Goal: Navigation & Orientation: Locate item on page

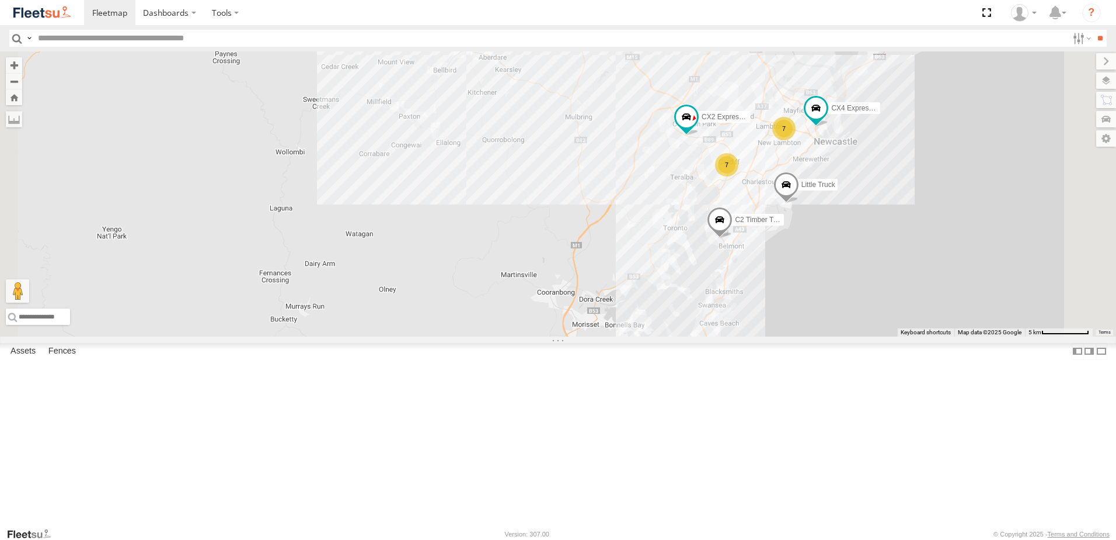
drag, startPoint x: 656, startPoint y: 202, endPoint x: 486, endPoint y: 290, distance: 191.2
click at [486, 290] on div "B4 Timber Truck BX1 Express Ute CX2 Express Ute BX2 Express Ute BX3 Express Ute…" at bounding box center [558, 193] width 1116 height 285
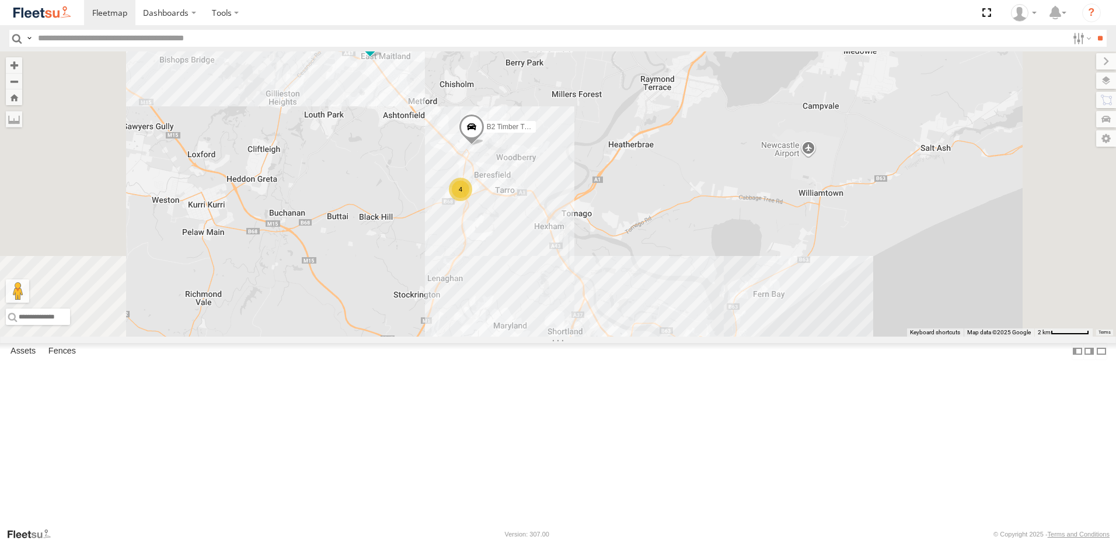
drag, startPoint x: 660, startPoint y: 270, endPoint x: 714, endPoint y: 389, distance: 130.7
click at [714, 336] on div "B4 Timber Truck BX1 Express Ute CX2 Express Ute BX2 Express Ute BX3 Express Ute…" at bounding box center [558, 193] width 1116 height 285
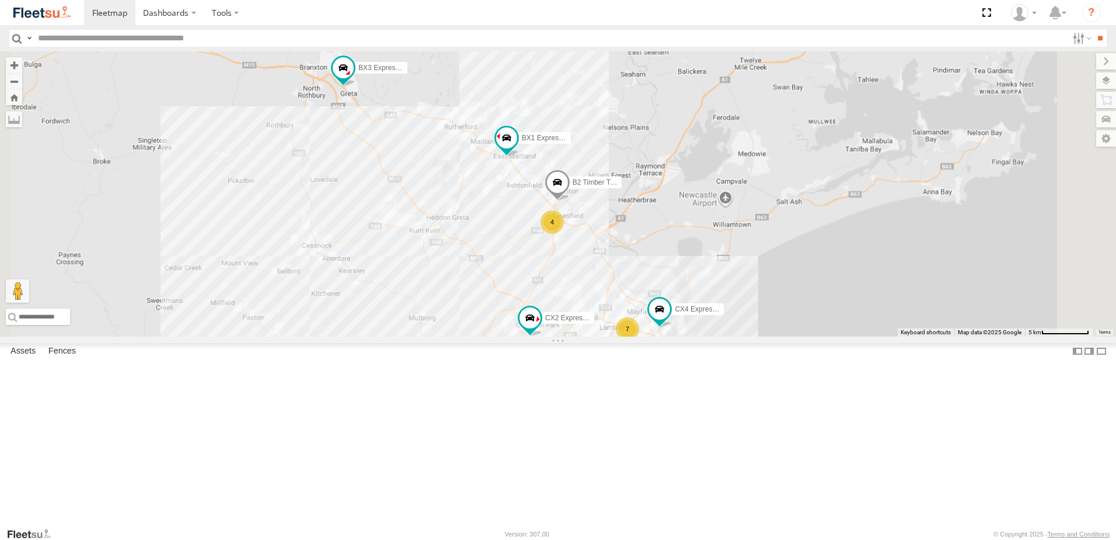
drag, startPoint x: 827, startPoint y: 300, endPoint x: 797, endPoint y: 333, distance: 44.7
click at [799, 335] on div "B4 Timber Truck BX1 Express Ute CX2 Express Ute BX2 Express Ute BX3 Express Ute…" at bounding box center [558, 193] width 1116 height 285
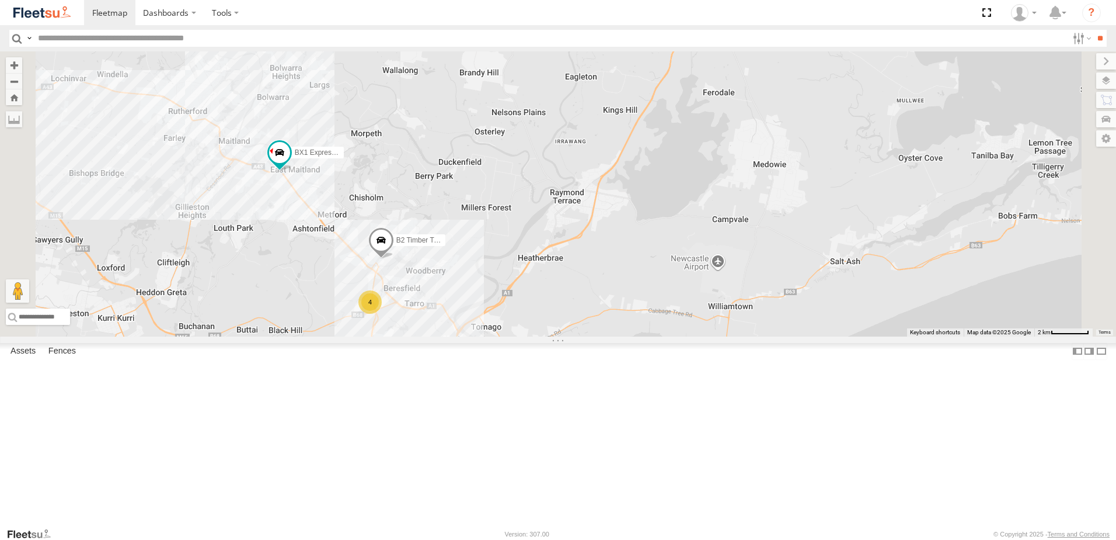
drag, startPoint x: 782, startPoint y: 343, endPoint x: 825, endPoint y: 308, distance: 55.1
click at [825, 308] on div "B4 Timber Truck BX1 Express Ute CX2 Express Ute BX2 Express Ute BX3 Express Ute…" at bounding box center [558, 193] width 1116 height 285
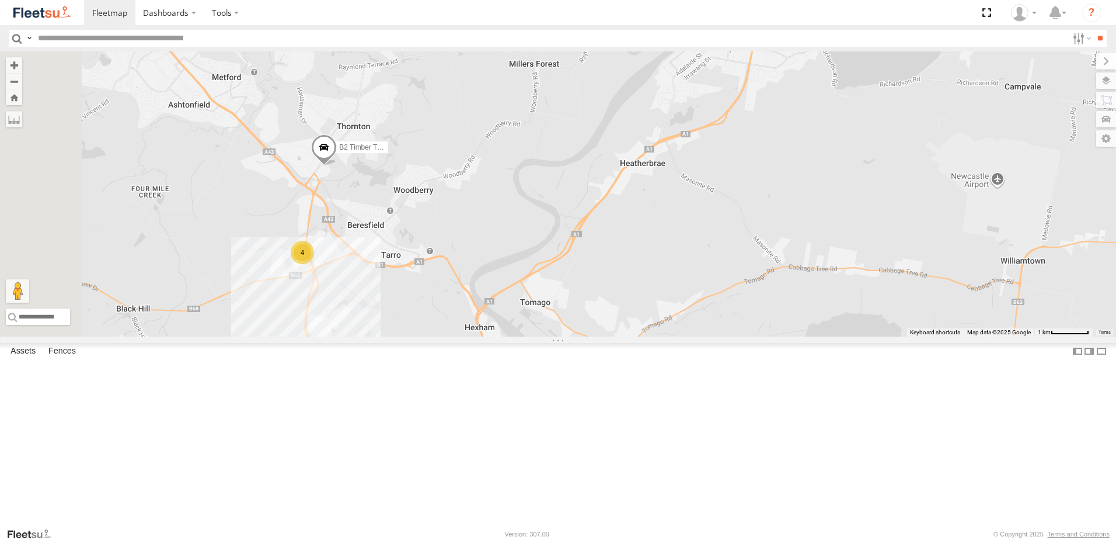
drag, startPoint x: 654, startPoint y: 393, endPoint x: 773, endPoint y: 393, distance: 119.1
click at [773, 336] on div "B4 Timber Truck BX1 Express Ute CX2 Express Ute BX2 Express Ute BX3 Express Ute…" at bounding box center [558, 193] width 1116 height 285
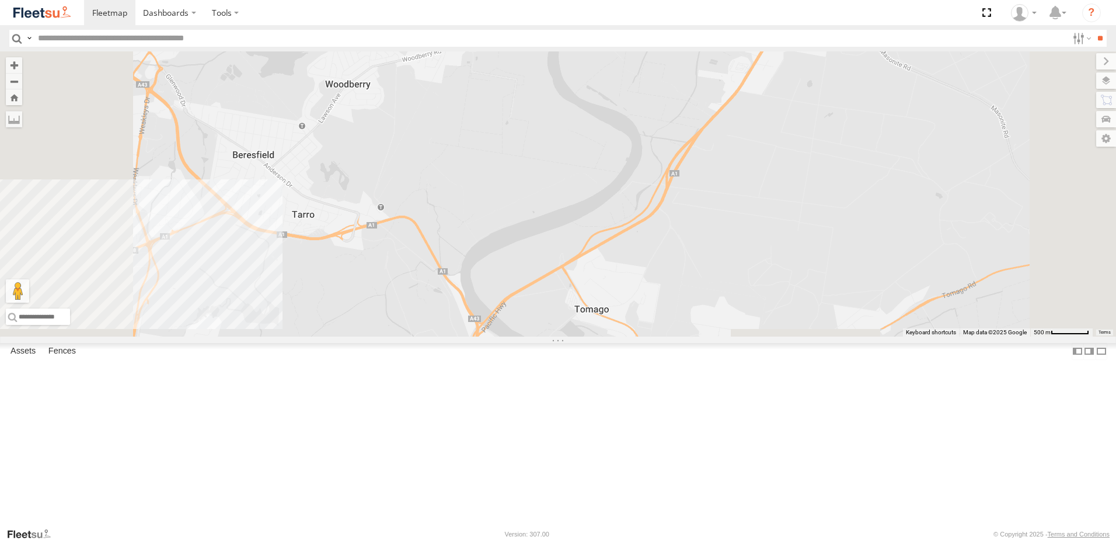
drag, startPoint x: 707, startPoint y: 311, endPoint x: 722, endPoint y: 171, distance: 141.5
click at [722, 171] on div "B4 Timber Truck BX1 Express Ute CX2 Express Ute BX2 Express Ute BX3 Express Ute…" at bounding box center [558, 193] width 1116 height 285
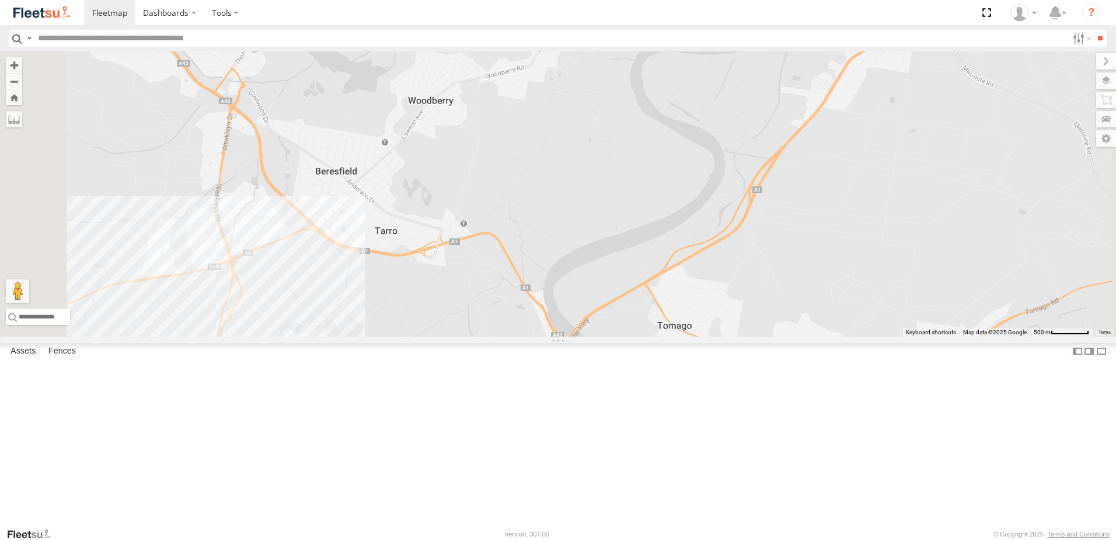
drag, startPoint x: 679, startPoint y: 191, endPoint x: 764, endPoint y: 209, distance: 87.2
click at [764, 209] on div "B4 Timber Truck BX1 Express Ute CX2 Express Ute BX2 Express Ute BX3 Express Ute…" at bounding box center [558, 193] width 1116 height 285
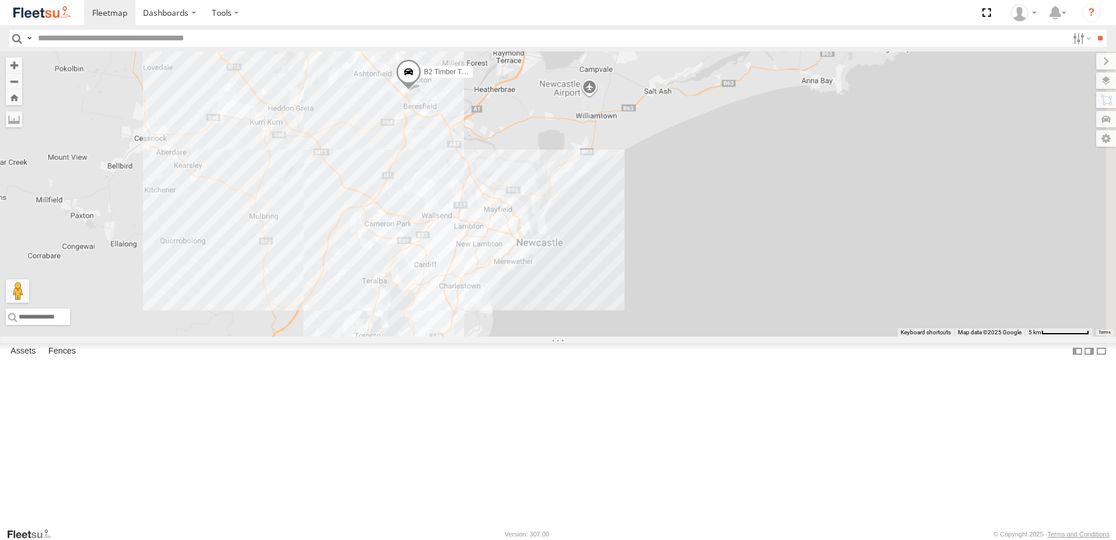
drag, startPoint x: 727, startPoint y: 135, endPoint x: 646, endPoint y: 419, distance: 295.2
click at [653, 336] on div "B2 Timber Truck" at bounding box center [558, 193] width 1116 height 285
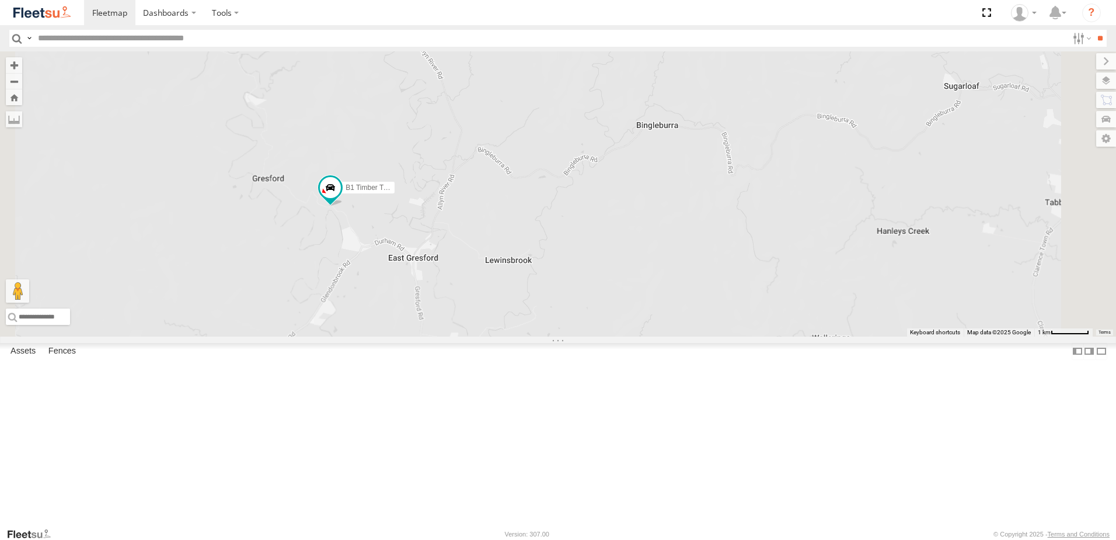
drag, startPoint x: 447, startPoint y: 349, endPoint x: 527, endPoint y: 402, distance: 96.0
click at [527, 336] on div "BX1 Express Ute BX2 Express Ute BX3 Express Ute B1 Timber Truck" at bounding box center [558, 193] width 1116 height 285
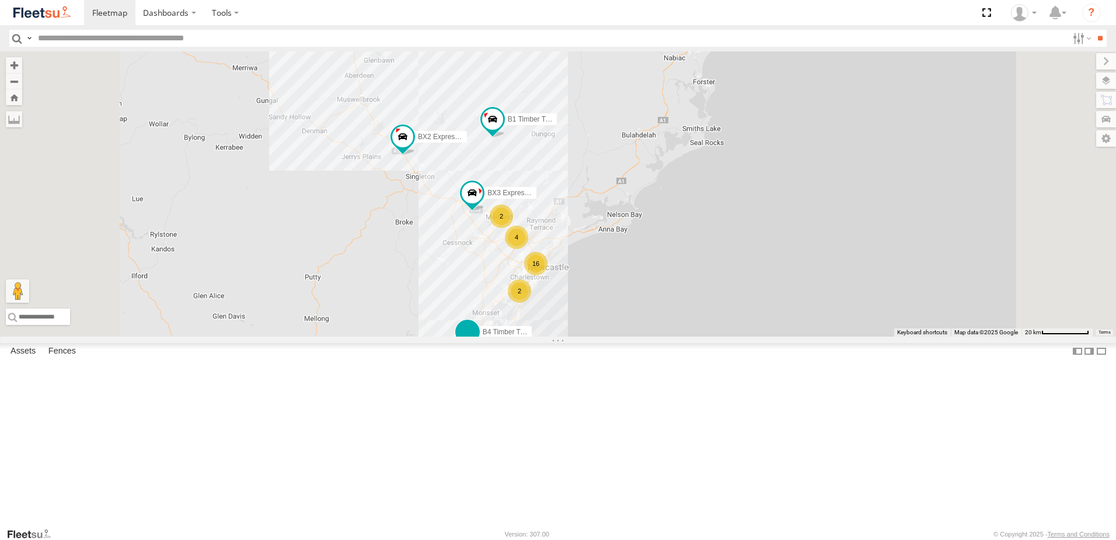
drag, startPoint x: 576, startPoint y: 468, endPoint x: 612, endPoint y: 412, distance: 66.7
click at [596, 336] on div "BX2 Express Ute BX3 Express Ute B1 Timber Truck B4 Timber Truck 2 16 4 2" at bounding box center [558, 193] width 1116 height 285
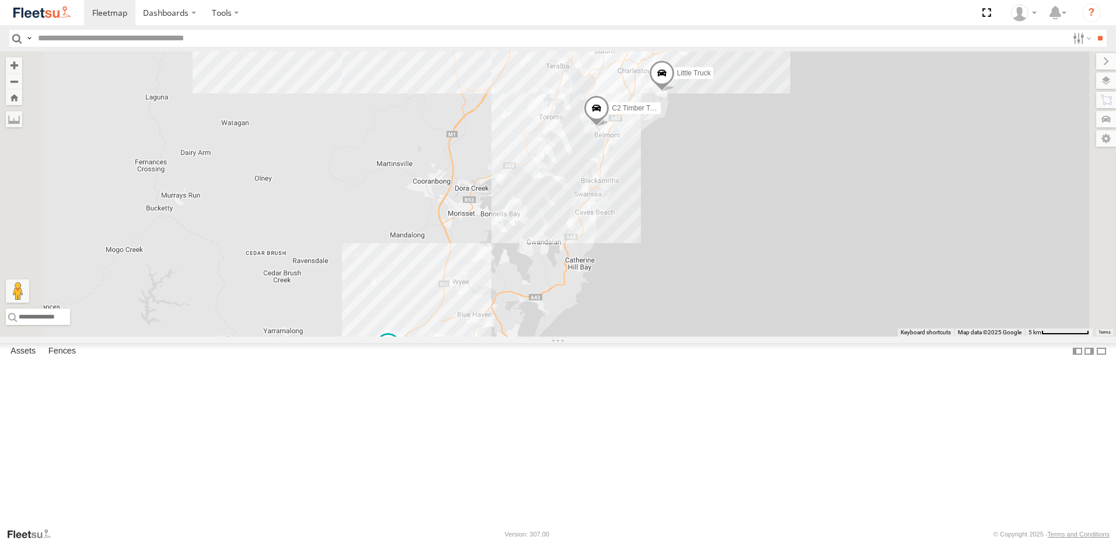
drag, startPoint x: 731, startPoint y: 232, endPoint x: 673, endPoint y: 362, distance: 141.9
click at [673, 336] on div "BX2 Express Ute BX3 Express Ute B1 Timber Truck B4 Timber Truck BX1 Express Ute…" at bounding box center [558, 193] width 1116 height 285
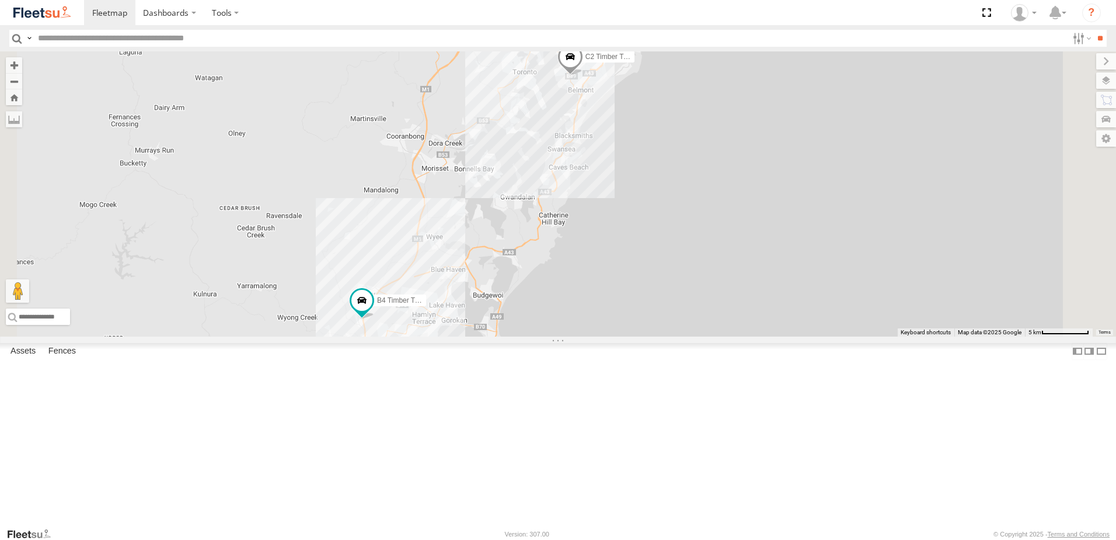
drag, startPoint x: 427, startPoint y: 453, endPoint x: 428, endPoint y: 356, distance: 96.9
click at [428, 336] on div "BX2 Express Ute BX3 Express Ute B1 Timber Truck B4 Timber Truck BX1 Express Ute…" at bounding box center [558, 193] width 1116 height 285
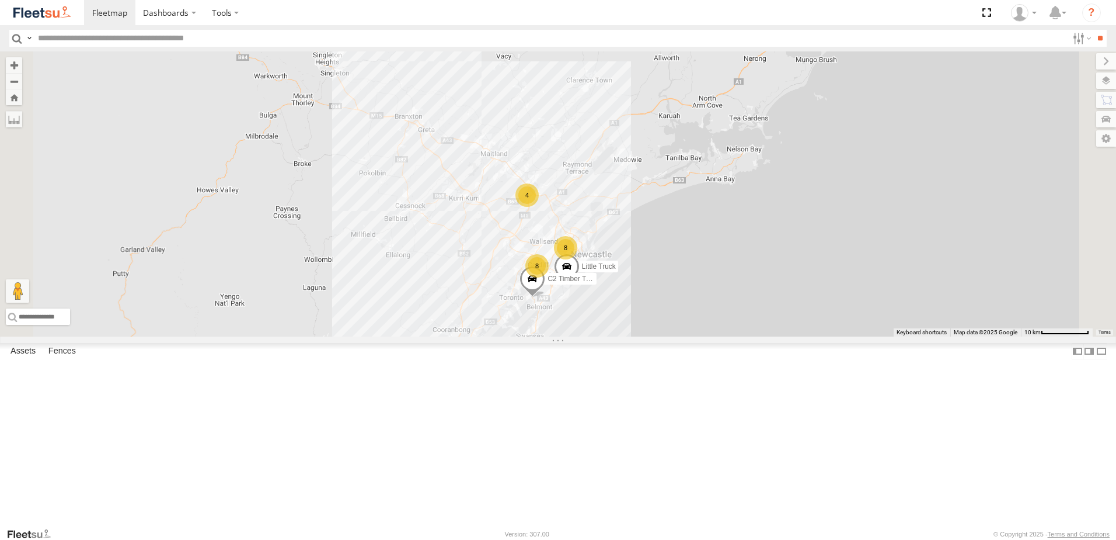
drag, startPoint x: 708, startPoint y: 182, endPoint x: 617, endPoint y: 434, distance: 268.9
click at [617, 336] on div "B4 Timber Truck 8 8 4 C2 Timber Truck Little Truck" at bounding box center [558, 193] width 1116 height 285
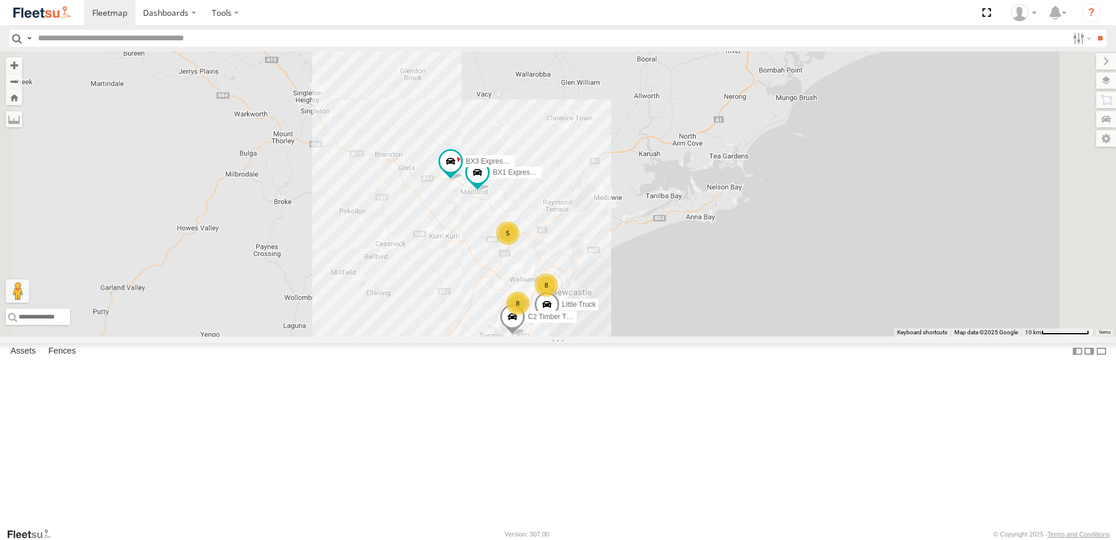
drag, startPoint x: 709, startPoint y: 293, endPoint x: 691, endPoint y: 314, distance: 27.8
click at [691, 314] on div "B4 Timber Truck 8 8 5 C2 Timber Truck Little Truck BX1 Express Ute BX2 Express …" at bounding box center [558, 193] width 1116 height 285
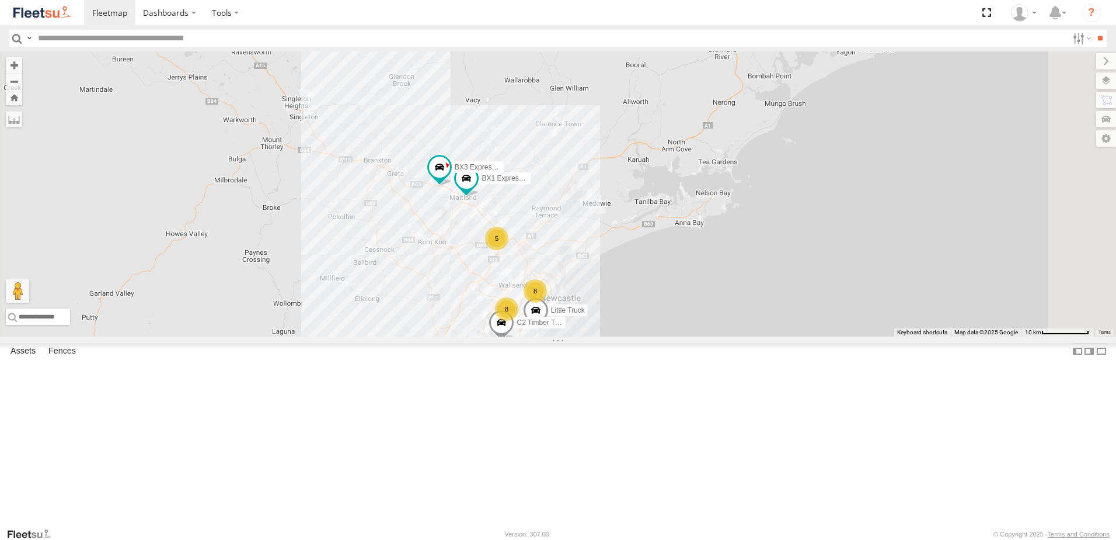
drag, startPoint x: 665, startPoint y: 360, endPoint x: 668, endPoint y: 335, distance: 24.7
click at [668, 335] on div "B4 Timber Truck 8 8 5 C2 Timber Truck Little Truck BX1 Express Ute BX2 Express …" at bounding box center [558, 193] width 1116 height 285
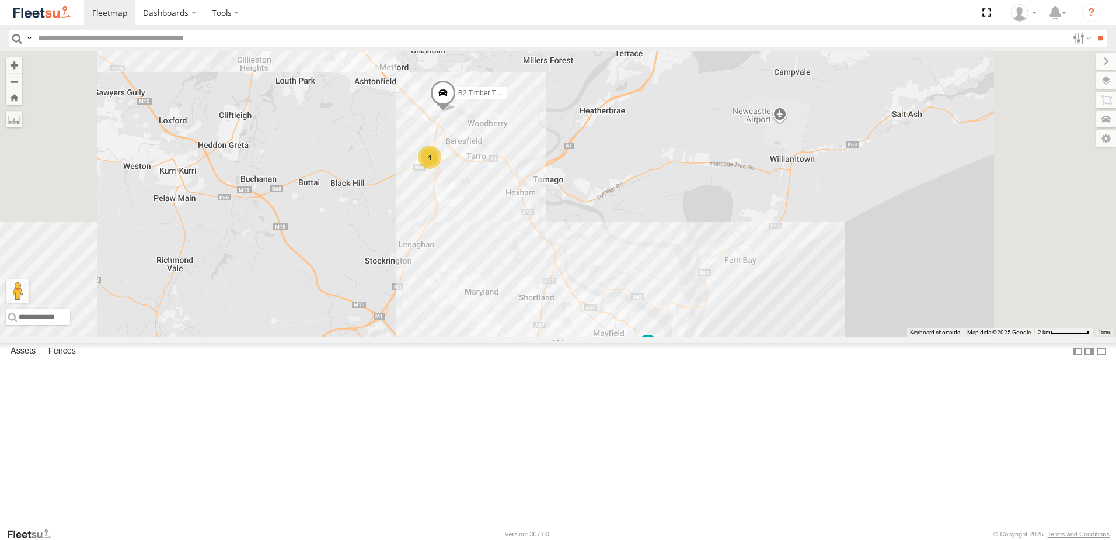
drag, startPoint x: 618, startPoint y: 347, endPoint x: 615, endPoint y: 380, distance: 33.4
click at [615, 336] on div "B4 Timber Truck C2 Timber Truck Little Truck BX1 Express Ute BX2 Express Ute BX…" at bounding box center [558, 193] width 1116 height 285
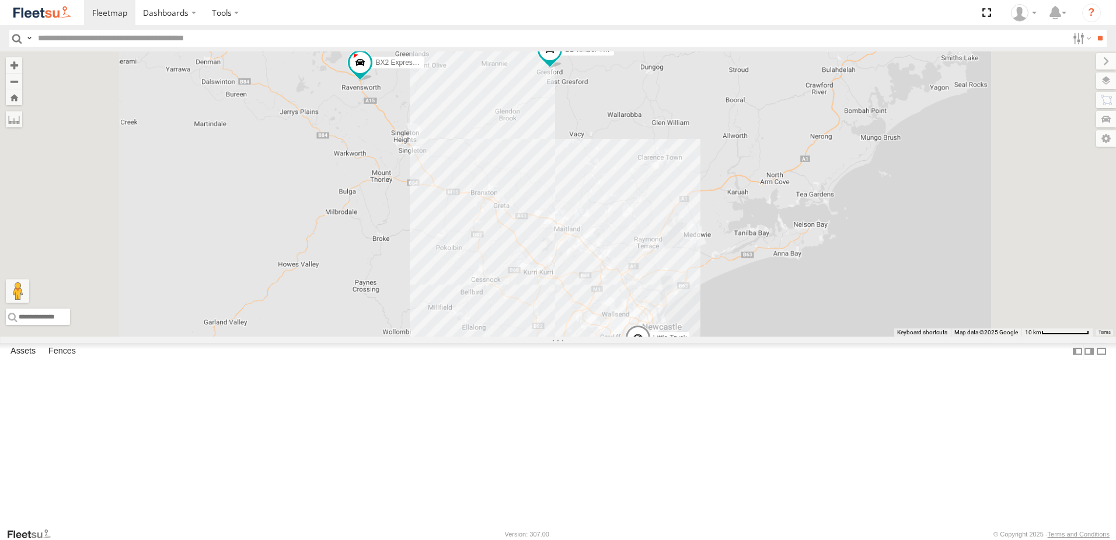
drag, startPoint x: 637, startPoint y: 433, endPoint x: 611, endPoint y: 248, distance: 186.9
click at [611, 249] on div "B4 Timber Truck BX2 Express Ute B1 Timber Truck Little Truck" at bounding box center [558, 193] width 1116 height 285
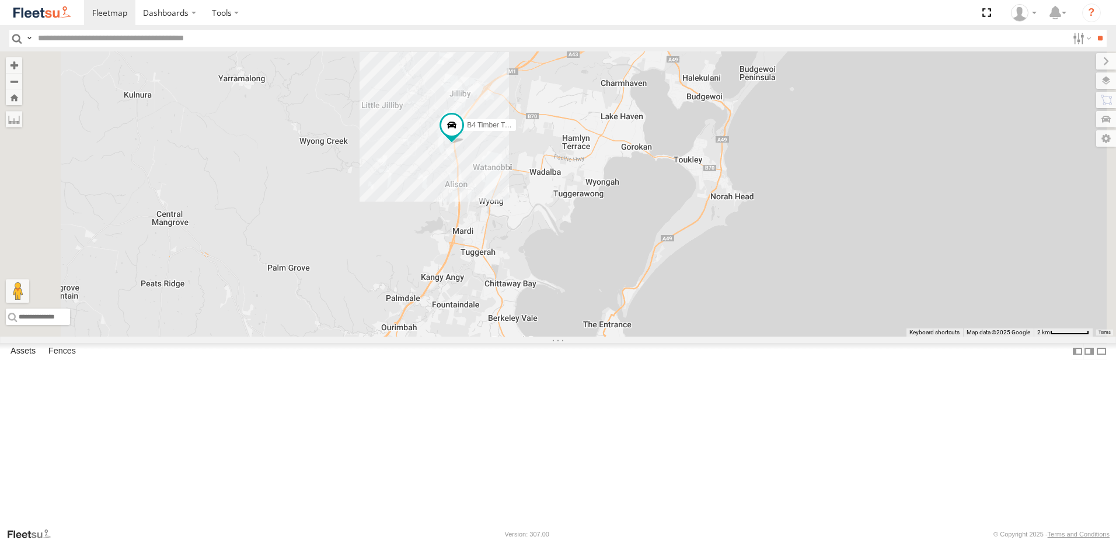
drag, startPoint x: 709, startPoint y: 244, endPoint x: 671, endPoint y: 382, distance: 143.7
click at [670, 336] on div "B4 Timber Truck BX2 Express Ute B1 Timber Truck Little Truck C2 Timber Truck" at bounding box center [558, 193] width 1116 height 285
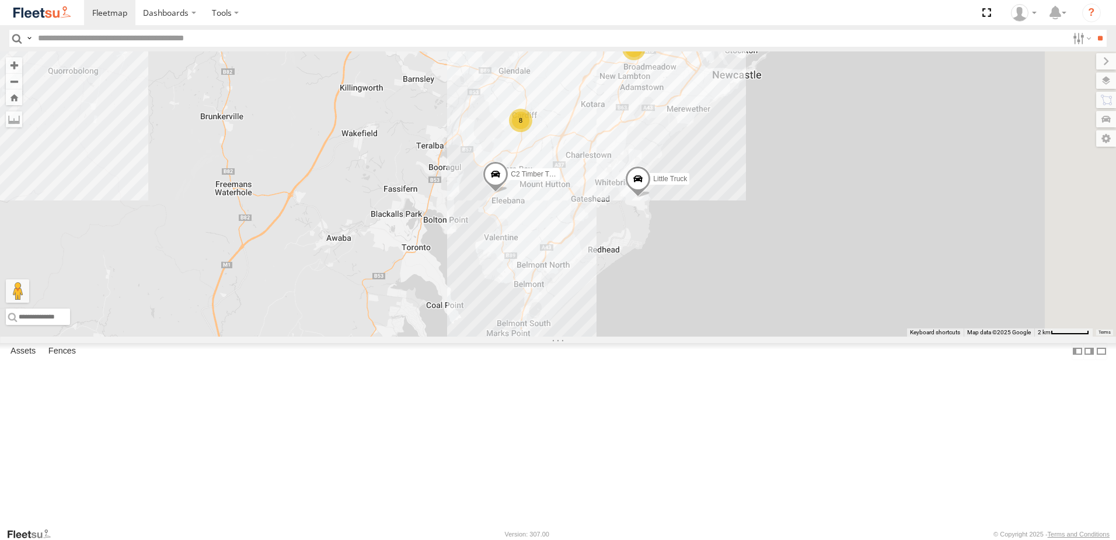
drag, startPoint x: 589, startPoint y: 247, endPoint x: 565, endPoint y: 344, distance: 99.8
click at [565, 336] on div "B4 Timber Truck BX2 Express Ute B1 Timber Truck Little Truck C2 Timber Truck CX…" at bounding box center [558, 193] width 1116 height 285
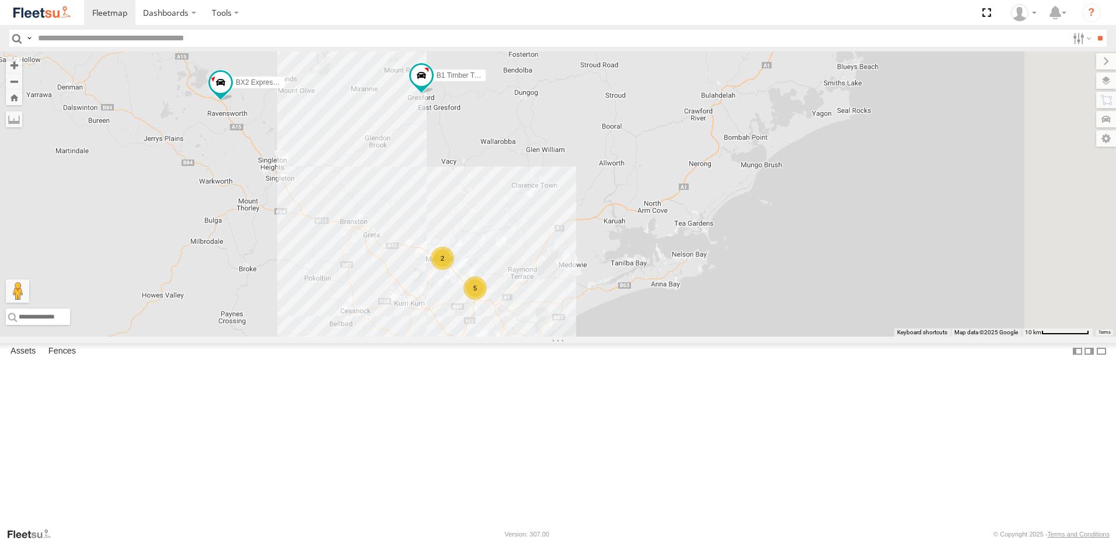
drag, startPoint x: 963, startPoint y: 300, endPoint x: 729, endPoint y: 227, distance: 244.7
click at [729, 227] on div "Little Truck B4 Timber Truck BX2 Express Ute B1 Timber Truck 2 8 8 5" at bounding box center [558, 193] width 1116 height 285
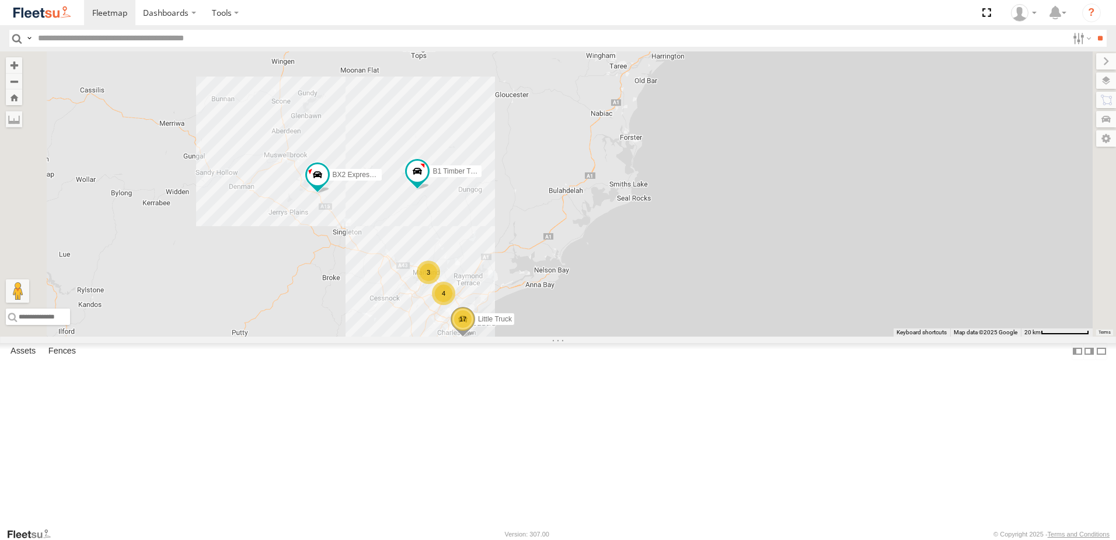
drag, startPoint x: 727, startPoint y: 236, endPoint x: 721, endPoint y: 345, distance: 108.8
click at [729, 336] on div "Little Truck B4 Timber Truck BX2 Express Ute B1 Timber Truck 3 17 4" at bounding box center [558, 193] width 1116 height 285
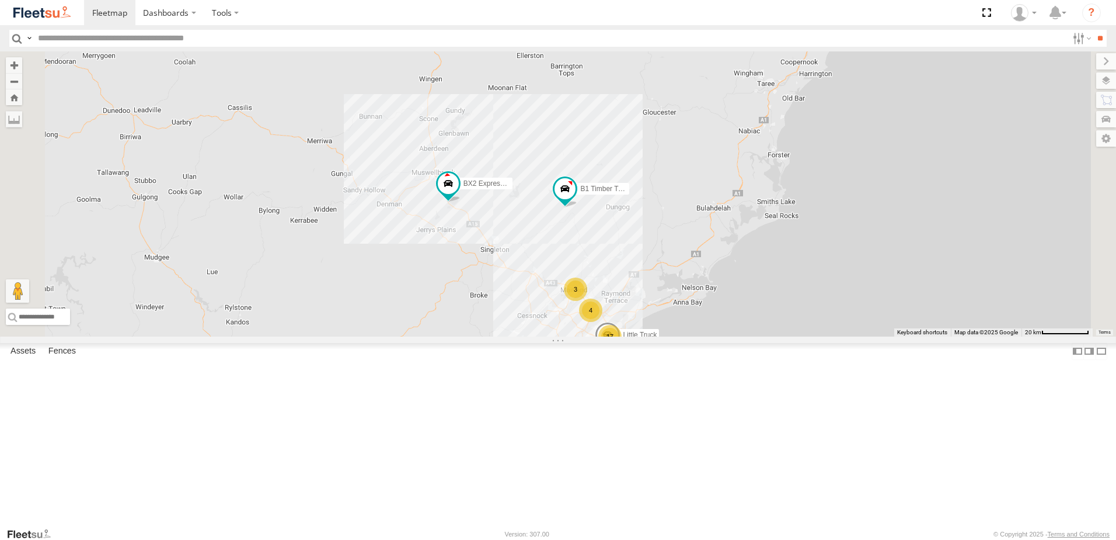
drag, startPoint x: 694, startPoint y: 425, endPoint x: 678, endPoint y: 294, distance: 132.4
click at [678, 294] on div "B4 Timber Truck BX2 Express Ute B1 Timber Truck 3 17 4 Little Truck" at bounding box center [558, 193] width 1116 height 285
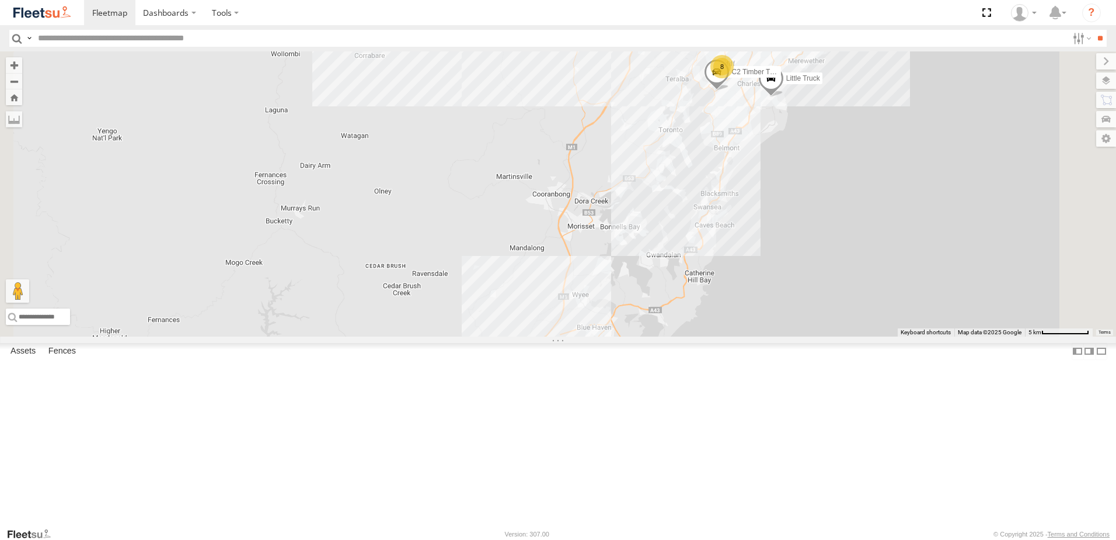
click at [521, 377] on span at bounding box center [508, 361] width 26 height 32
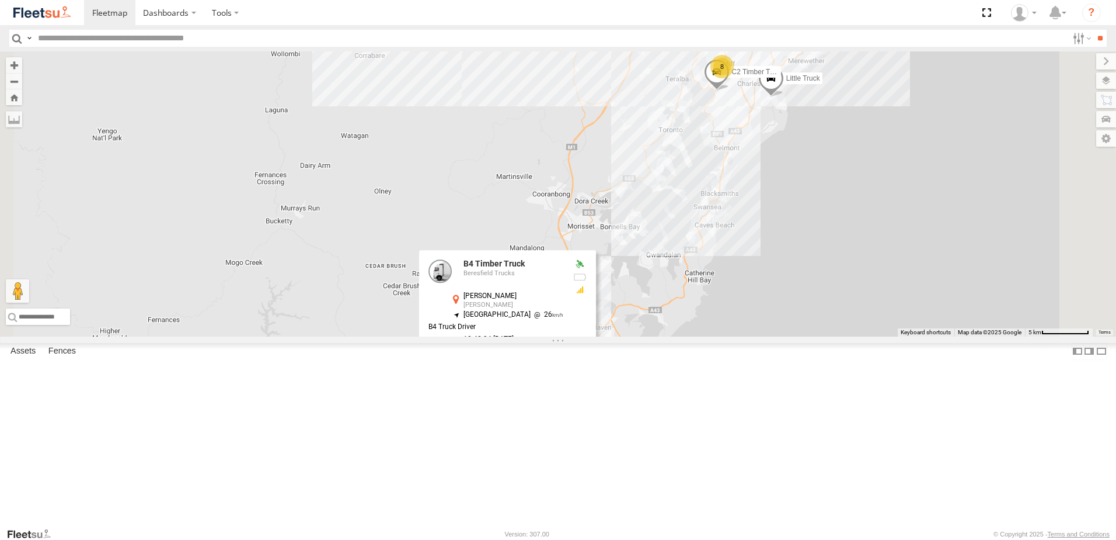
click at [587, 363] on label at bounding box center [575, 359] width 23 height 8
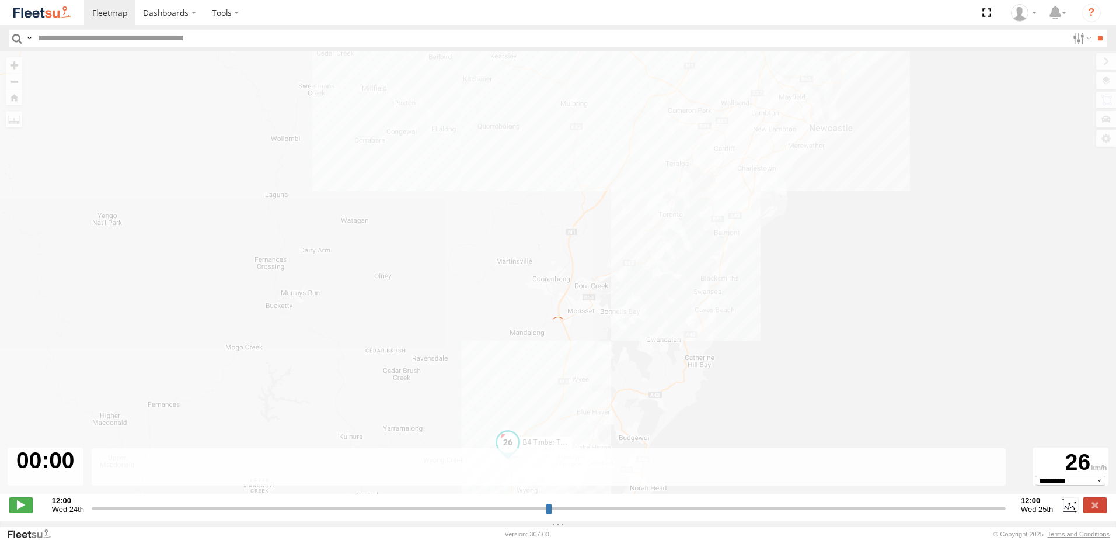
type input "**********"
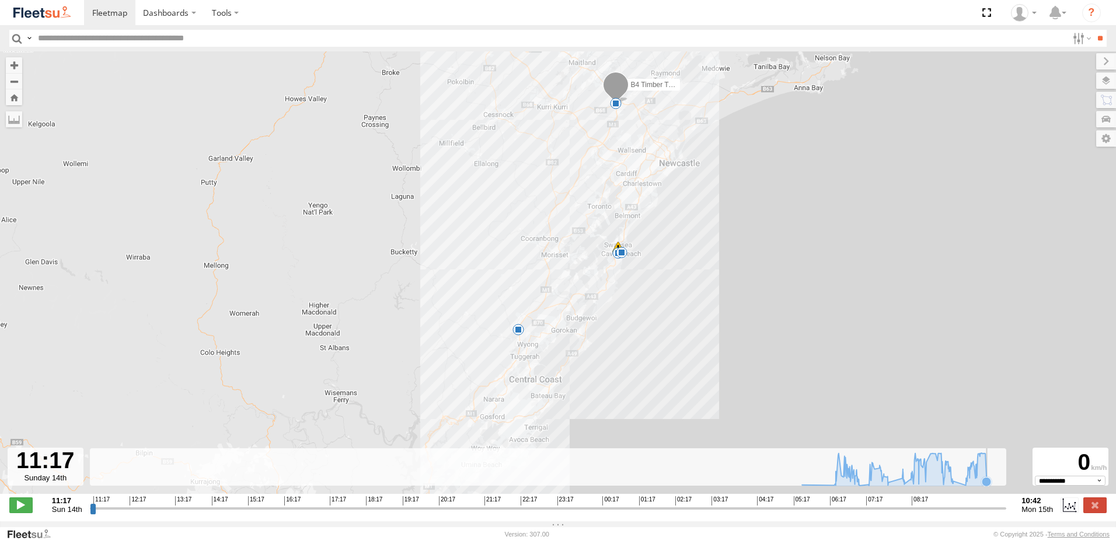
click at [992, 487] on icon at bounding box center [987, 481] width 12 height 12
click at [1094, 512] on label at bounding box center [1095, 504] width 23 height 15
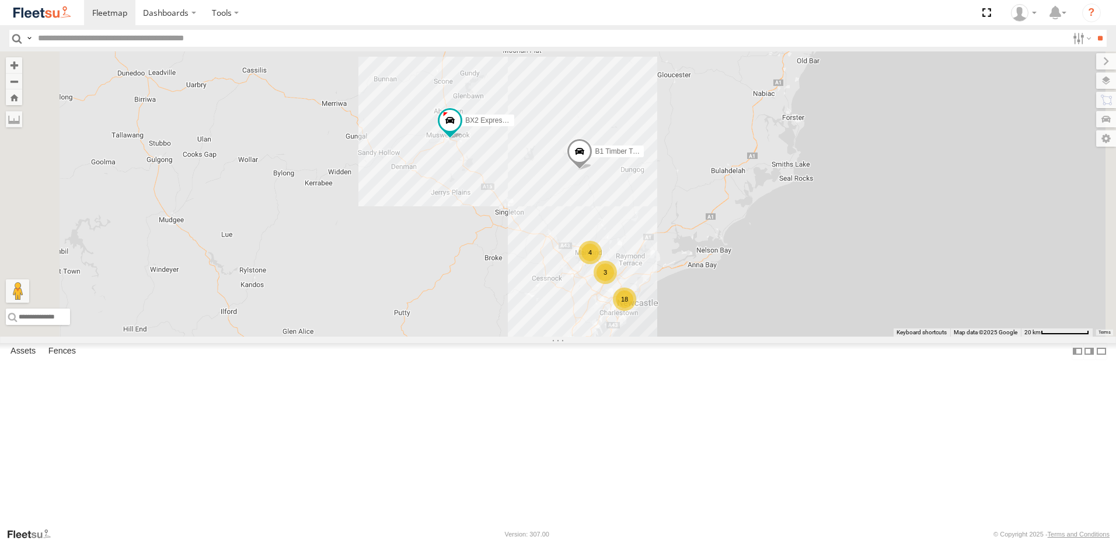
drag, startPoint x: 785, startPoint y: 319, endPoint x: 745, endPoint y: 406, distance: 95.6
click at [617, 284] on div "3" at bounding box center [605, 271] width 23 height 23
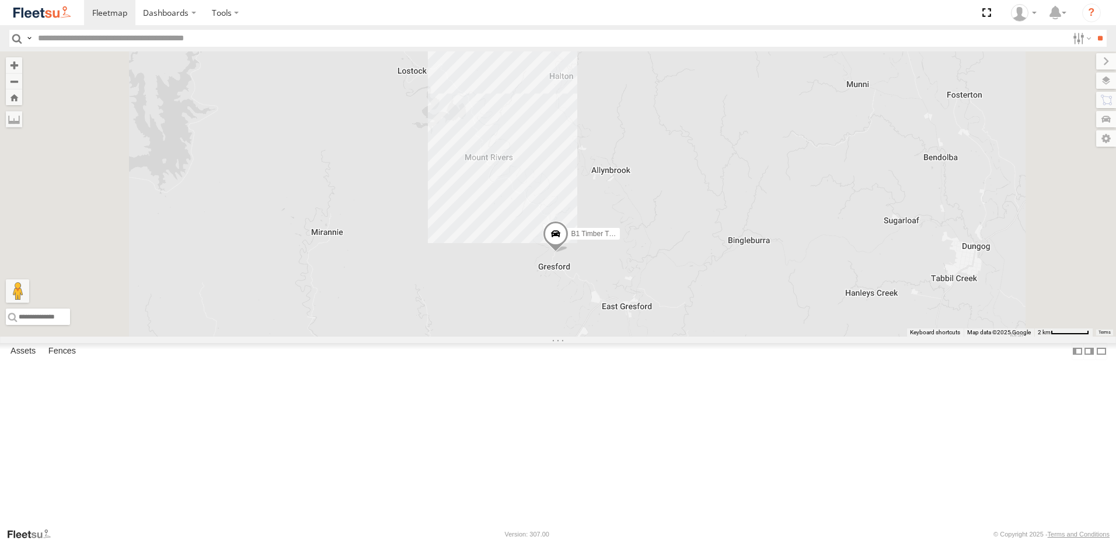
click at [569, 252] on span at bounding box center [556, 237] width 26 height 32
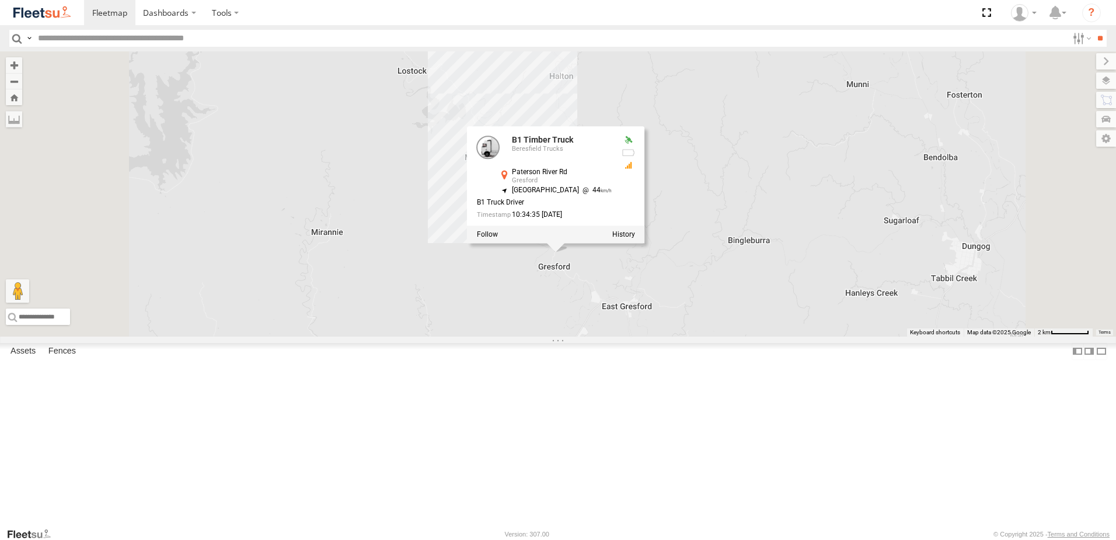
click at [846, 323] on div "B4 Timber Truck BX2 Express Ute B1 Timber Truck B1 Timber Truck Beresfield Truc…" at bounding box center [558, 193] width 1116 height 285
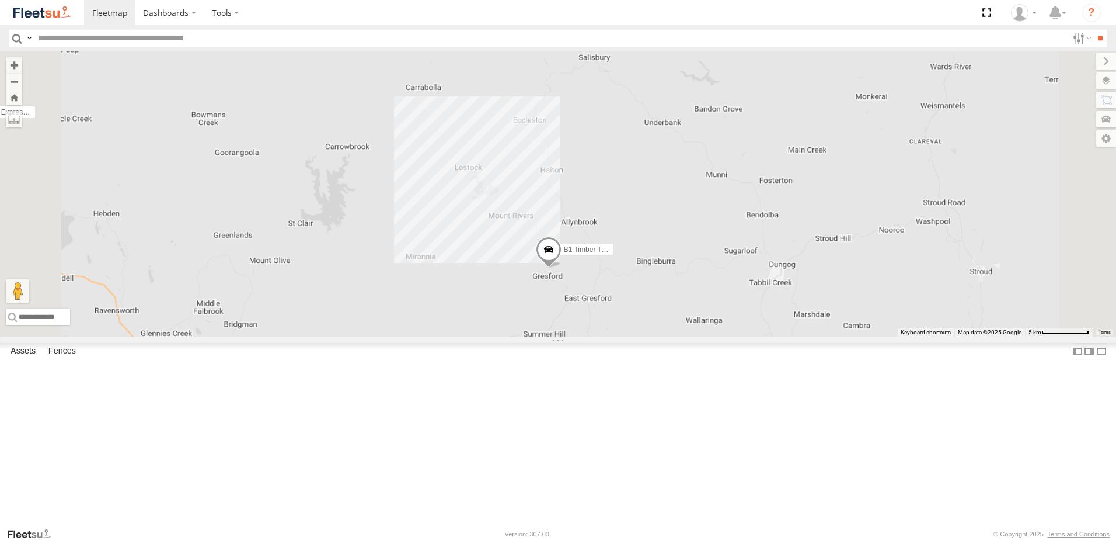
drag, startPoint x: 676, startPoint y: 302, endPoint x: 676, endPoint y: 218, distance: 84.1
click at [676, 218] on div "B4 Timber Truck BX2 Express Ute B1 Timber Truck" at bounding box center [558, 193] width 1116 height 285
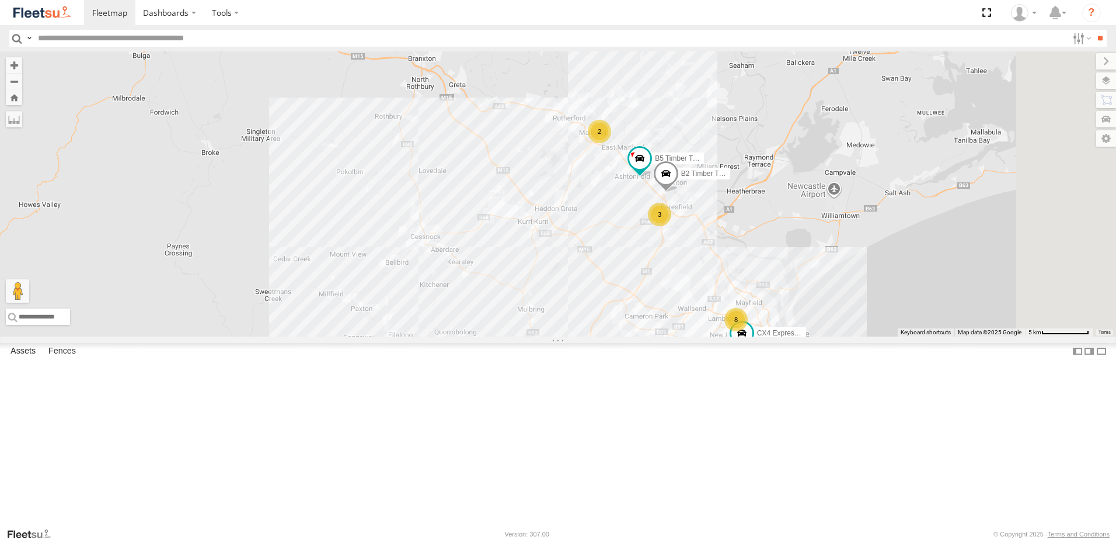
drag, startPoint x: 743, startPoint y: 353, endPoint x: 725, endPoint y: 321, distance: 36.1
click at [728, 322] on div "B4 Timber Truck BX2 Express Ute B1 Timber Truck B5 Timber Truck CX4 Express Ute…" at bounding box center [558, 193] width 1116 height 285
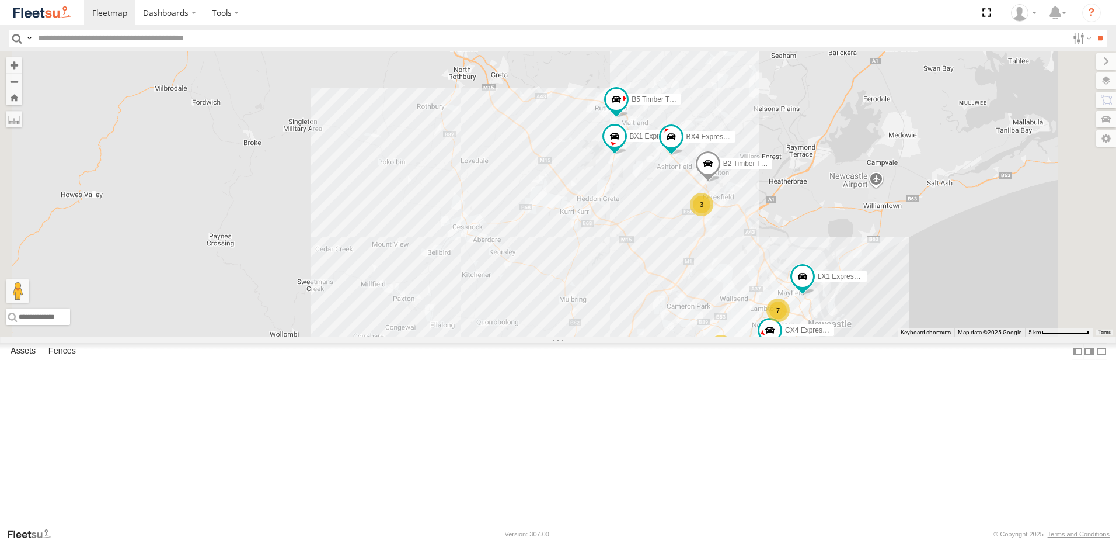
drag, startPoint x: 847, startPoint y: 395, endPoint x: 781, endPoint y: 353, distance: 77.7
click at [781, 336] on div "B4 Timber Truck CX4 Express Ute BX2 Express Ute B1 Timber Truck BX1 Express Ute…" at bounding box center [558, 193] width 1116 height 285
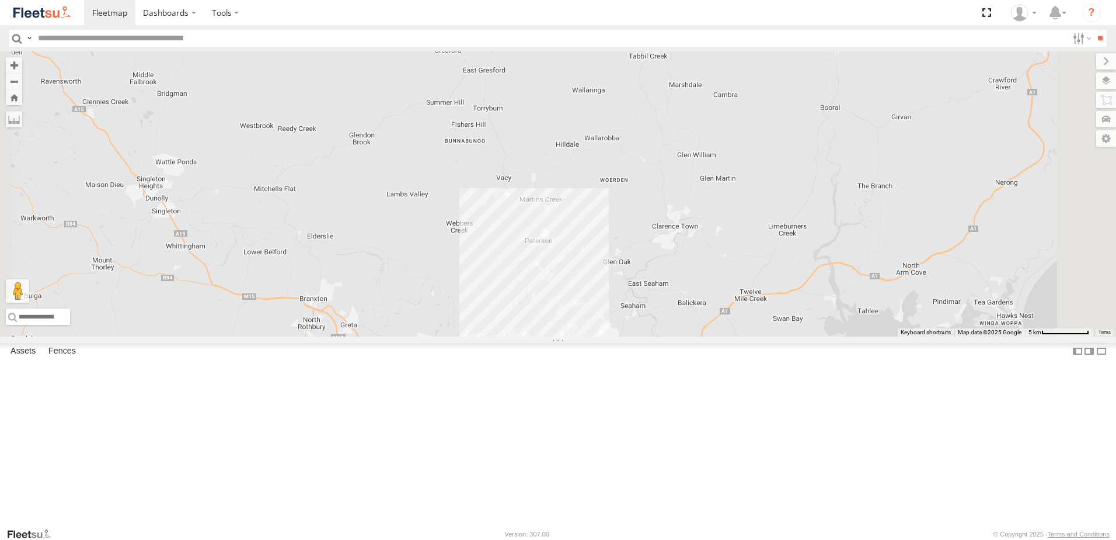
drag, startPoint x: 745, startPoint y: 329, endPoint x: 642, endPoint y: 558, distance: 250.6
click at [642, 539] on html "Dashboards" at bounding box center [558, 270] width 1116 height 540
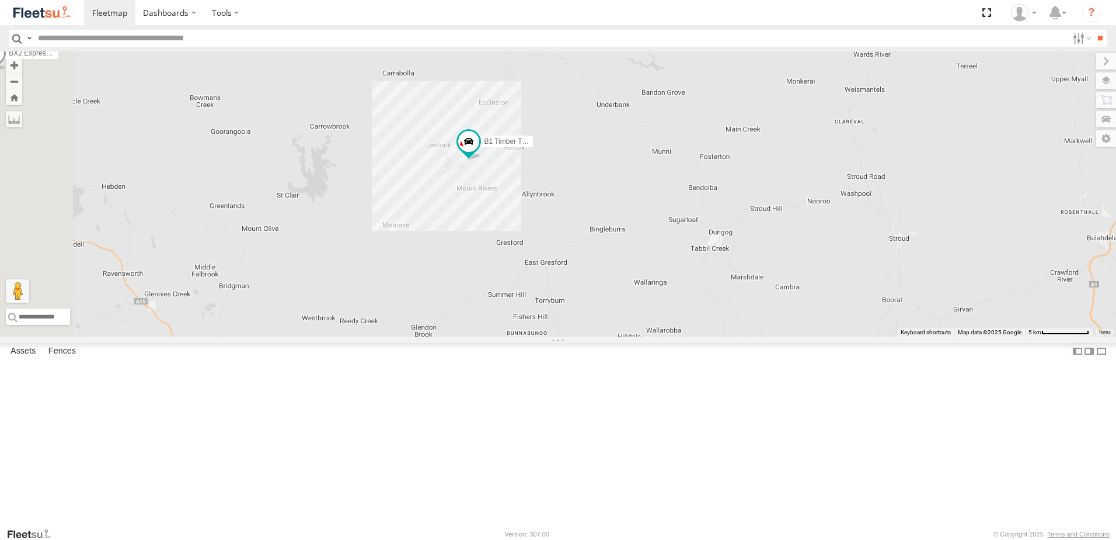
drag, startPoint x: 611, startPoint y: 284, endPoint x: 654, endPoint y: 416, distance: 138.9
click at [654, 336] on div "B4 Timber Truck CX4 Express Ute BX2 Express Ute B1 Timber Truck BX1 Express Ute…" at bounding box center [558, 193] width 1116 height 285
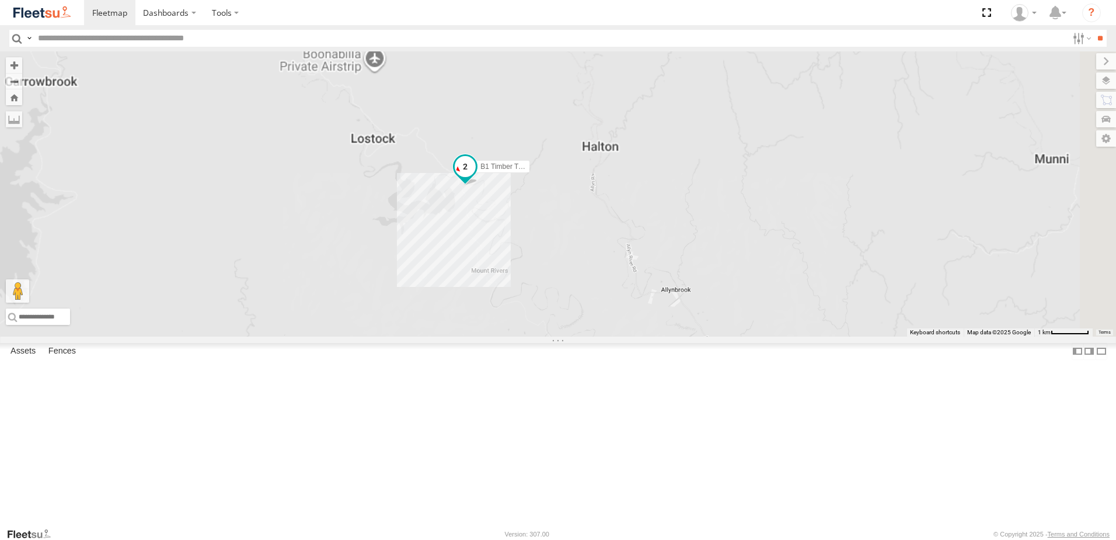
click at [478, 186] on span at bounding box center [466, 170] width 26 height 32
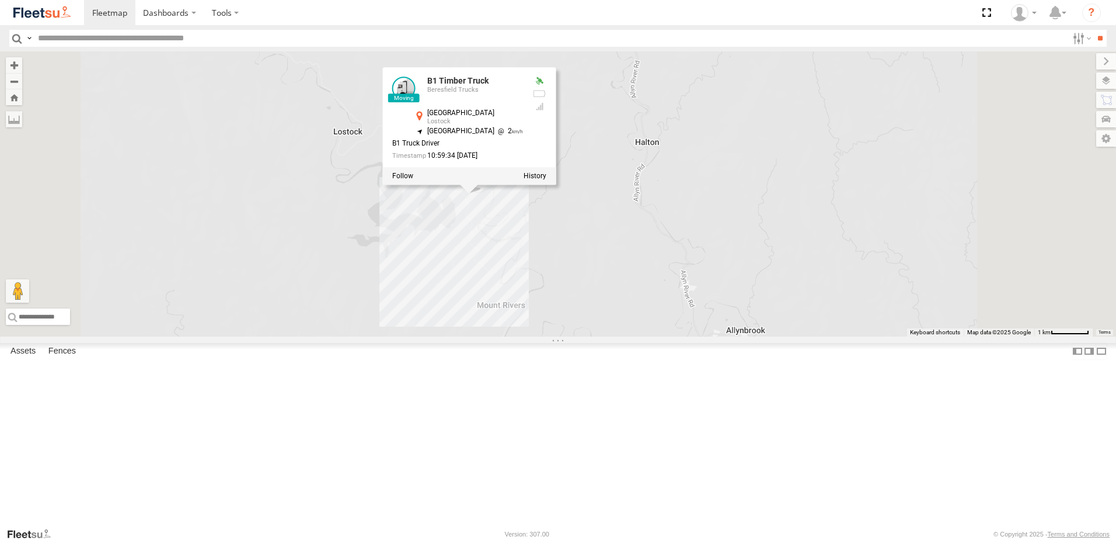
click at [614, 333] on div "B4 Timber Truck CX4 Express Ute BX2 Express Ute B1 Timber Truck BX1 Express Ute…" at bounding box center [558, 193] width 1116 height 285
click at [740, 336] on div "B4 Timber Truck CX4 Express Ute BX2 Express Ute B1 Timber Truck BX1 Express Ute…" at bounding box center [558, 193] width 1116 height 285
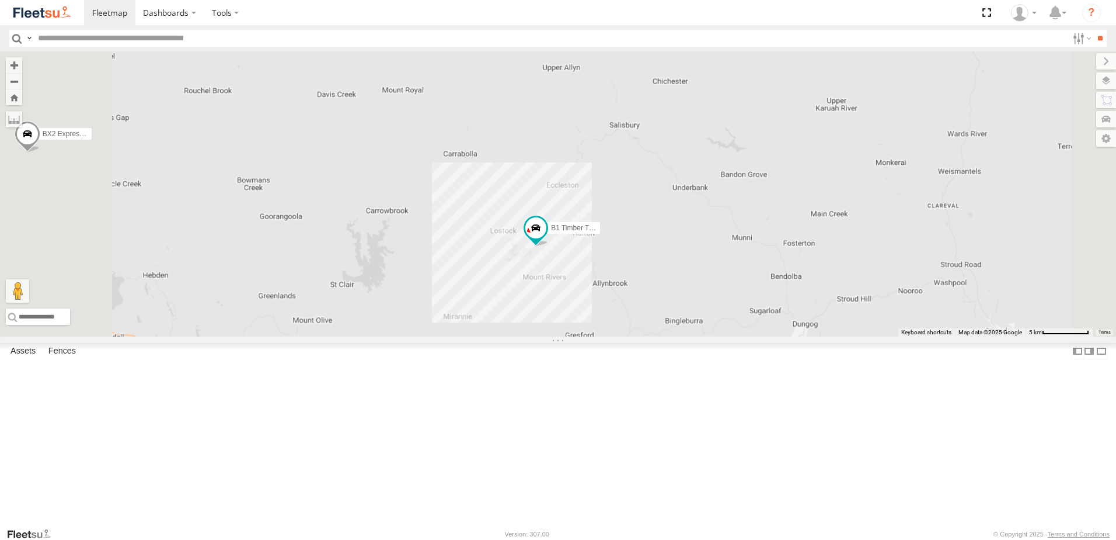
drag, startPoint x: 734, startPoint y: 407, endPoint x: 711, endPoint y: 259, distance: 150.1
click at [712, 258] on div "B4 Timber Truck CX4 Express Ute BX2 Express Ute B1 Timber Truck BX1 Express Ute…" at bounding box center [558, 193] width 1116 height 285
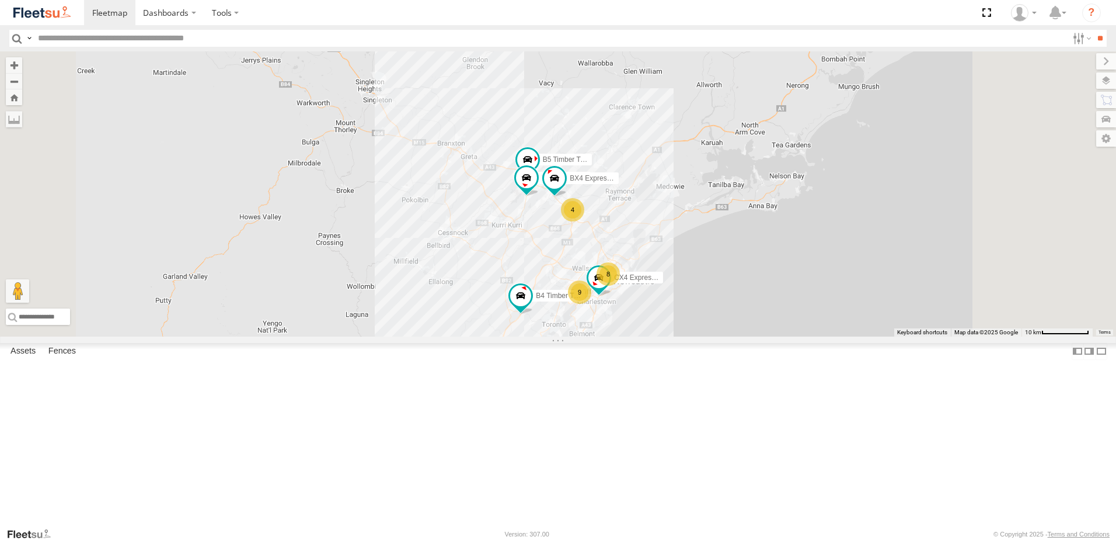
drag, startPoint x: 657, startPoint y: 406, endPoint x: 632, endPoint y: 369, distance: 45.0
click at [632, 336] on div "B4 Timber Truck CX4 Express Ute BX2 Express Ute B1 Timber Truck BX1 Express Ute…" at bounding box center [558, 193] width 1116 height 285
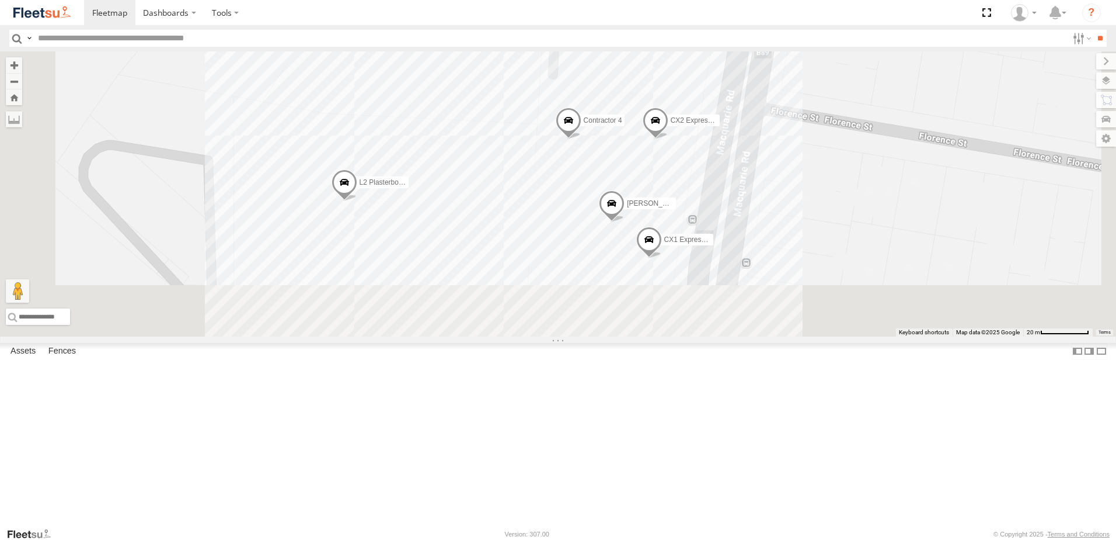
drag, startPoint x: 739, startPoint y: 196, endPoint x: 743, endPoint y: 159, distance: 37.5
click at [743, 159] on div "B4 Timber Truck CX4 Express Ute BX2 Express Ute B1 Timber Truck BX1 Express Ute…" at bounding box center [558, 193] width 1116 height 285
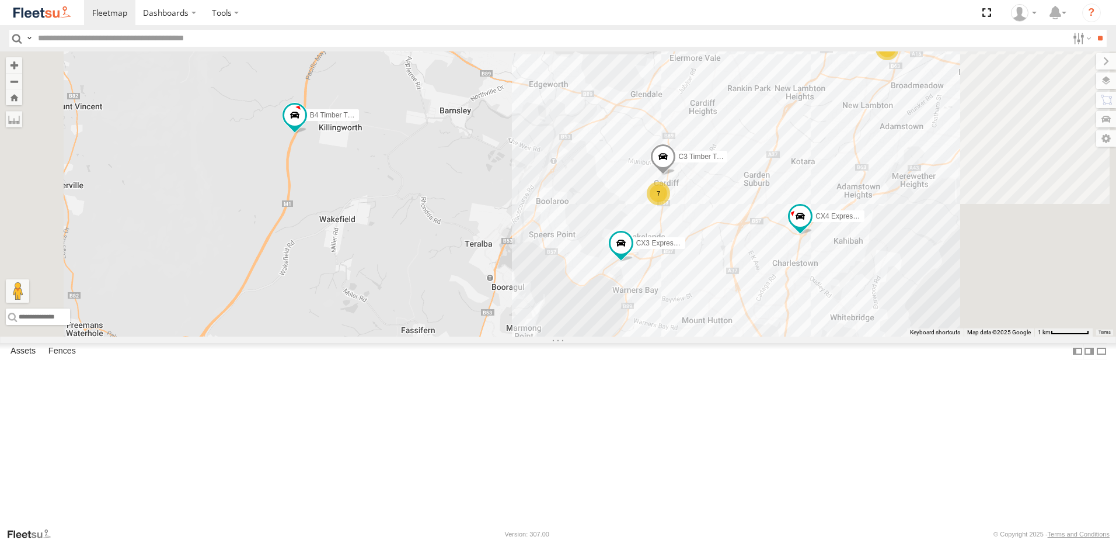
drag, startPoint x: 980, startPoint y: 222, endPoint x: 852, endPoint y: 301, distance: 149.9
click at [851, 301] on div "B4 Timber Truck CX4 Express Ute BX2 Express Ute B1 Timber Truck BX1 Express Ute…" at bounding box center [558, 193] width 1116 height 285
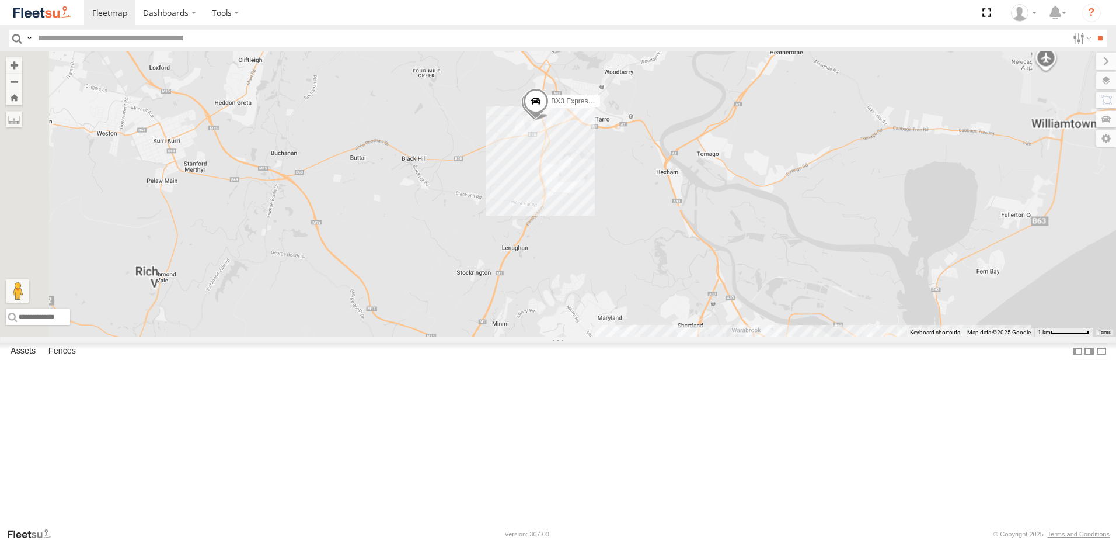
drag, startPoint x: 851, startPoint y: 425, endPoint x: 803, endPoint y: 272, distance: 159.7
click at [803, 287] on div "B4 Timber Truck BX1 Express Ute LX2 Express Ute CX4 Express Ute L2 Plasterboard…" at bounding box center [558, 193] width 1116 height 285
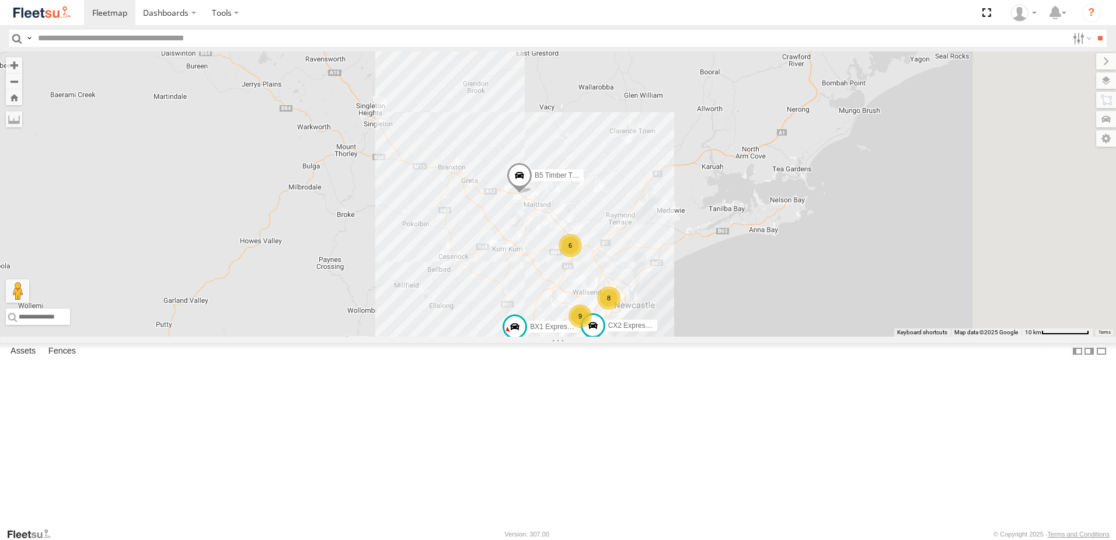
drag, startPoint x: 846, startPoint y: 279, endPoint x: 729, endPoint y: 206, distance: 137.7
click at [729, 206] on div "BX1 Express Ute B5 Timber Truck CX2 Express Ute BX2 Express Ute B1 Timber Truck…" at bounding box center [558, 193] width 1116 height 285
drag, startPoint x: 683, startPoint y: 161, endPoint x: 684, endPoint y: 253, distance: 92.8
click at [684, 253] on div "BX1 Express Ute B5 Timber Truck CX2 Express Ute BX2 Express Ute B1 Timber Truck…" at bounding box center [558, 193] width 1116 height 285
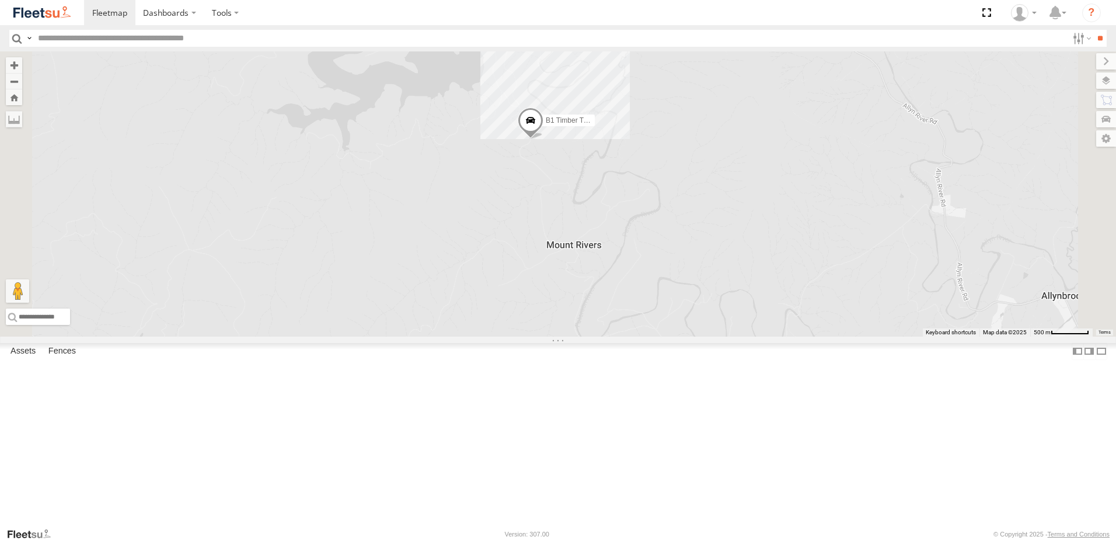
click at [544, 139] on span at bounding box center [531, 123] width 26 height 32
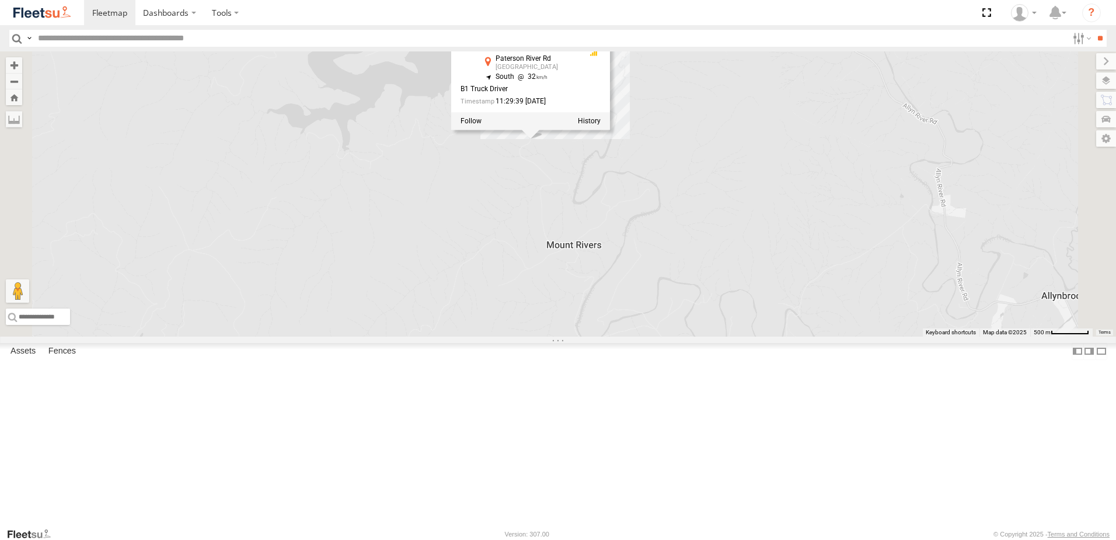
click at [686, 260] on div "BX1 Express Ute B5 Timber Truck CX2 Express Ute BX2 Express Ute B1 Timber Truck…" at bounding box center [558, 193] width 1116 height 285
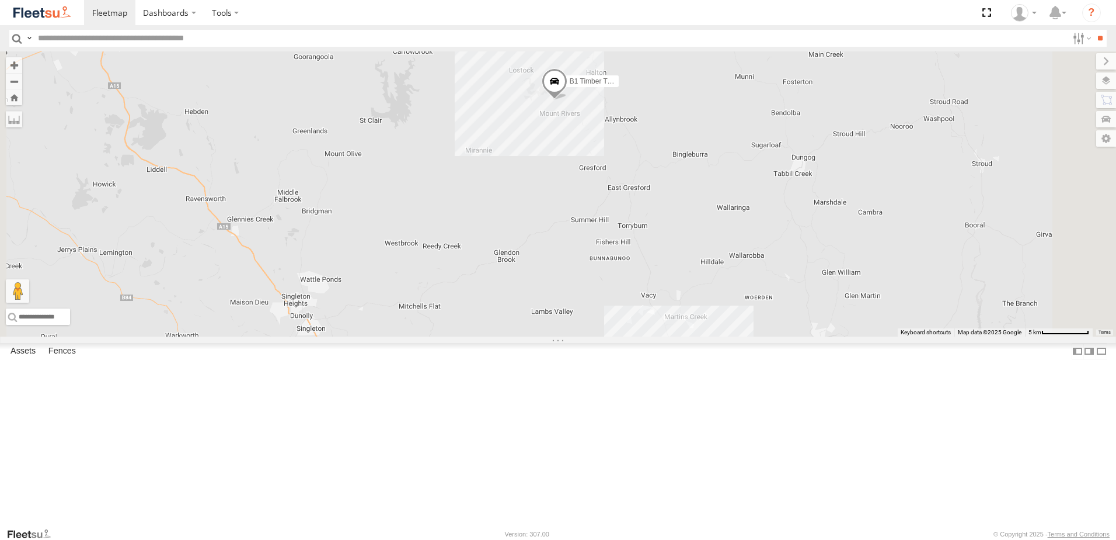
drag, startPoint x: 711, startPoint y: 331, endPoint x: 701, endPoint y: 241, distance: 89.9
click at [701, 241] on div "BX1 Express Ute B5 Timber Truck CX2 Express Ute BX2 Express Ute B1 Timber Truck" at bounding box center [558, 193] width 1116 height 285
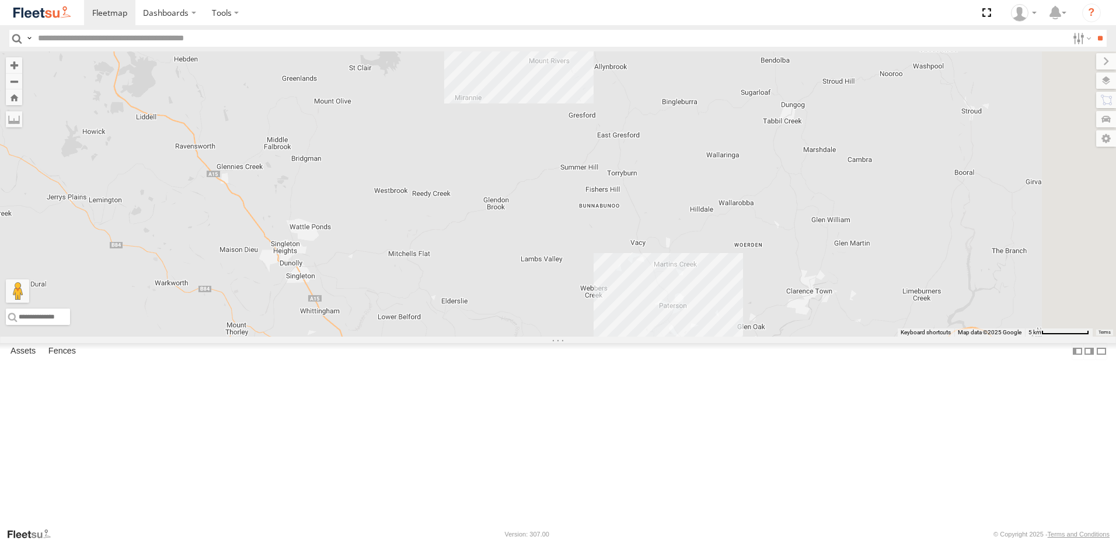
drag, startPoint x: 664, startPoint y: 378, endPoint x: 694, endPoint y: 333, distance: 54.3
click at [694, 333] on div "BX1 Express Ute B5 Timber Truck CX2 Express Ute BX2 Express Ute B1 Timber Truck" at bounding box center [558, 193] width 1116 height 285
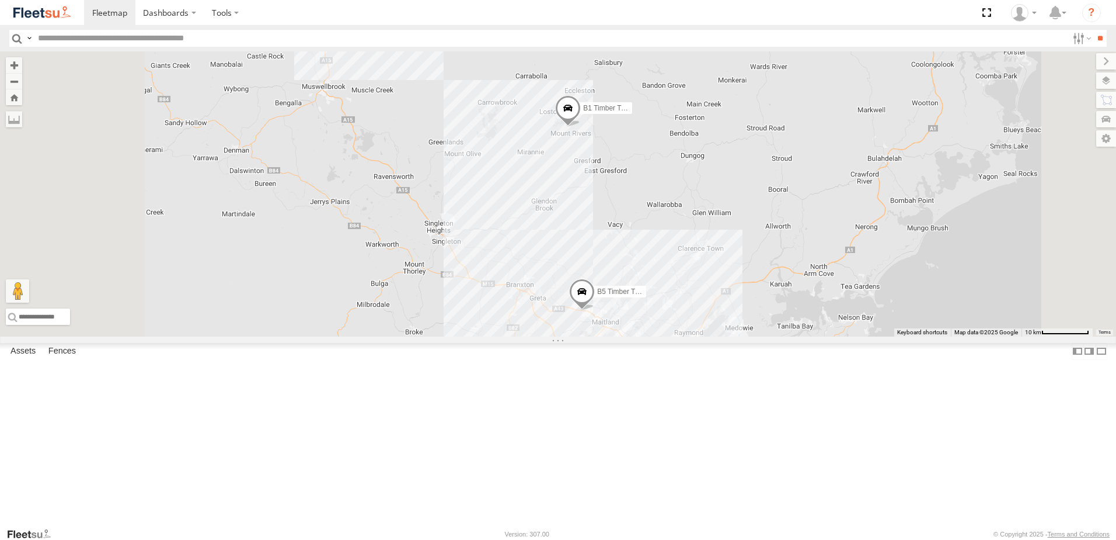
drag, startPoint x: 767, startPoint y: 388, endPoint x: 769, endPoint y: 366, distance: 22.3
click at [769, 336] on div "BX1 Express Ute B5 Timber Truck CX2 Express Ute BX2 Express Ute B1 Timber Truck…" at bounding box center [558, 193] width 1116 height 285
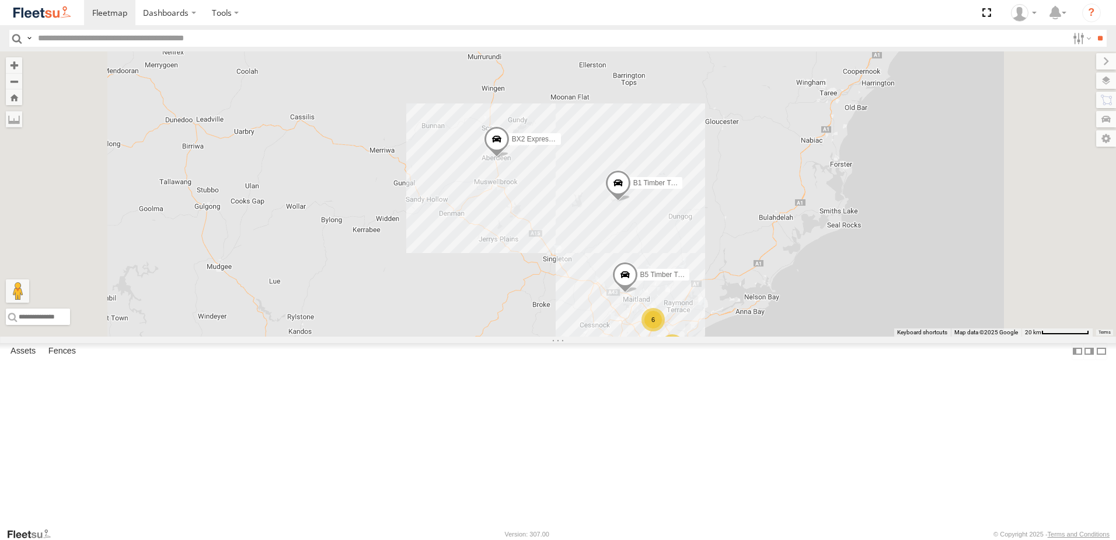
drag, startPoint x: 699, startPoint y: 341, endPoint x: 699, endPoint y: 361, distance: 20.4
click at [699, 336] on div "BX1 Express Ute B5 Timber Truck BX2 Express Ute B1 Timber Truck 6 12 6" at bounding box center [558, 193] width 1116 height 285
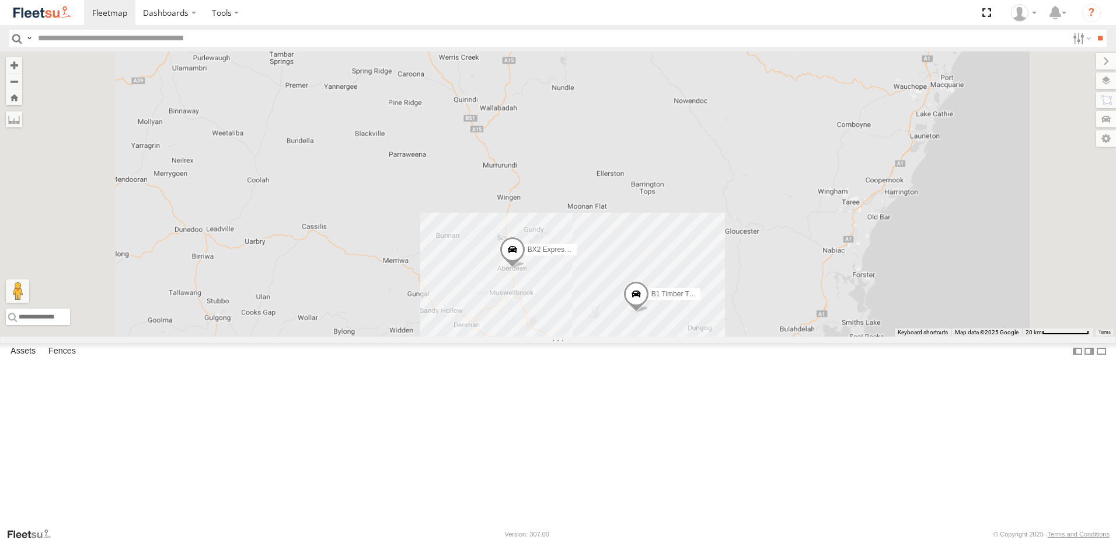
drag, startPoint x: 700, startPoint y: 440, endPoint x: 686, endPoint y: 245, distance: 195.5
click at [686, 245] on div "BX1 Express Ute B5 Timber Truck BX2 Express Ute B1 Timber Truck" at bounding box center [558, 193] width 1116 height 285
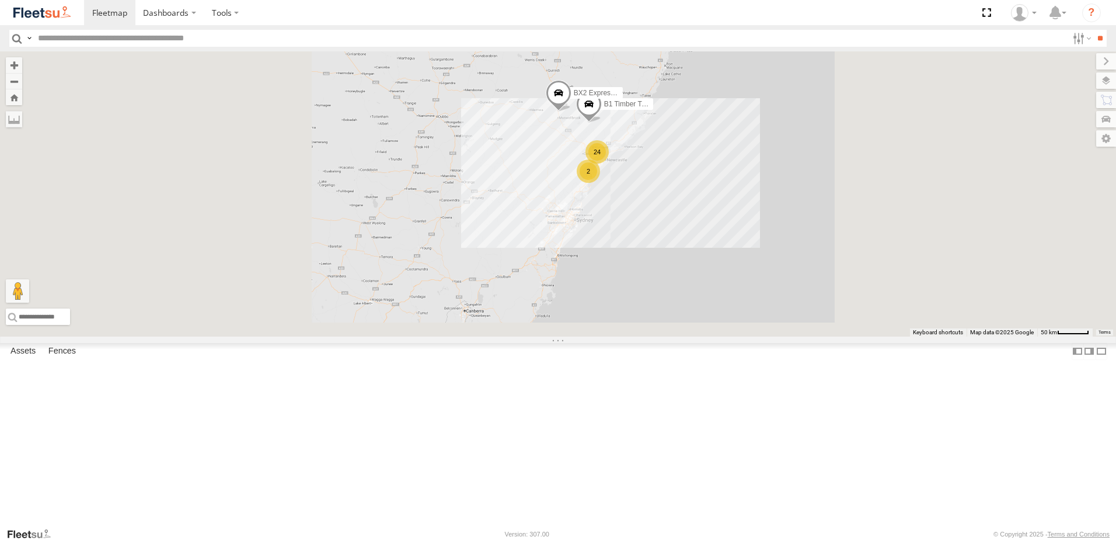
drag, startPoint x: 681, startPoint y: 363, endPoint x: 697, endPoint y: 339, distance: 29.2
click at [696, 336] on div "BX2 Express Ute B1 Timber Truck 24 2" at bounding box center [558, 193] width 1116 height 285
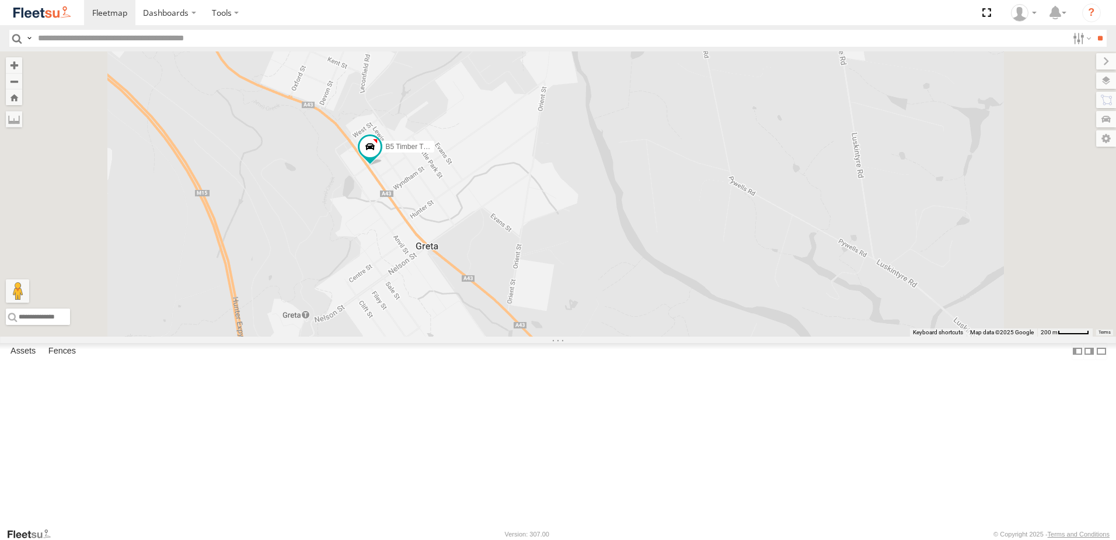
drag, startPoint x: 524, startPoint y: 259, endPoint x: 533, endPoint y: 274, distance: 17.5
click at [533, 274] on div "BX1 Express Ute CX3 Express Ute B5 Timber Truck CX2 Express Ute BX2 Express Ute…" at bounding box center [558, 193] width 1116 height 285
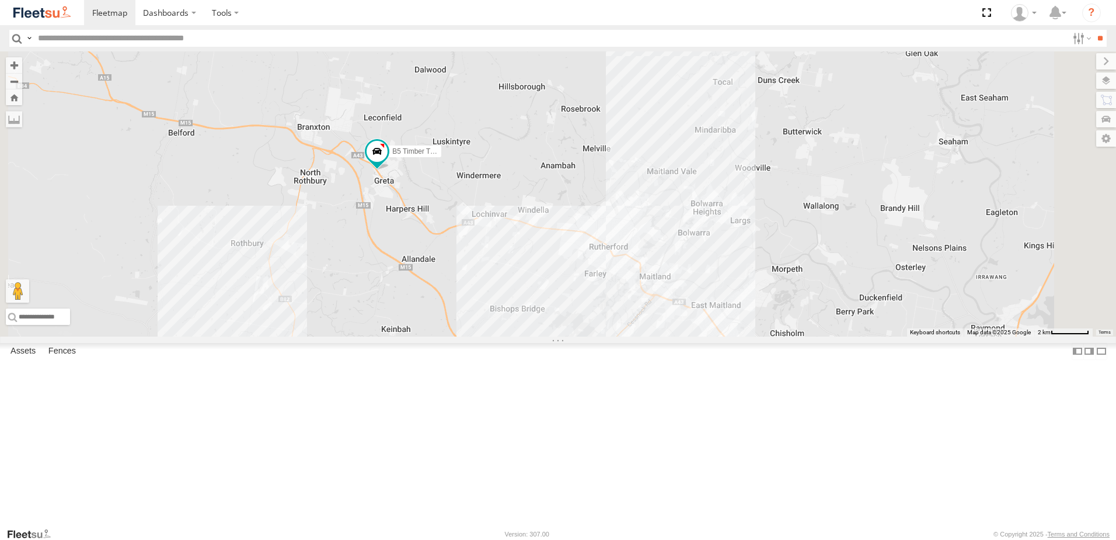
drag, startPoint x: 516, startPoint y: 338, endPoint x: 502, endPoint y: 282, distance: 57.2
click at [504, 290] on div "BX1 Express Ute CX3 Express Ute B5 Timber Truck CX2 Express Ute BX2 Express Ute…" at bounding box center [558, 193] width 1116 height 285
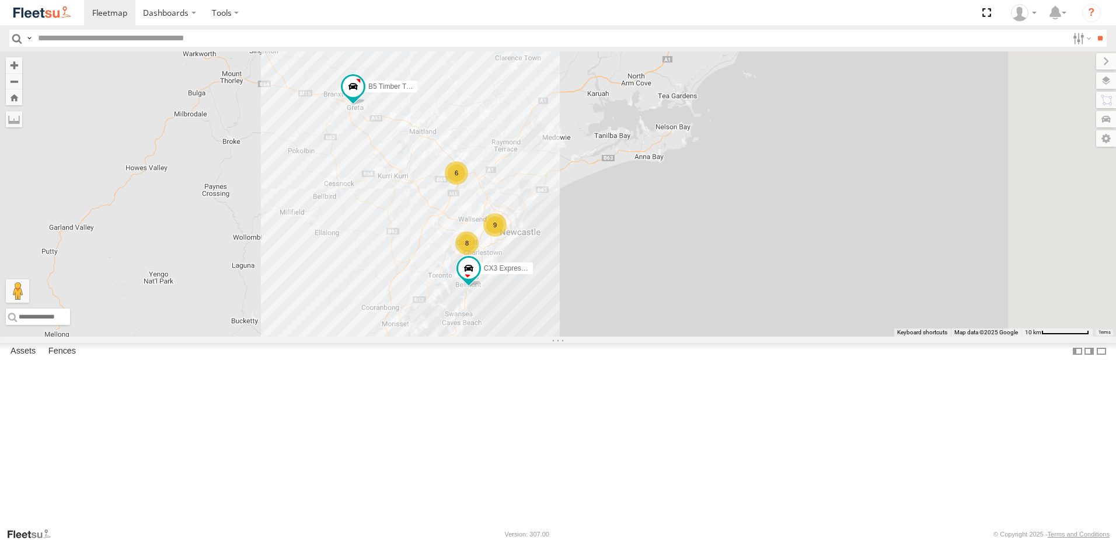
select select "**********"
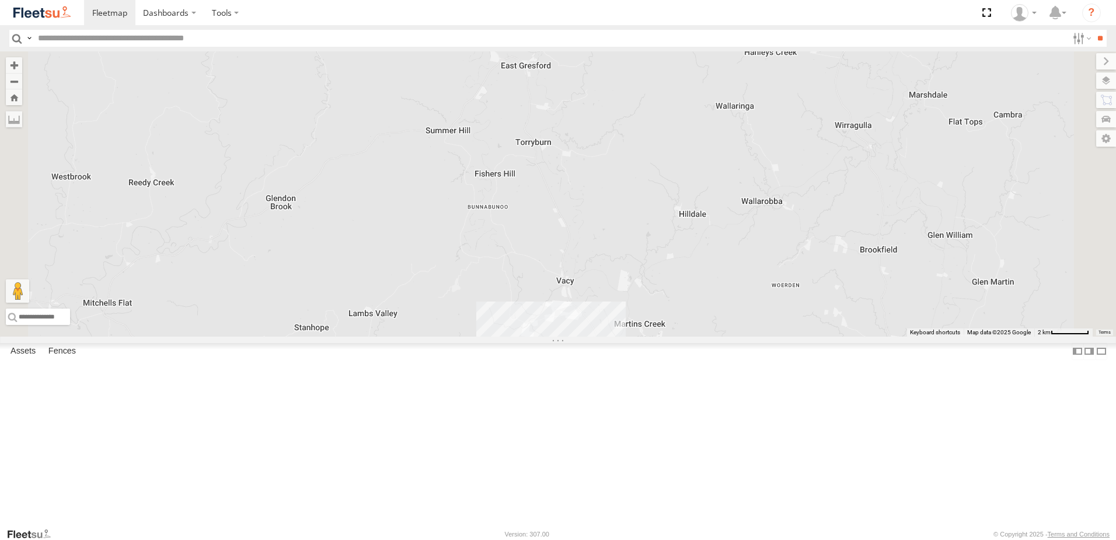
drag, startPoint x: 657, startPoint y: 137, endPoint x: 663, endPoint y: 179, distance: 42.4
click at [663, 179] on div "BX2 Express Ute B2 Timber Truck B5 Timber Truck B1 Timber Truck" at bounding box center [558, 193] width 1116 height 285
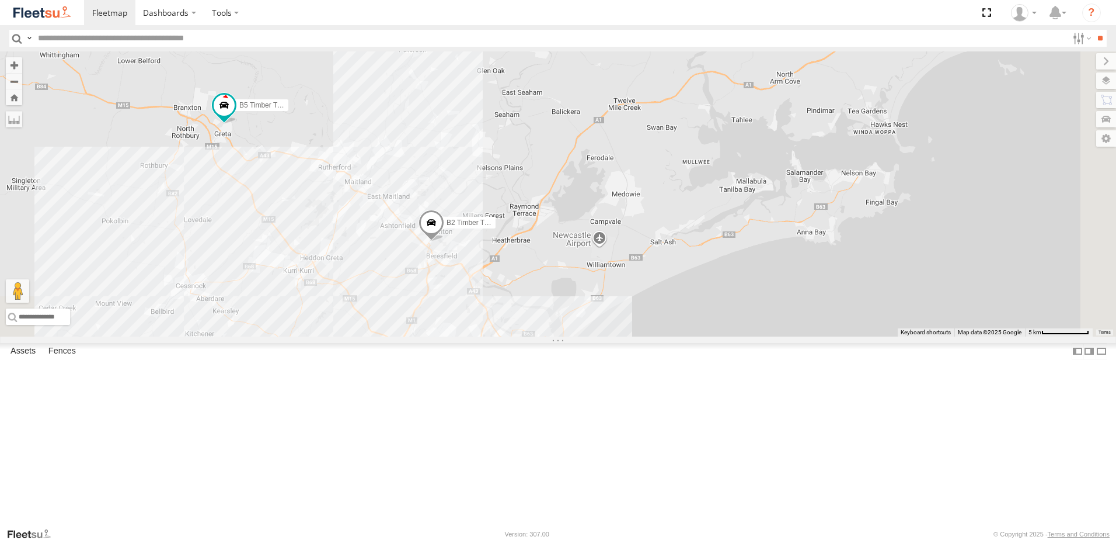
drag, startPoint x: 656, startPoint y: 381, endPoint x: 488, endPoint y: 61, distance: 362.0
click at [488, 61] on div "BX2 Express Ute B2 Timber Truck B5 Timber Truck B1 Timber Truck" at bounding box center [558, 193] width 1116 height 285
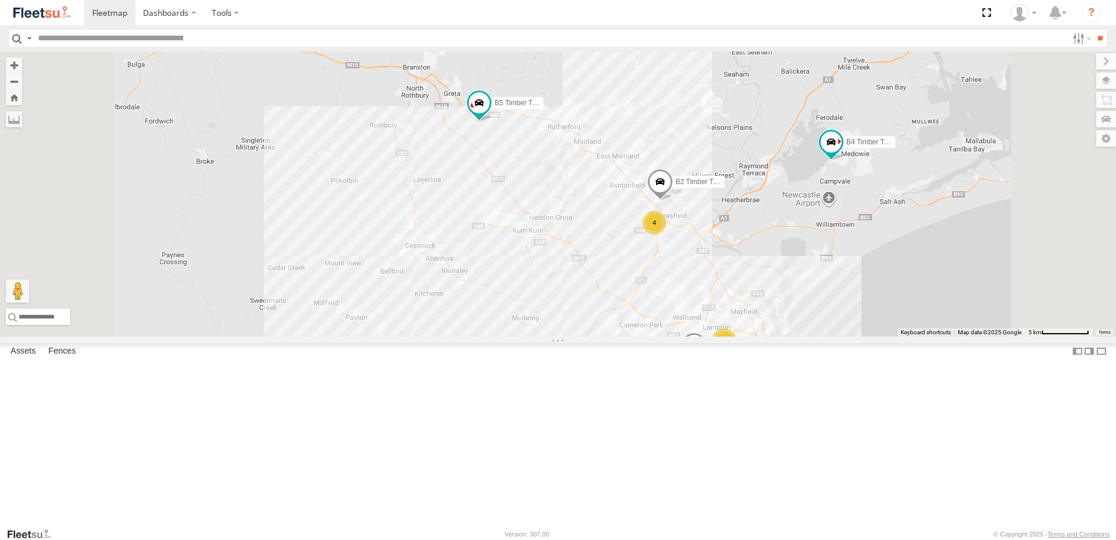
drag, startPoint x: 822, startPoint y: 184, endPoint x: 760, endPoint y: 246, distance: 87.9
click at [760, 246] on div "B4 Timber Truck BX1 Express Ute B5 Timber Truck BX2 Express Ute B1 Timber Truck…" at bounding box center [558, 193] width 1116 height 285
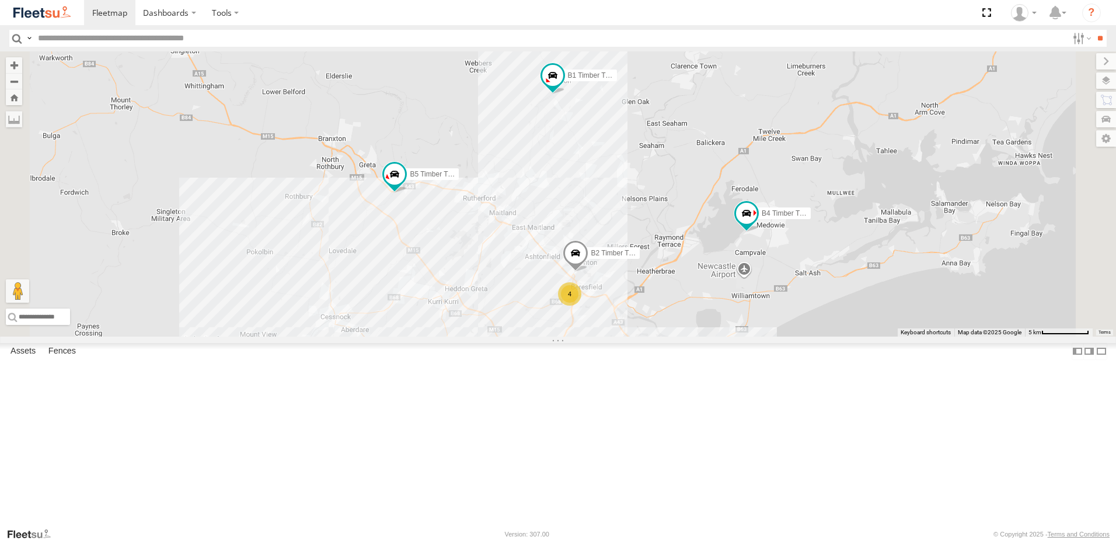
drag, startPoint x: 743, startPoint y: 243, endPoint x: 730, endPoint y: 311, distance: 69.1
click at [731, 309] on div "B4 Timber Truck BX1 Express Ute B5 Timber Truck BX2 Express Ute B1 Timber Truck…" at bounding box center [558, 193] width 1116 height 285
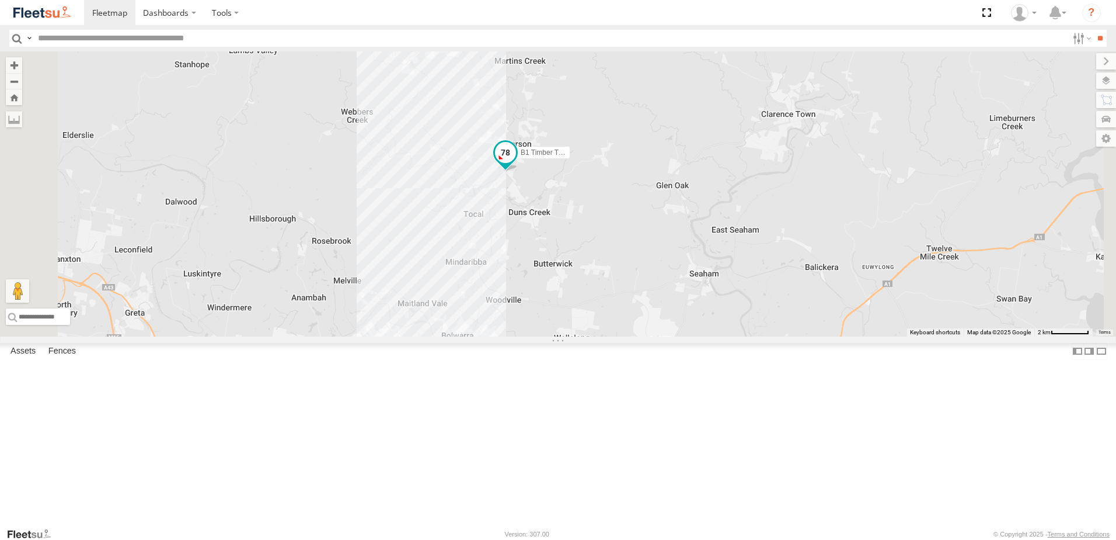
click at [516, 163] on span at bounding box center [505, 152] width 21 height 21
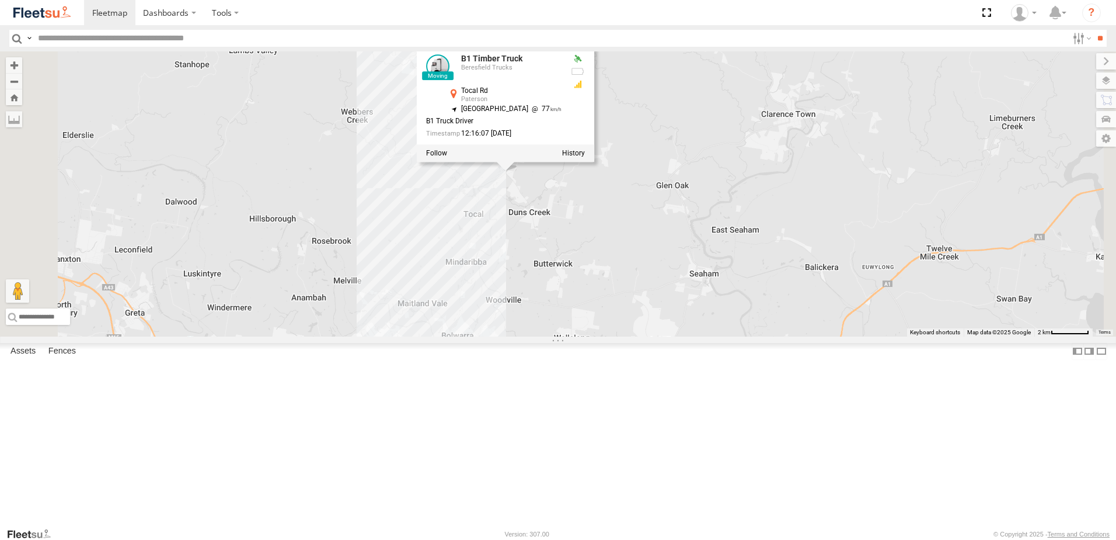
click at [688, 310] on div "B4 Timber Truck BX1 Express Ute B5 Timber Truck BX2 Express Ute B1 Timber Truck…" at bounding box center [558, 193] width 1116 height 285
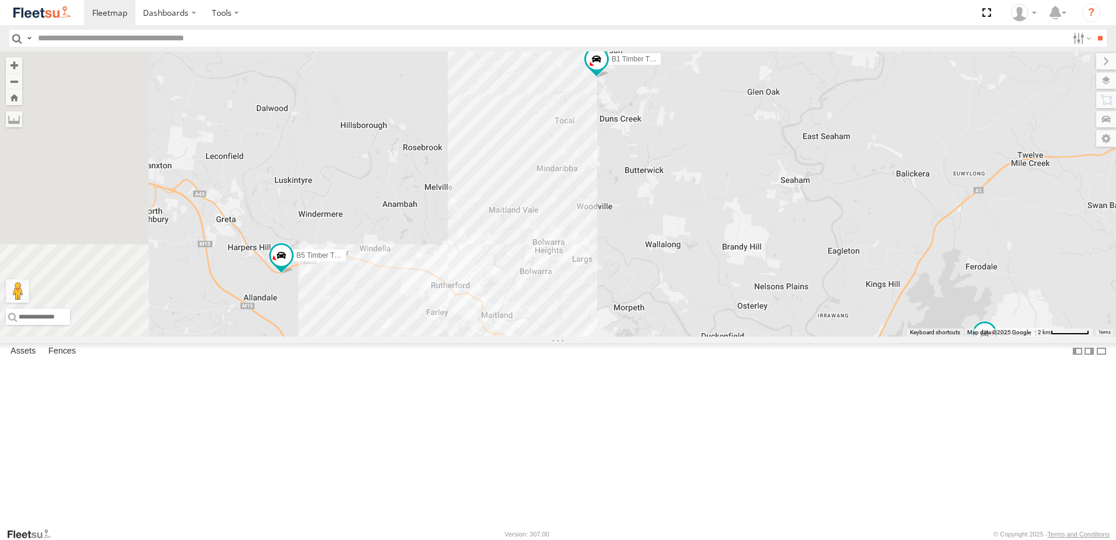
drag, startPoint x: 498, startPoint y: 365, endPoint x: 656, endPoint y: 246, distance: 197.2
click at [656, 246] on div "B4 Timber Truck BX1 Express Ute B5 Timber Truck BX2 Express Ute B1 Timber Truck…" at bounding box center [558, 193] width 1116 height 285
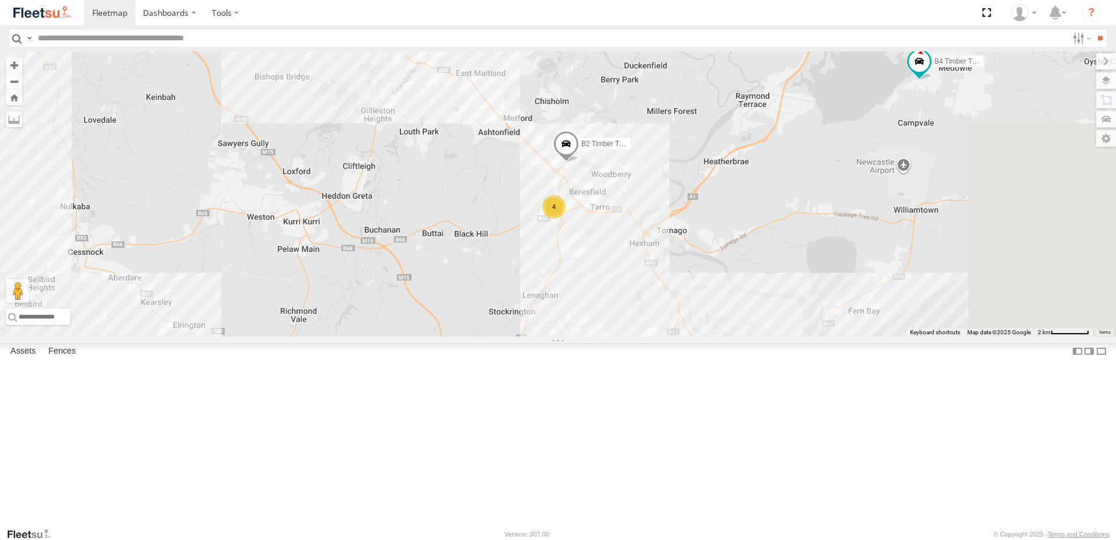
drag, startPoint x: 795, startPoint y: 388, endPoint x: 648, endPoint y: 176, distance: 258.4
click at [629, 161] on div "B4 Timber Truck BX1 Express Ute B5 Timber Truck BX2 Express Ute B1 Timber Truck…" at bounding box center [558, 193] width 1116 height 285
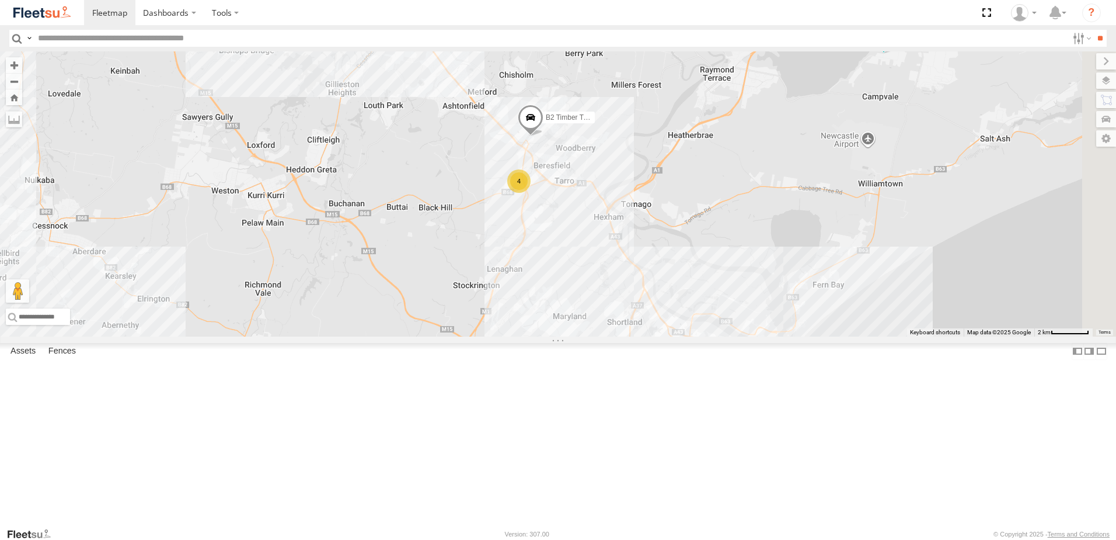
drag, startPoint x: 882, startPoint y: 174, endPoint x: 738, endPoint y: 209, distance: 147.9
click at [738, 209] on div "B4 Timber Truck BX1 Express Ute B5 Timber Truck BX2 Express Ute B1 Timber Truck…" at bounding box center [558, 193] width 1116 height 285
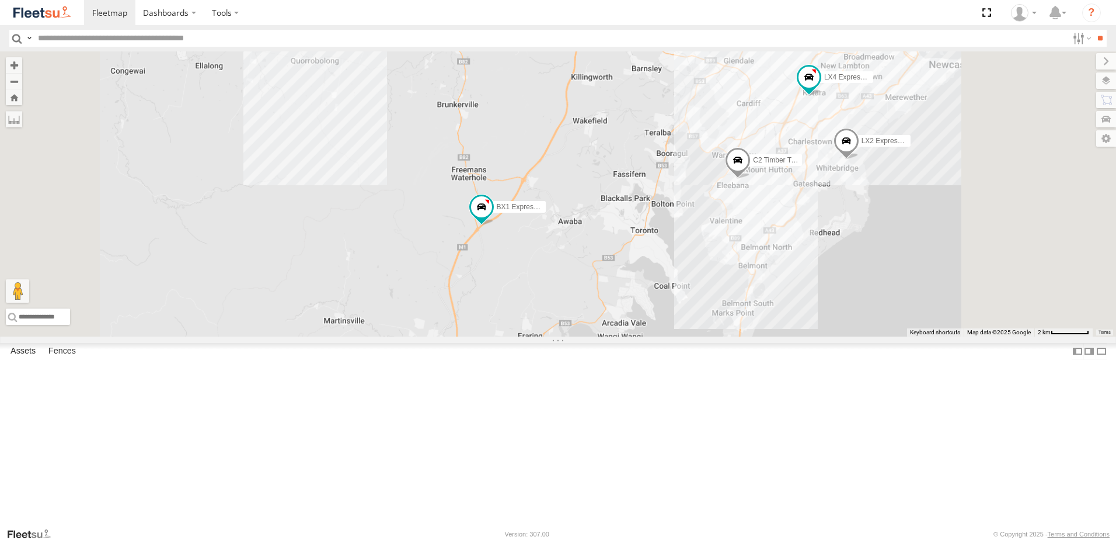
drag, startPoint x: 804, startPoint y: 425, endPoint x: 740, endPoint y: 163, distance: 269.4
click at [740, 165] on div "B4 Timber Truck BX1 Express Ute LX2 Express Ute B2 Timber Truck LX4 Express Ute…" at bounding box center [558, 193] width 1116 height 285
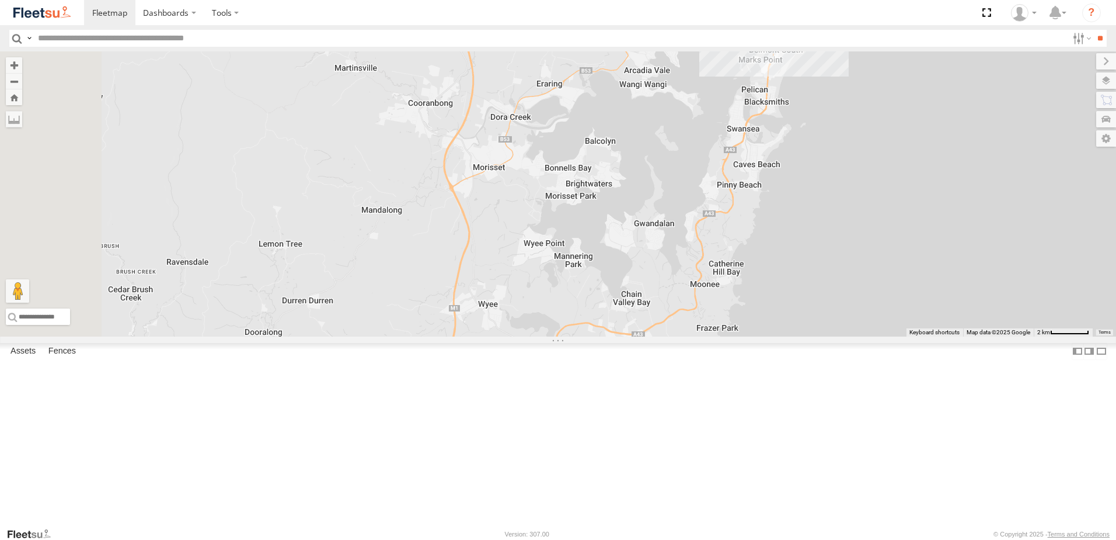
drag, startPoint x: 691, startPoint y: 414, endPoint x: 720, endPoint y: 186, distance: 229.6
click at [720, 186] on div "B4 Timber Truck BX1 Express Ute LX2 Express Ute B2 Timber Truck LX4 Express Ute…" at bounding box center [558, 193] width 1116 height 285
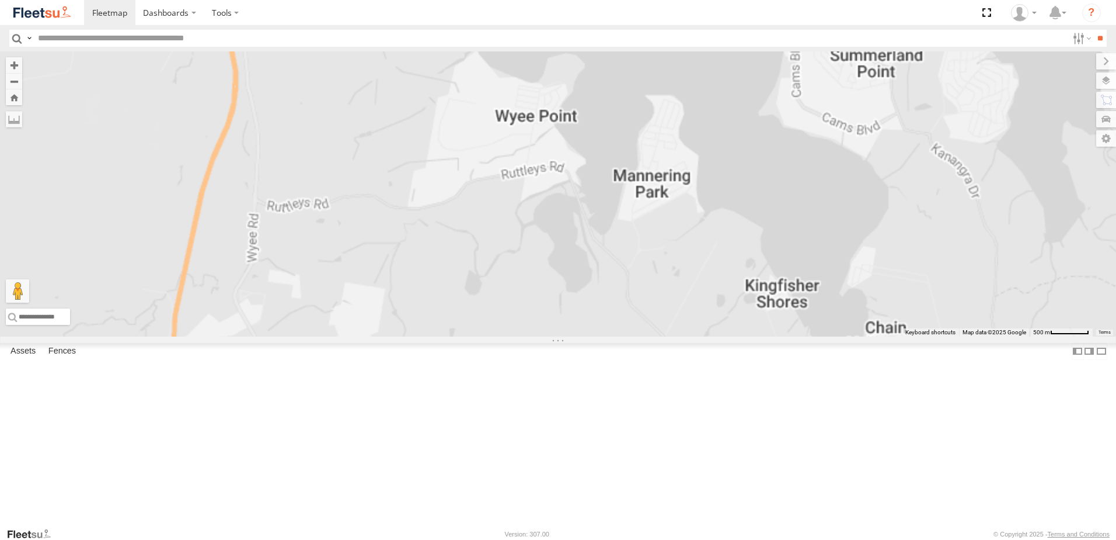
drag, startPoint x: 564, startPoint y: 372, endPoint x: 662, endPoint y: 416, distance: 107.1
click at [645, 336] on div "B4 Timber Truck BX1 Express Ute LX2 Express Ute B2 Timber Truck LX4 Express Ute…" at bounding box center [558, 193] width 1116 height 285
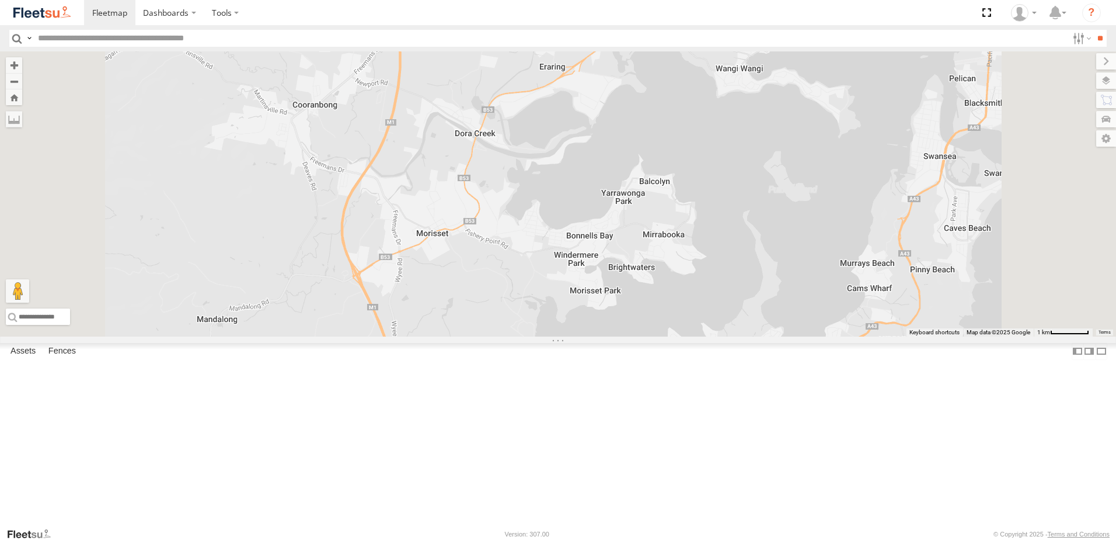
drag, startPoint x: 688, startPoint y: 332, endPoint x: 657, endPoint y: 455, distance: 126.9
click at [657, 336] on div "B4 Timber Truck BX1 Express Ute LX2 Express Ute B2 Timber Truck LX4 Express Ute…" at bounding box center [558, 193] width 1116 height 285
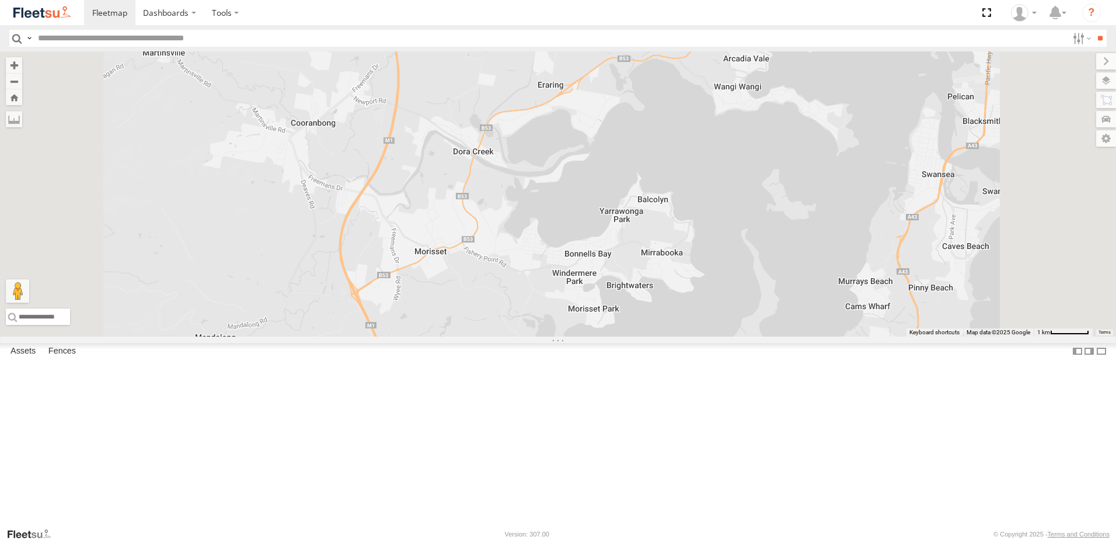
click at [642, 336] on div "B4 Timber Truck BX1 Express Ute LX2 Express Ute B2 Timber Truck LX4 Express Ute…" at bounding box center [558, 193] width 1116 height 285
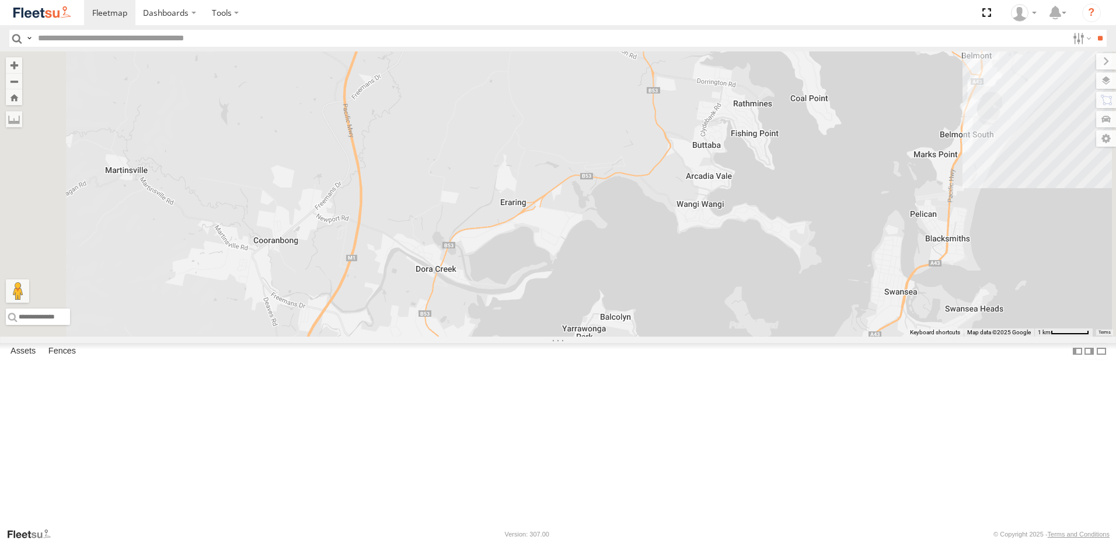
drag, startPoint x: 727, startPoint y: 233, endPoint x: 690, endPoint y: 308, distance: 83.8
click at [693, 305] on div "B4 Timber Truck BX1 Express Ute LX2 Express Ute B2 Timber Truck LX4 Express Ute…" at bounding box center [558, 193] width 1116 height 285
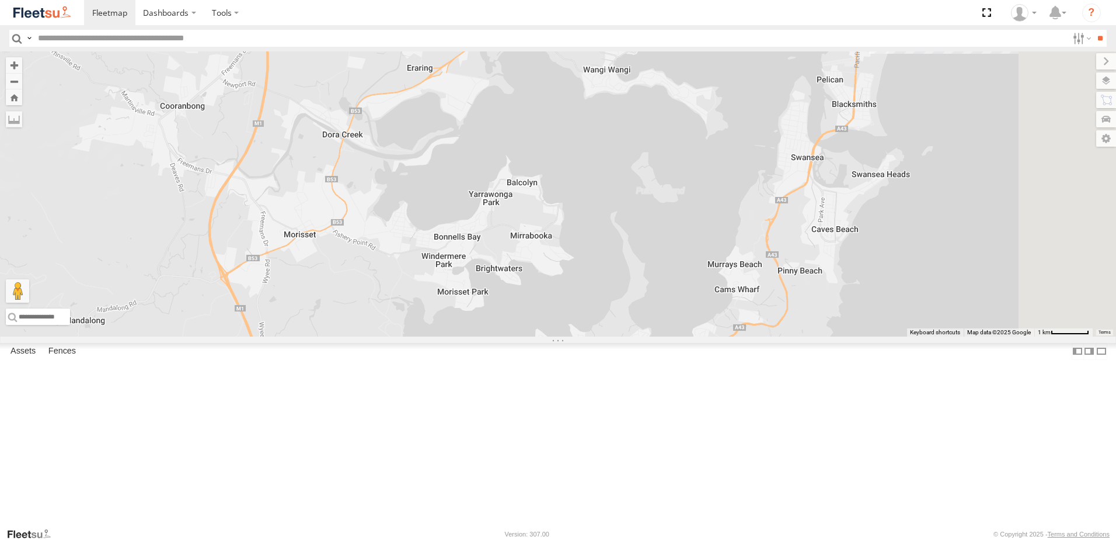
drag, startPoint x: 805, startPoint y: 436, endPoint x: 690, endPoint y: 284, distance: 190.9
click at [690, 255] on div "B4 Timber Truck BX1 Express Ute LX2 Express Ute B2 Timber Truck LX4 Express Ute…" at bounding box center [558, 193] width 1116 height 285
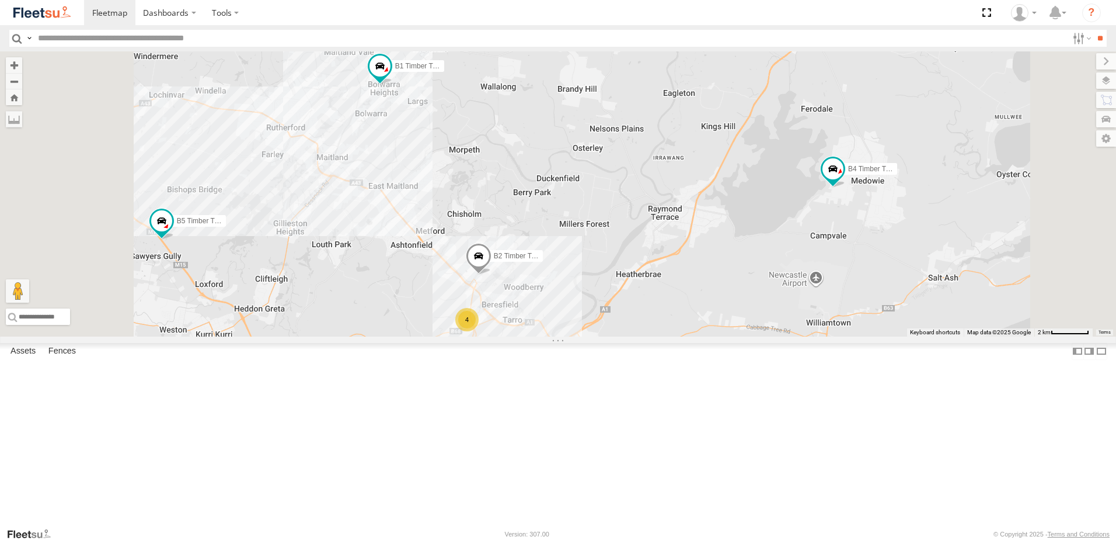
drag, startPoint x: 397, startPoint y: 342, endPoint x: 474, endPoint y: 277, distance: 99.9
click at [470, 280] on div "B4 Timber Truck BX1 Express Ute B5 Timber Truck BX2 Express Ute B1 Timber Truck…" at bounding box center [558, 193] width 1116 height 285
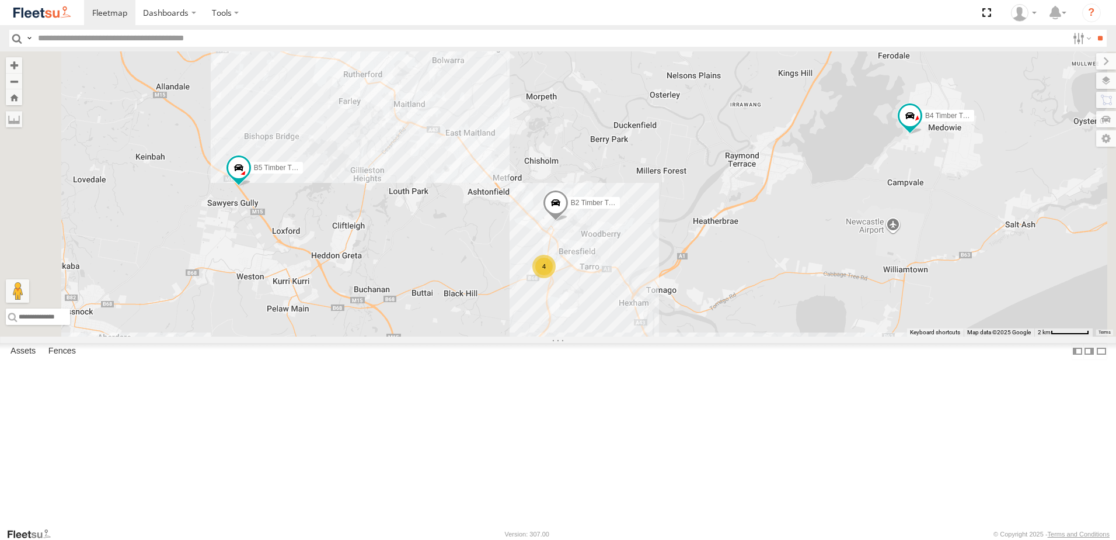
drag, startPoint x: 613, startPoint y: 367, endPoint x: 599, endPoint y: 401, distance: 36.7
click at [597, 336] on div "B4 Timber Truck BX1 Express Ute B5 Timber Truck BX2 Express Ute B1 Timber Truck…" at bounding box center [558, 193] width 1116 height 285
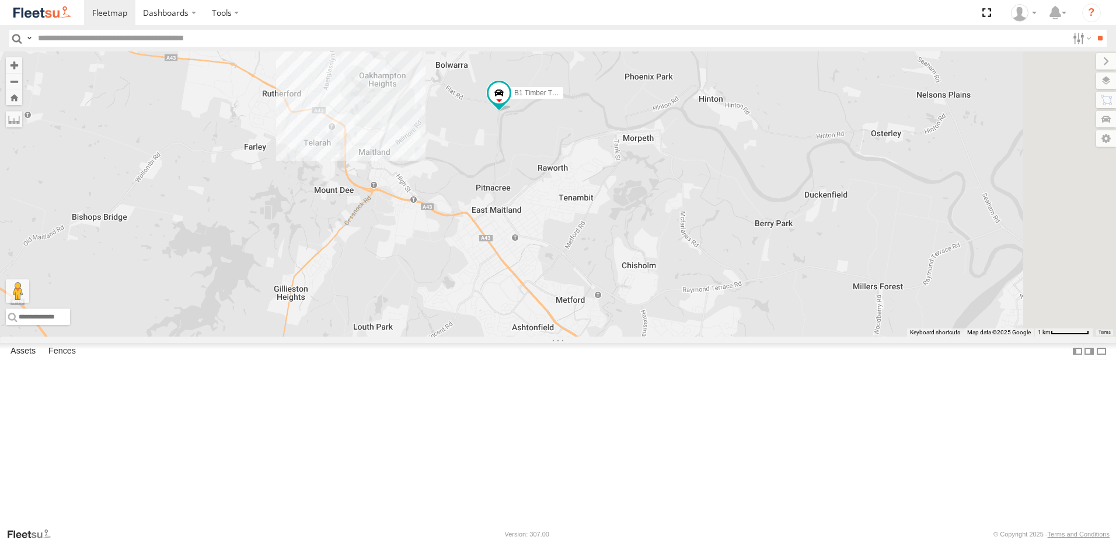
drag, startPoint x: 559, startPoint y: 408, endPoint x: 560, endPoint y: 305, distance: 103.4
click at [563, 309] on div "B4 Timber Truck BX1 Express Ute B5 Timber Truck BX2 Express Ute B1 Timber Truck…" at bounding box center [558, 193] width 1116 height 285
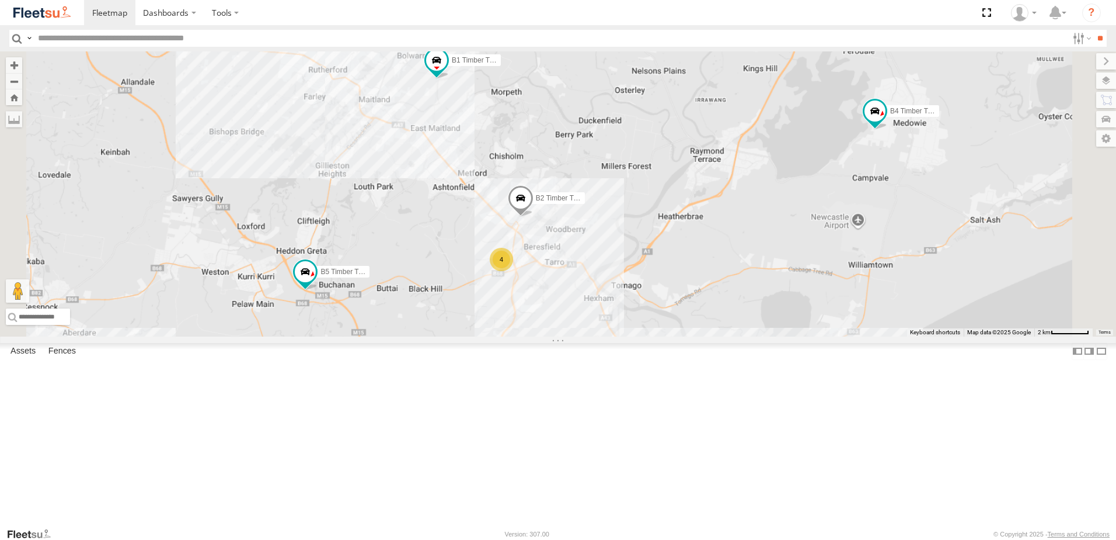
drag, startPoint x: 579, startPoint y: 354, endPoint x: 565, endPoint y: 311, distance: 45.4
click at [565, 311] on div "B4 Timber Truck BX1 Express Ute B5 Timber Truck BX2 Express Ute B1 Timber Truck…" at bounding box center [558, 193] width 1116 height 285
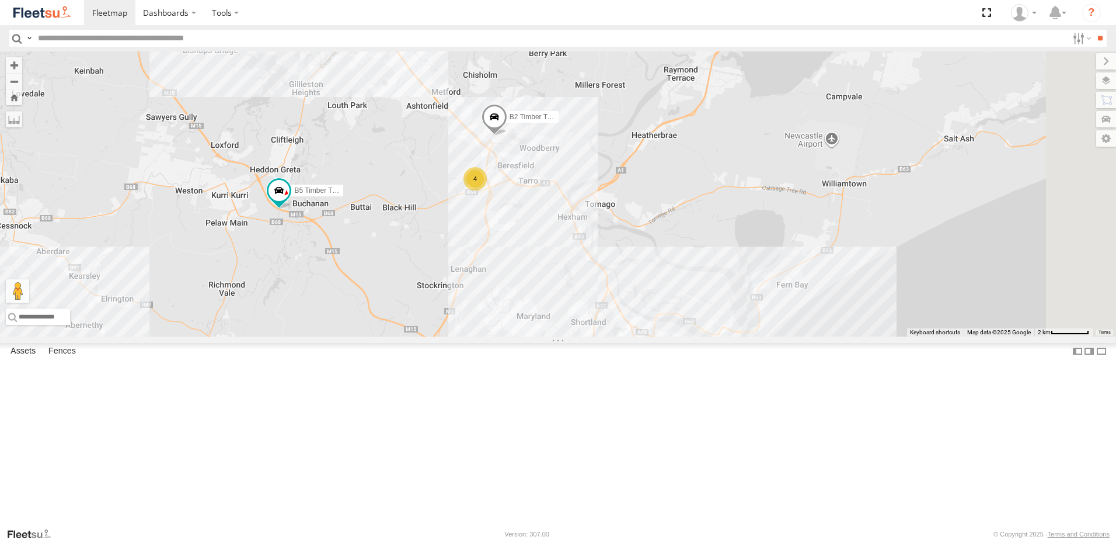
click at [507, 136] on span at bounding box center [495, 121] width 26 height 32
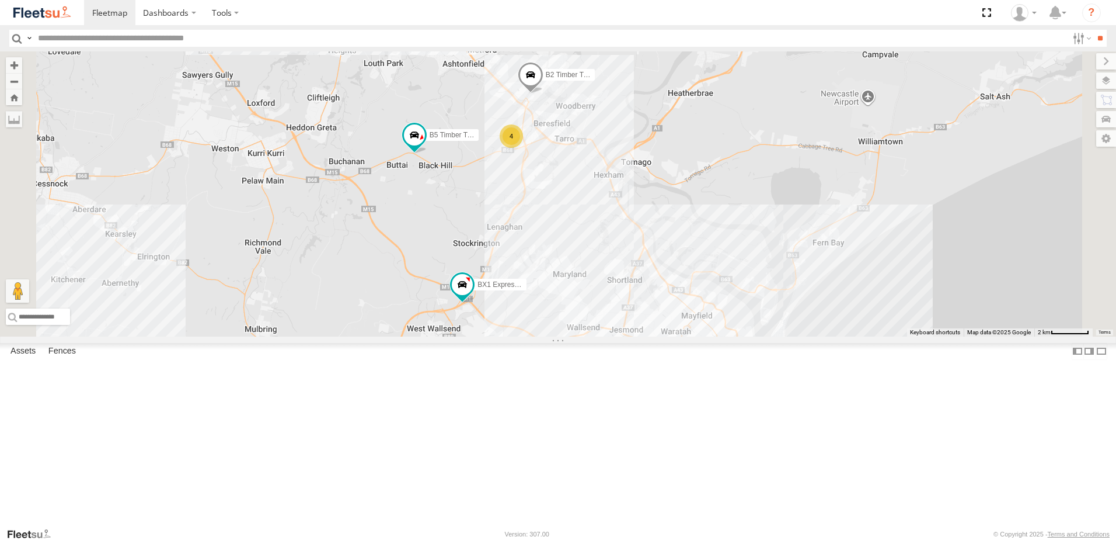
drag, startPoint x: 813, startPoint y: 464, endPoint x: 749, endPoint y: 381, distance: 105.2
click at [756, 336] on div "B4 Timber Truck BX1 Express Ute B2 Timber Truck C3 Timber Truck B5 Timber Truck…" at bounding box center [558, 193] width 1116 height 285
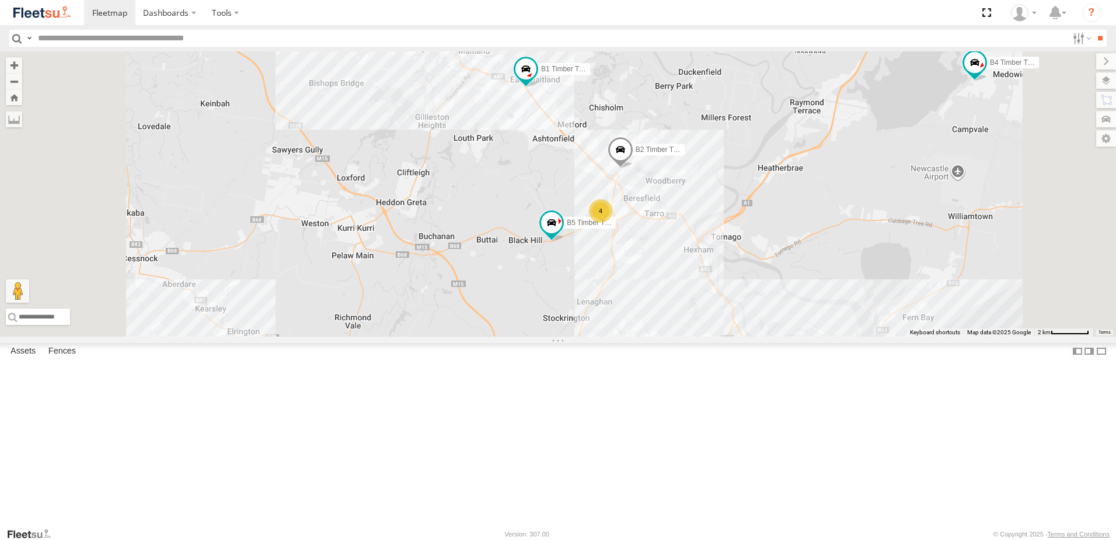
drag, startPoint x: 676, startPoint y: 356, endPoint x: 702, endPoint y: 228, distance: 130.6
click at [702, 228] on div "B4 Timber Truck BX1 Express Ute B2 Timber Truck B5 Timber Truck B1 Timber Truck…" at bounding box center [558, 193] width 1116 height 285
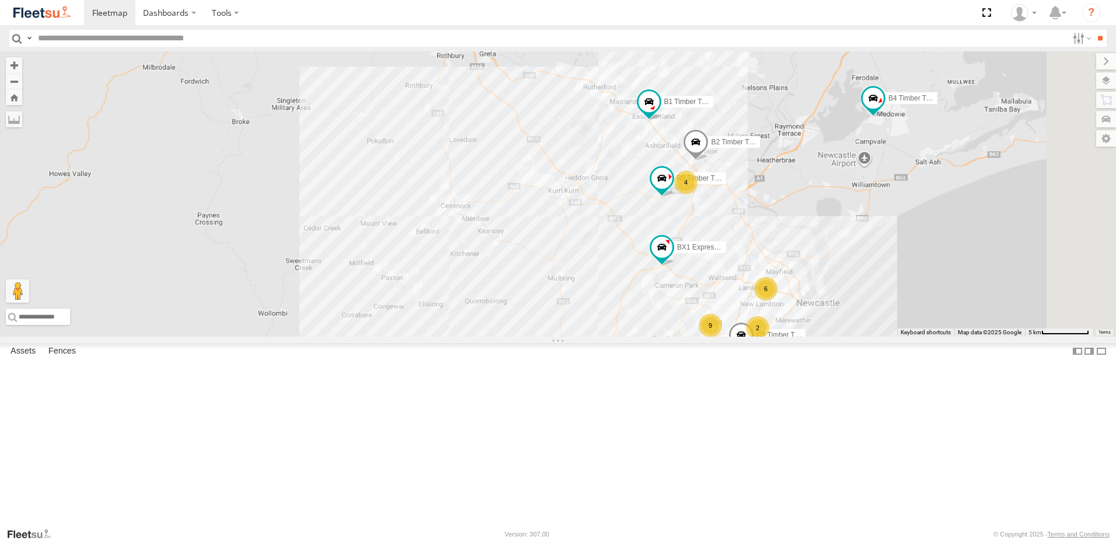
drag, startPoint x: 961, startPoint y: 279, endPoint x: 825, endPoint y: 287, distance: 135.7
click at [825, 287] on div "B4 Timber Truck BX1 Express Ute B2 Timber Truck B5 Timber Truck B1 Timber Truck…" at bounding box center [558, 193] width 1116 height 285
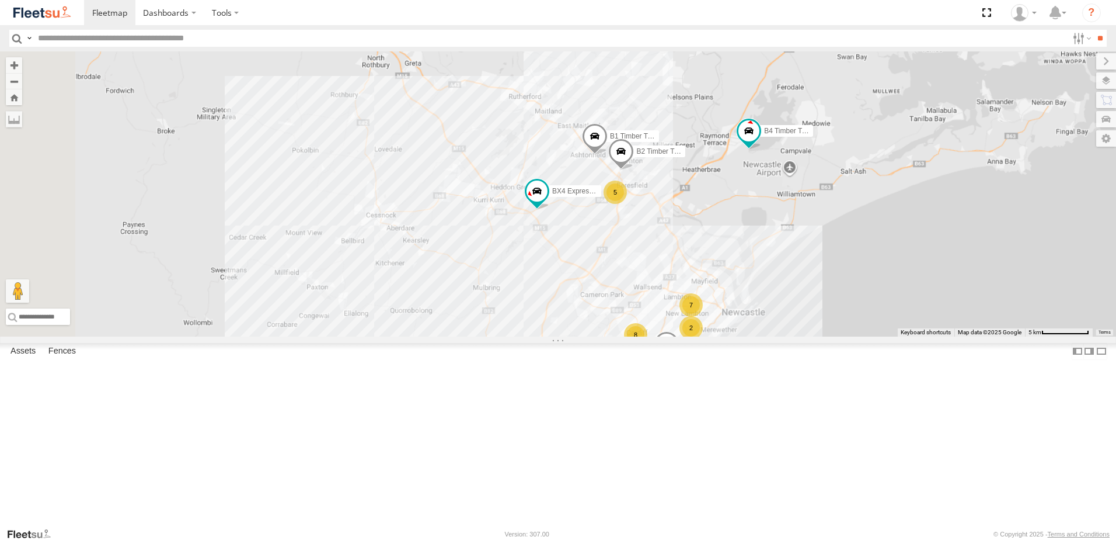
drag, startPoint x: 689, startPoint y: 399, endPoint x: 722, endPoint y: 299, distance: 105.8
click at [721, 303] on div "B4 Timber Truck B2 Timber Truck BX2 Express Ute B1 Timber Truck C2 Timber Truck…" at bounding box center [558, 193] width 1116 height 285
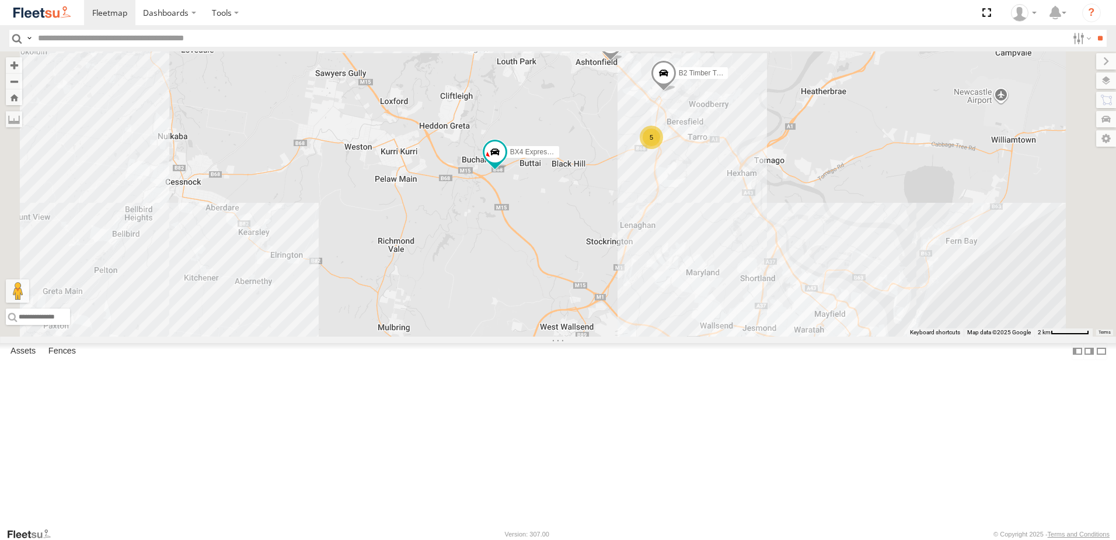
drag, startPoint x: 688, startPoint y: 279, endPoint x: 699, endPoint y: 315, distance: 37.1
click at [698, 314] on div "B4 Timber Truck B2 Timber Truck BX2 Express Ute B1 Timber Truck C2 Timber Truck…" at bounding box center [558, 193] width 1116 height 285
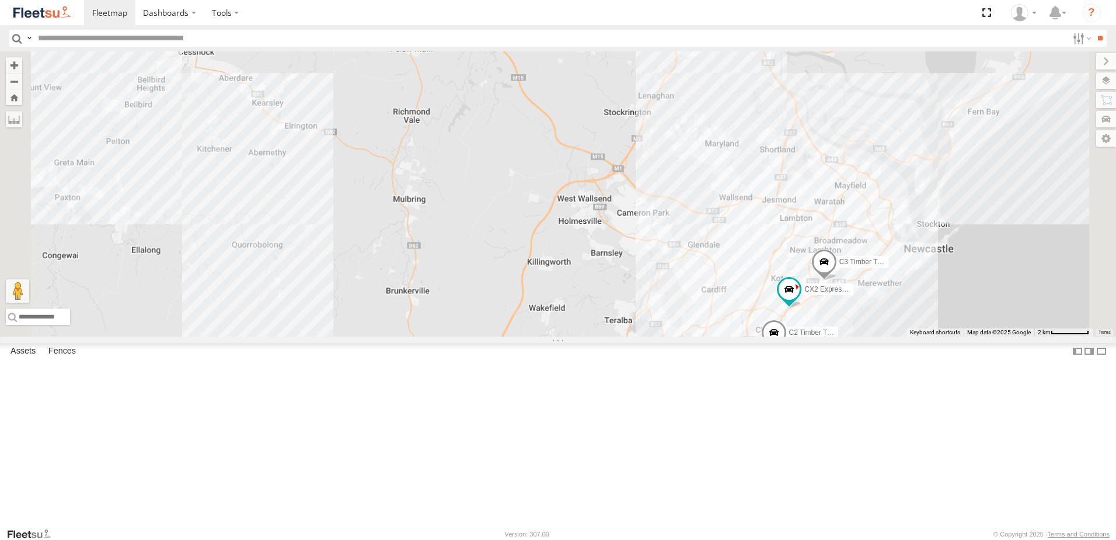
drag, startPoint x: 878, startPoint y: 279, endPoint x: 813, endPoint y: 182, distance: 116.3
click at [822, 138] on div "B4 Timber Truck B2 Timber Truck BX2 Express Ute B1 Timber Truck C2 Timber Truck…" at bounding box center [558, 193] width 1116 height 285
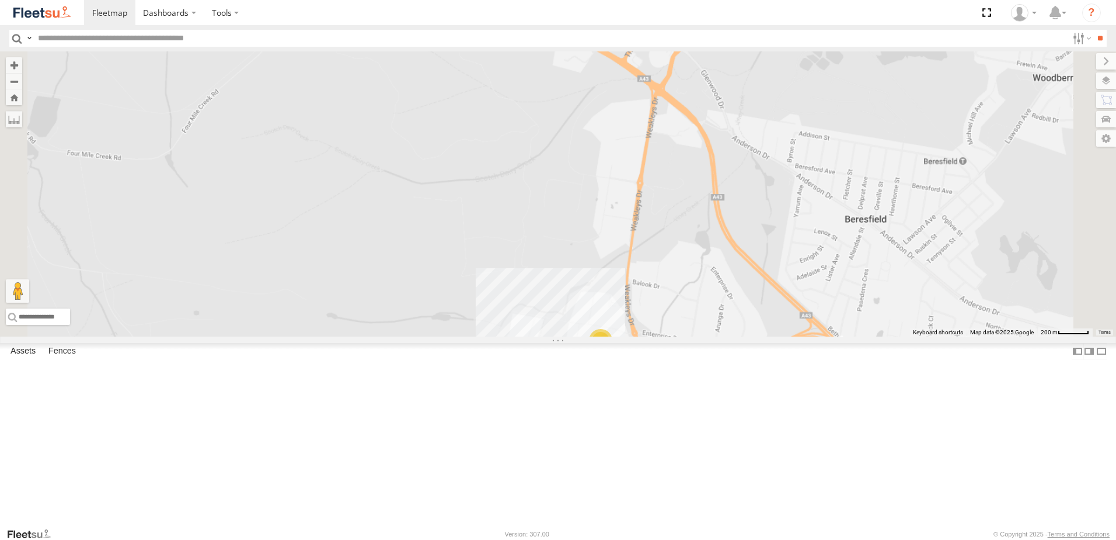
drag, startPoint x: 829, startPoint y: 290, endPoint x: 820, endPoint y: 180, distance: 109.5
click at [820, 175] on div "CX2 Express Ute BX2 Express Ute LX3 Express Ute BX3 Express Ute C2 Timber Truck…" at bounding box center [558, 193] width 1116 height 285
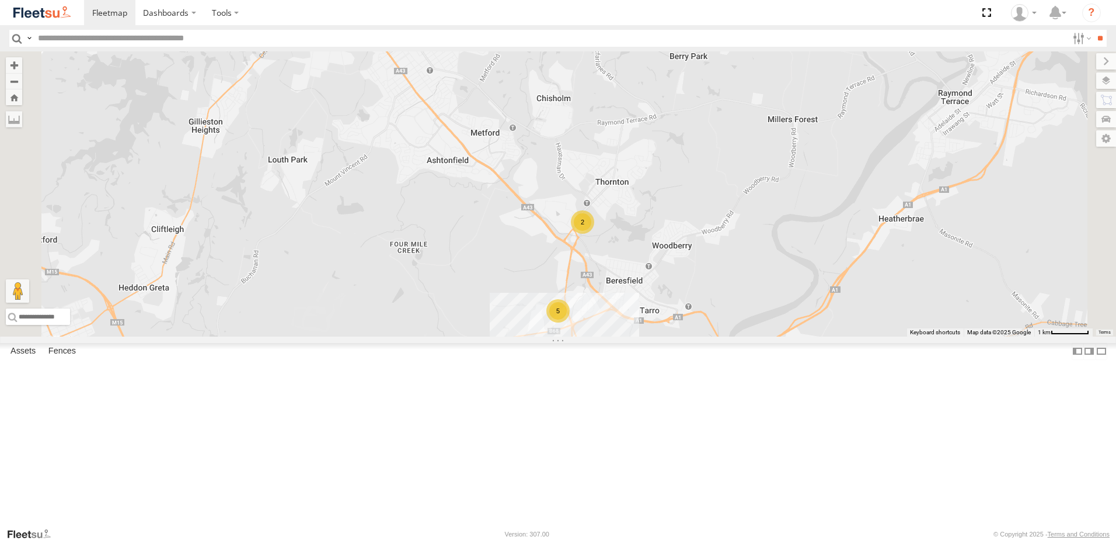
drag, startPoint x: 810, startPoint y: 419, endPoint x: 758, endPoint y: 426, distance: 52.4
click at [758, 336] on div "CX2 Express Ute BX2 Express Ute LX3 Express Ute BX3 Express Ute C2 Timber Truck…" at bounding box center [558, 193] width 1116 height 285
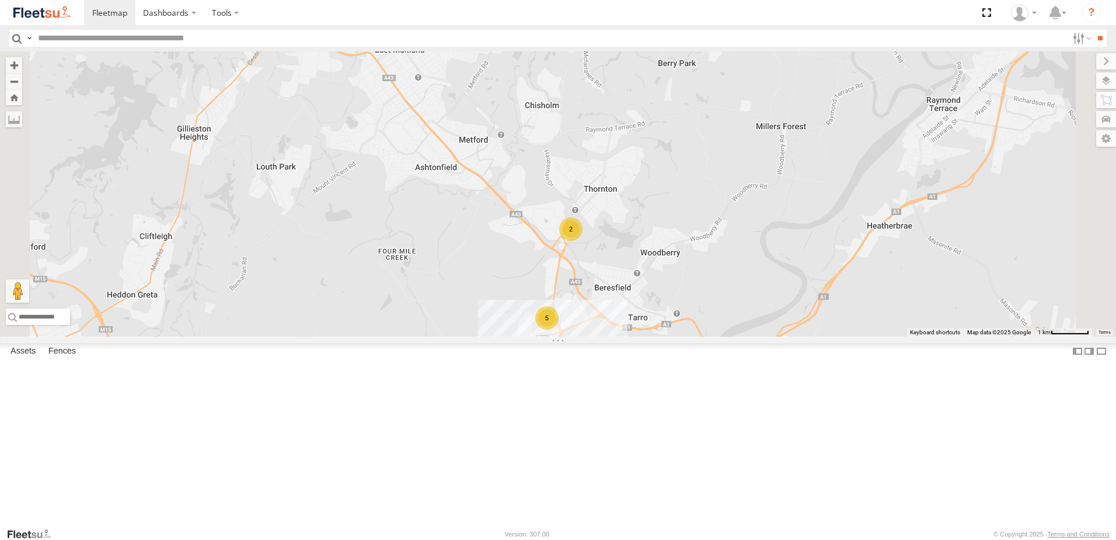
drag, startPoint x: 773, startPoint y: 432, endPoint x: 729, endPoint y: 396, distance: 56.0
click at [729, 336] on div "CX2 Express Ute BX2 Express Ute LX3 Express Ute BX3 Express Ute C2 Timber Truck…" at bounding box center [558, 193] width 1116 height 285
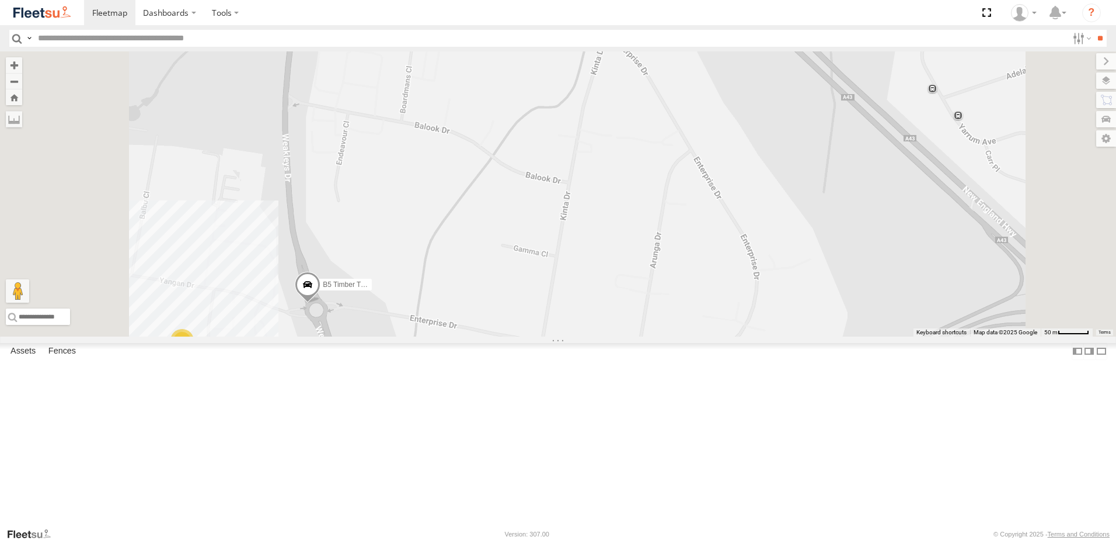
drag, startPoint x: 708, startPoint y: 156, endPoint x: 707, endPoint y: 201, distance: 45.6
click at [707, 201] on div "CX2 Express Ute BX2 Express Ute LX3 Express Ute BX3 Express Ute C2 Timber Truck…" at bounding box center [558, 193] width 1116 height 285
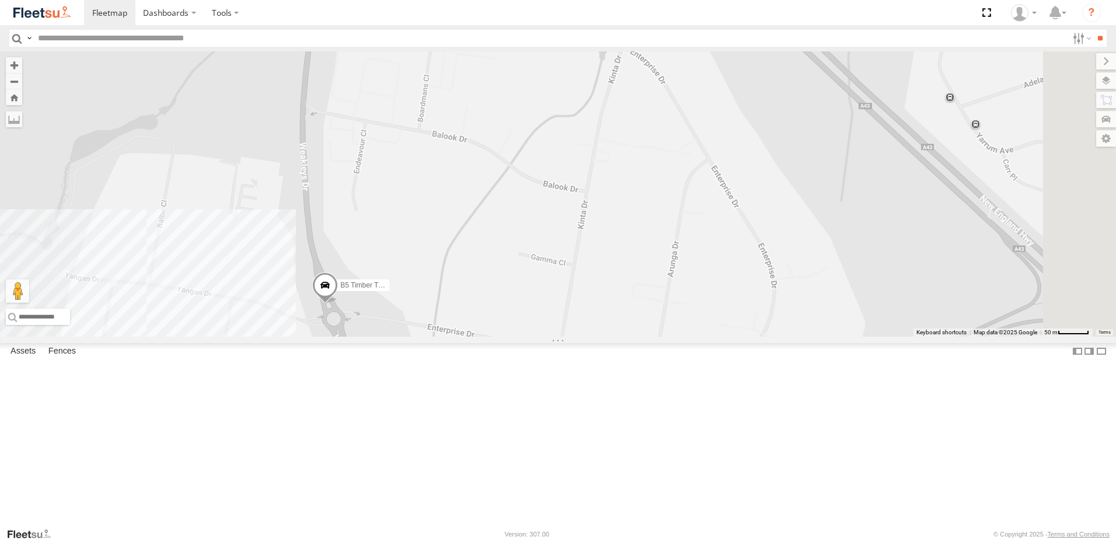
drag, startPoint x: 665, startPoint y: 151, endPoint x: 687, endPoint y: 149, distance: 21.7
click at [687, 149] on div "CX2 Express Ute BX2 Express Ute LX3 Express Ute BX3 Express Ute C2 Timber Truck…" at bounding box center [558, 193] width 1116 height 285
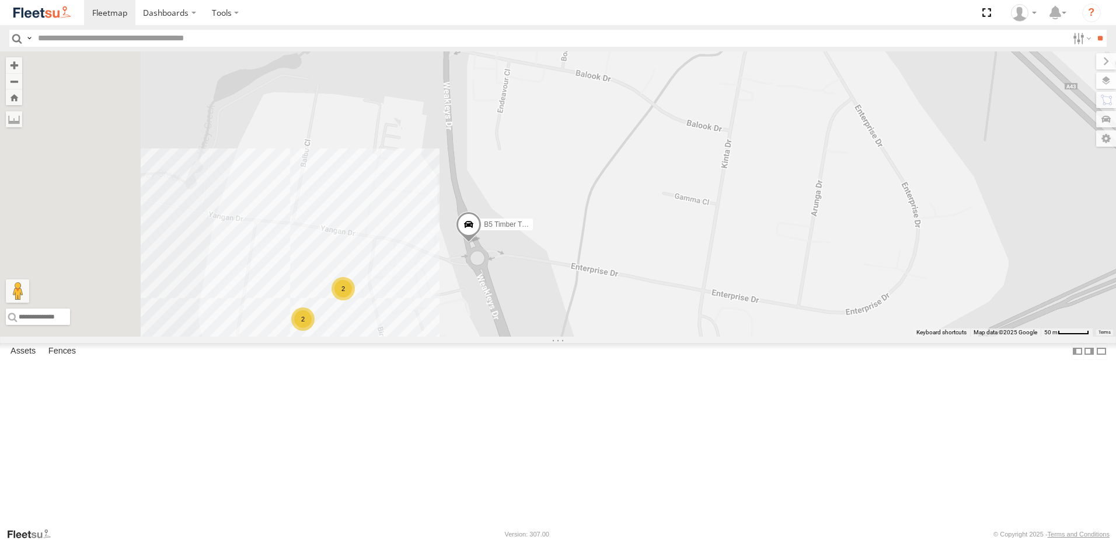
drag, startPoint x: 466, startPoint y: 338, endPoint x: 611, endPoint y: 276, distance: 157.3
click at [611, 276] on div "CX2 Express Ute BX2 Express Ute LX3 Express Ute BX3 Express Ute C2 Timber Truck…" at bounding box center [558, 193] width 1116 height 285
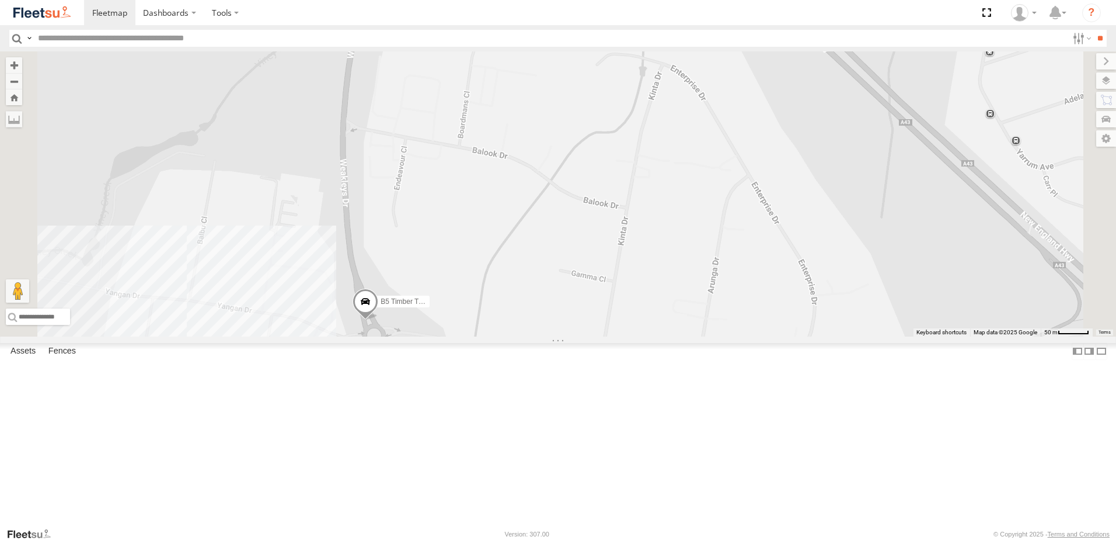
drag, startPoint x: 692, startPoint y: 211, endPoint x: 593, endPoint y: 276, distance: 118.2
click at [587, 291] on div "CX2 Express Ute BX2 Express Ute LX3 Express Ute BX3 Express Ute C2 Timber Truck…" at bounding box center [558, 193] width 1116 height 285
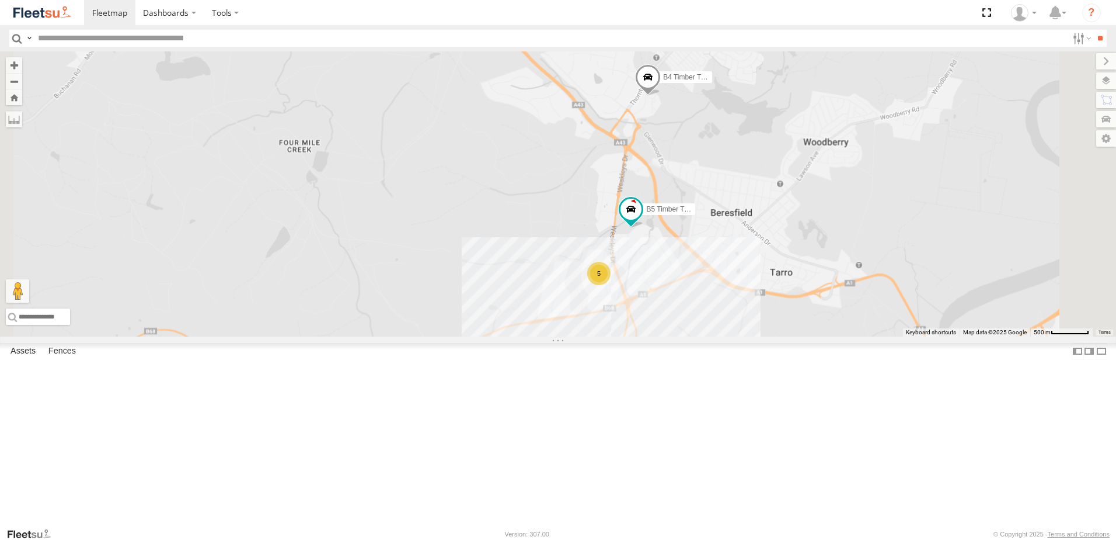
drag, startPoint x: 823, startPoint y: 411, endPoint x: 810, endPoint y: 352, distance: 60.2
click at [809, 336] on div "B4 Timber Truck L2 Plasterboard Truck C3 Timber Truck CX2 Express Ute BX2 Expre…" at bounding box center [558, 193] width 1116 height 285
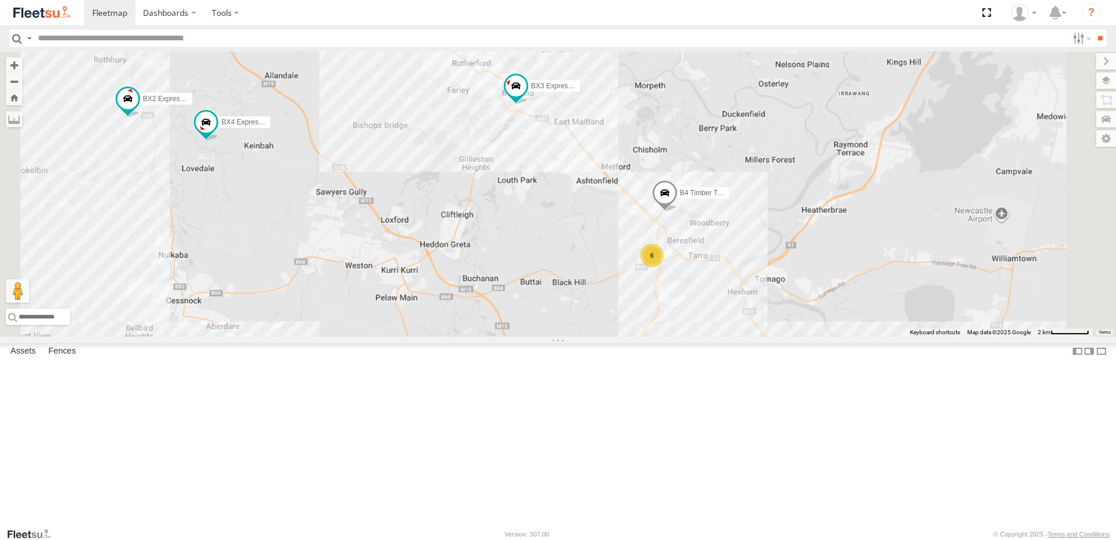
drag, startPoint x: 844, startPoint y: 401, endPoint x: 842, endPoint y: 382, distance: 19.3
click at [842, 336] on div "B4 Timber Truck L2 Plasterboard Truck C3 Timber Truck CX2 Express Ute BX2 Expre…" at bounding box center [558, 193] width 1116 height 285
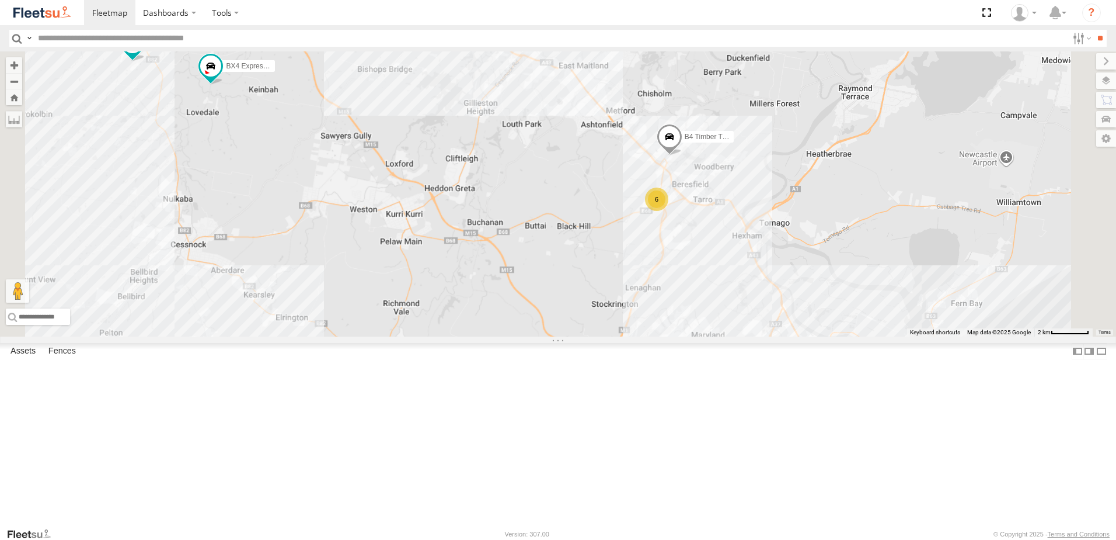
drag, startPoint x: 813, startPoint y: 391, endPoint x: 817, endPoint y: 366, distance: 24.9
click at [817, 336] on div "B4 Timber Truck L2 Plasterboard Truck C3 Timber Truck CX2 Express Ute BX2 Expre…" at bounding box center [558, 193] width 1116 height 285
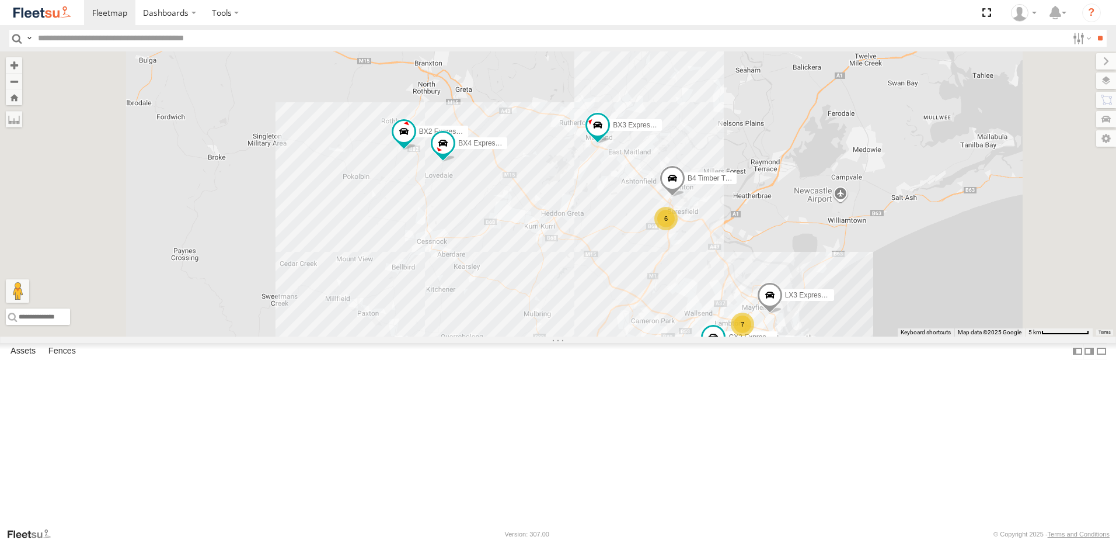
drag, startPoint x: 736, startPoint y: 356, endPoint x: 809, endPoint y: 403, distance: 86.5
click at [809, 336] on div "B4 Timber Truck CX2 Express Ute BX2 Express Ute LX3 Express Ute BX3 Express Ute…" at bounding box center [558, 193] width 1116 height 285
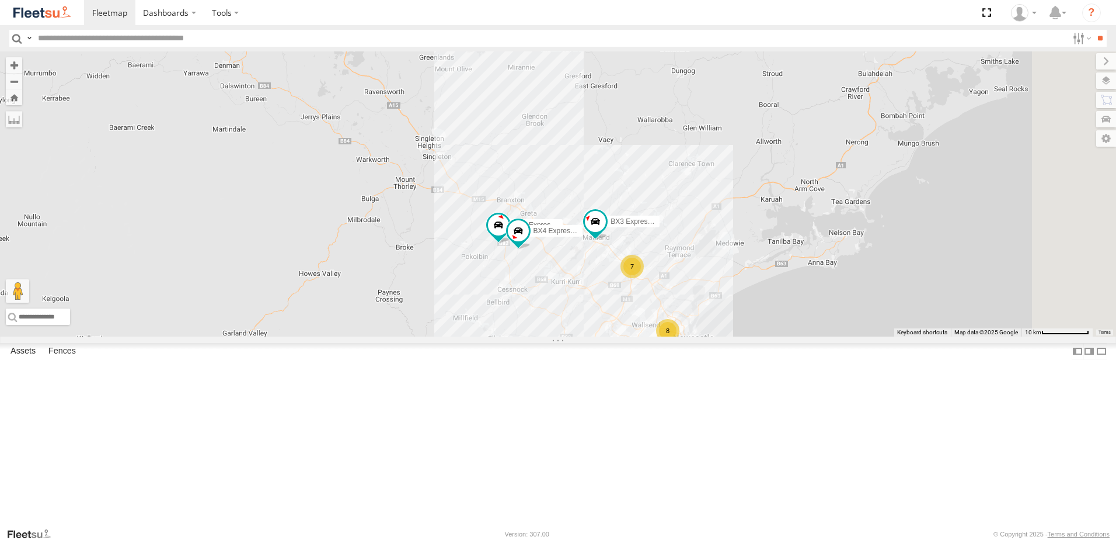
drag, startPoint x: 680, startPoint y: 391, endPoint x: 579, endPoint y: 361, distance: 104.9
click at [580, 336] on div "BX2 Express Ute BX3 Express Ute BX4 Express Ute 7 8 10" at bounding box center [558, 193] width 1116 height 285
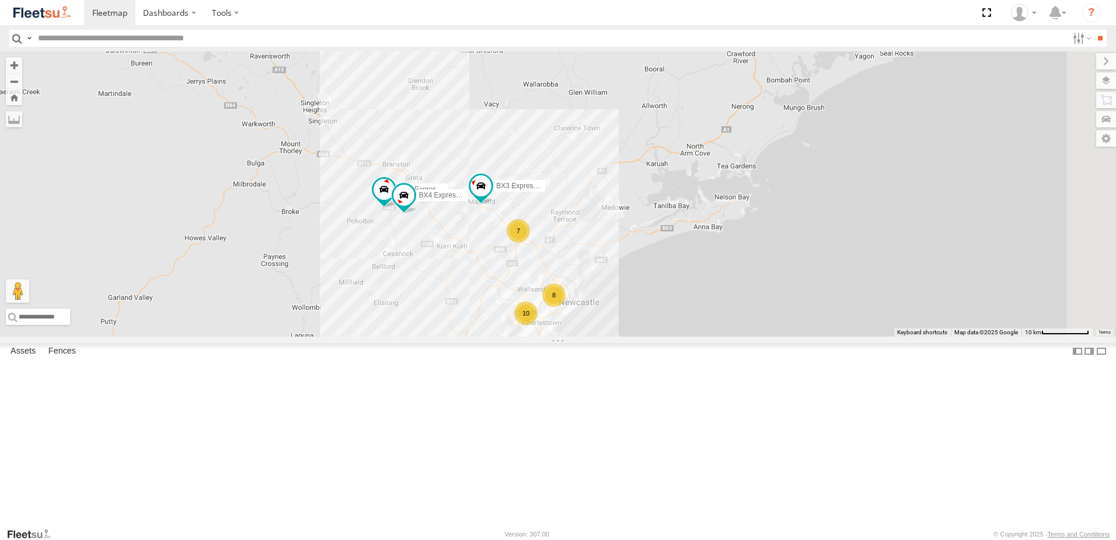
drag, startPoint x: 837, startPoint y: 226, endPoint x: 816, endPoint y: 301, distance: 78.0
click at [816, 301] on div "BX2 Express Ute BX3 Express Ute BX4 Express Ute 7 8 10" at bounding box center [558, 193] width 1116 height 285
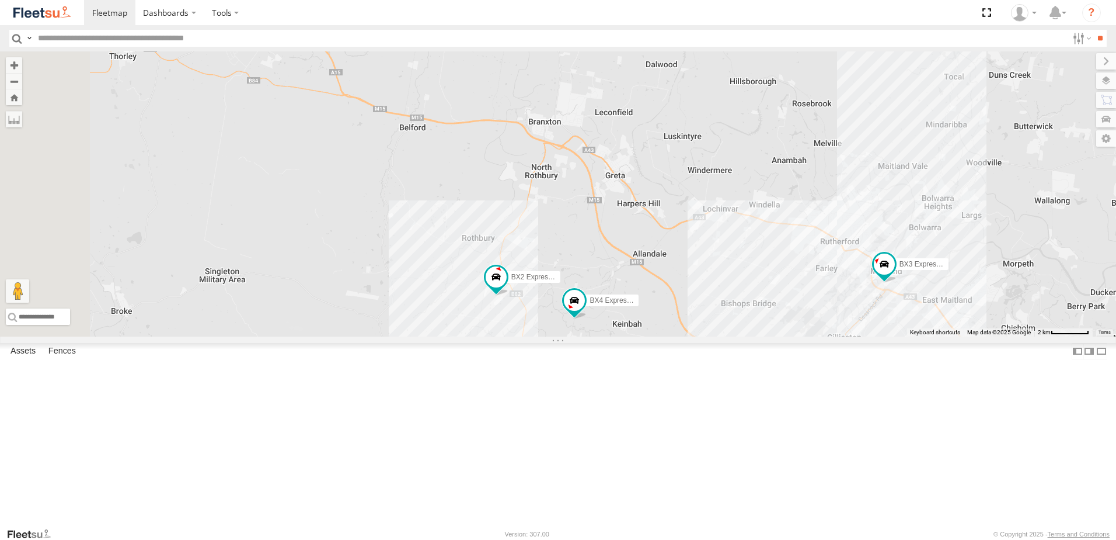
drag, startPoint x: 662, startPoint y: 354, endPoint x: 672, endPoint y: 311, distance: 44.9
click at [672, 311] on div "BX3 Express Ute BX2 Express Ute BX4 Express Ute" at bounding box center [558, 193] width 1116 height 285
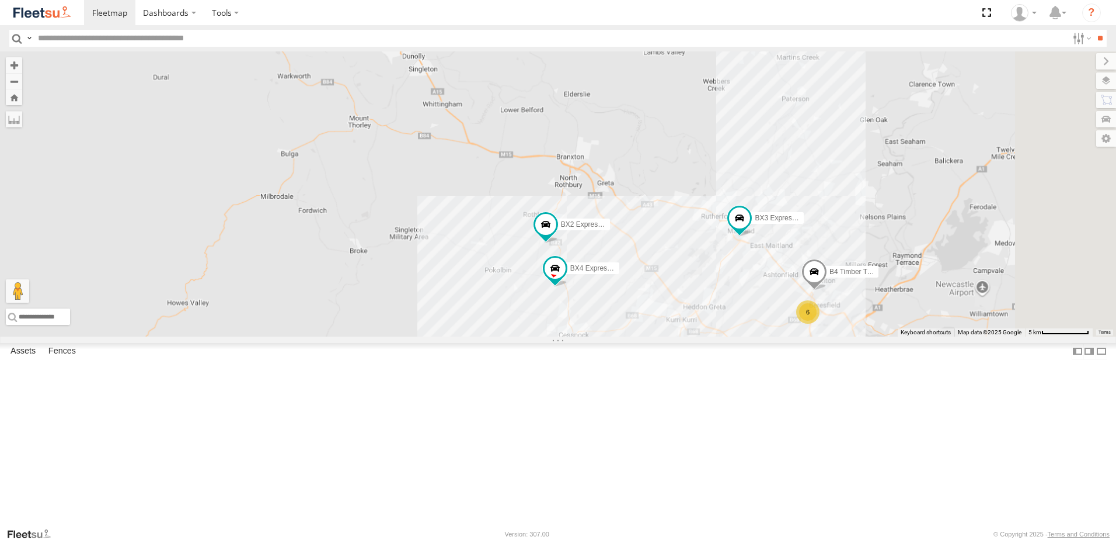
drag, startPoint x: 742, startPoint y: 426, endPoint x: 705, endPoint y: 394, distance: 49.2
click at [705, 336] on div "BX2 Express Ute B4 Timber Truck 6 7 LX3 Express Ute BX3 Express Ute BX4 Express…" at bounding box center [558, 193] width 1116 height 285
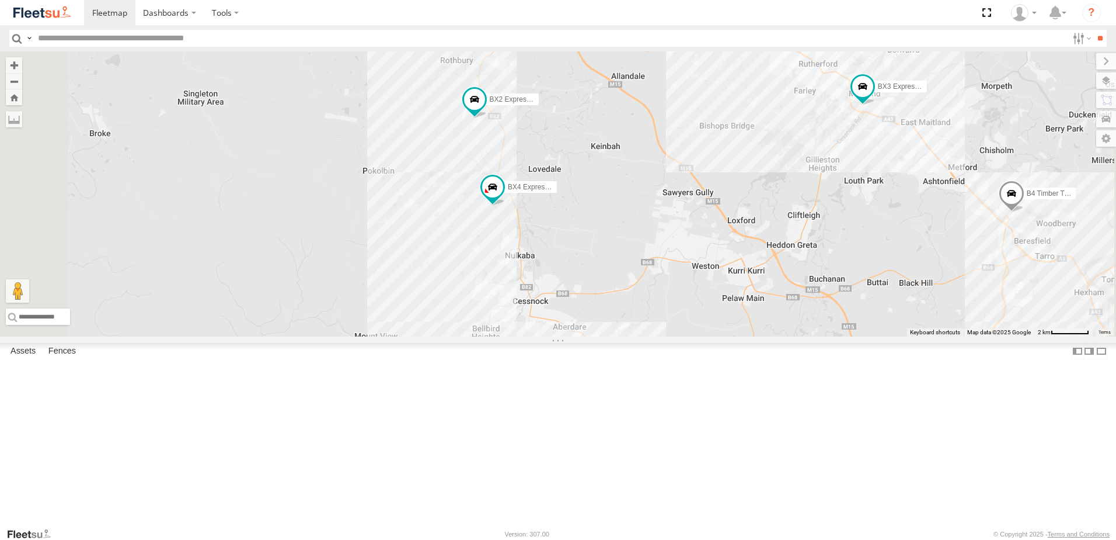
drag, startPoint x: 760, startPoint y: 352, endPoint x: 623, endPoint y: 321, distance: 140.8
click at [623, 321] on div "BX2 Express Ute B4 Timber Truck LX3 Express Ute BX3 Express Ute BX4 Express Ute" at bounding box center [558, 193] width 1116 height 285
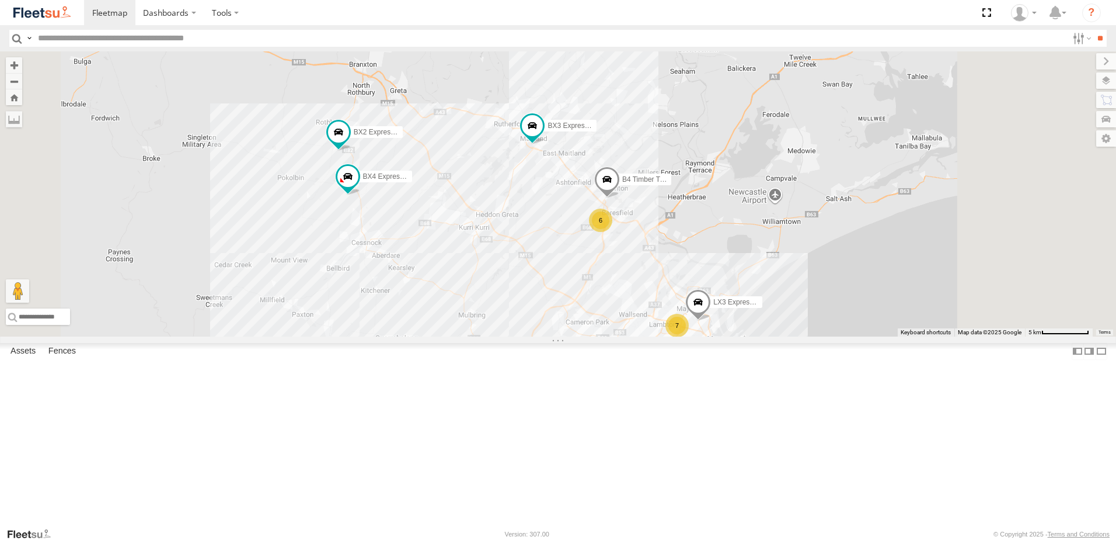
drag, startPoint x: 660, startPoint y: 325, endPoint x: 635, endPoint y: 345, distance: 32.0
click at [636, 336] on div "BX2 Express Ute B4 Timber Truck LX3 Express Ute BX3 Express Ute BX4 Express Ute…" at bounding box center [558, 193] width 1116 height 285
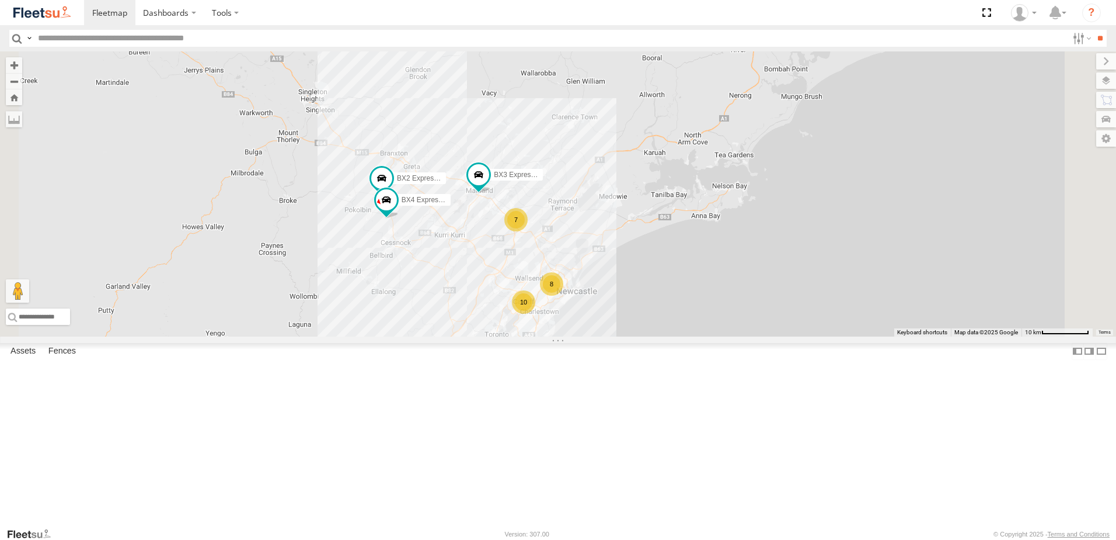
drag, startPoint x: 623, startPoint y: 342, endPoint x: 607, endPoint y: 295, distance: 48.9
click at [608, 298] on div "BX2 Express Ute BX3 Express Ute BX4 Express Ute 7 8 10" at bounding box center [558, 193] width 1116 height 285
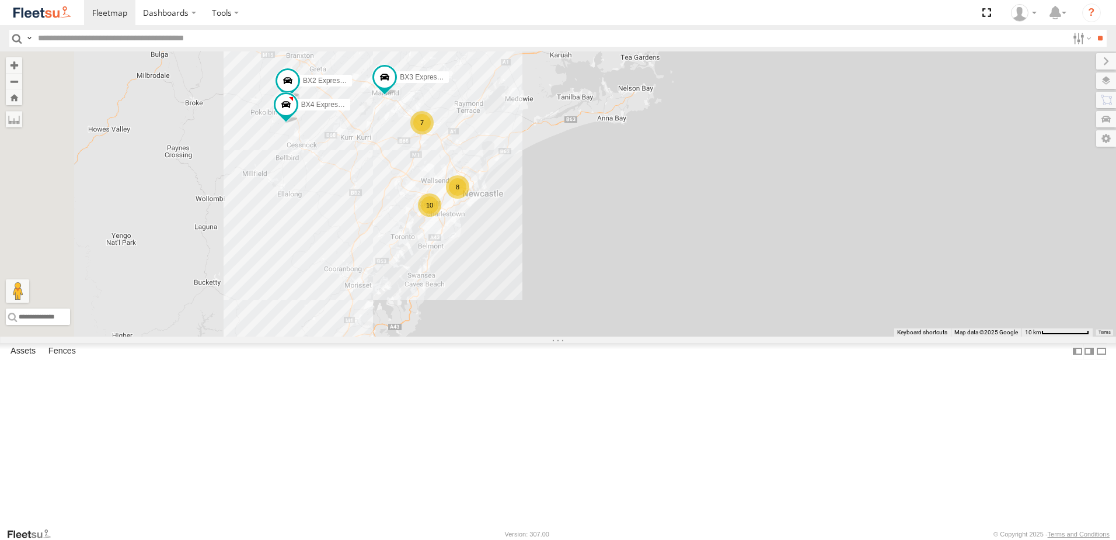
drag, startPoint x: 556, startPoint y: 279, endPoint x: 686, endPoint y: 276, distance: 129.1
click at [690, 291] on div "7 8 10 BX2 Express Ute BX3 Express Ute BX4 Express Ute" at bounding box center [558, 193] width 1116 height 285
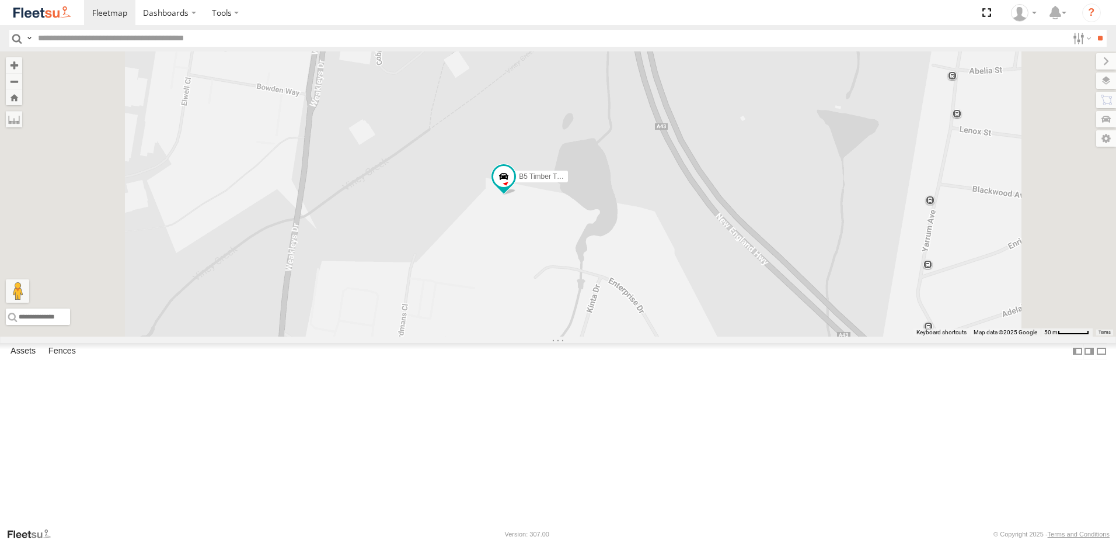
drag, startPoint x: 719, startPoint y: 460, endPoint x: 715, endPoint y: 290, distance: 170.6
click at [716, 293] on div "BX2 Express Ute BX3 Express Ute BX4 Express Ute B4 Timber Truck B5 Timber Truck" at bounding box center [558, 193] width 1116 height 285
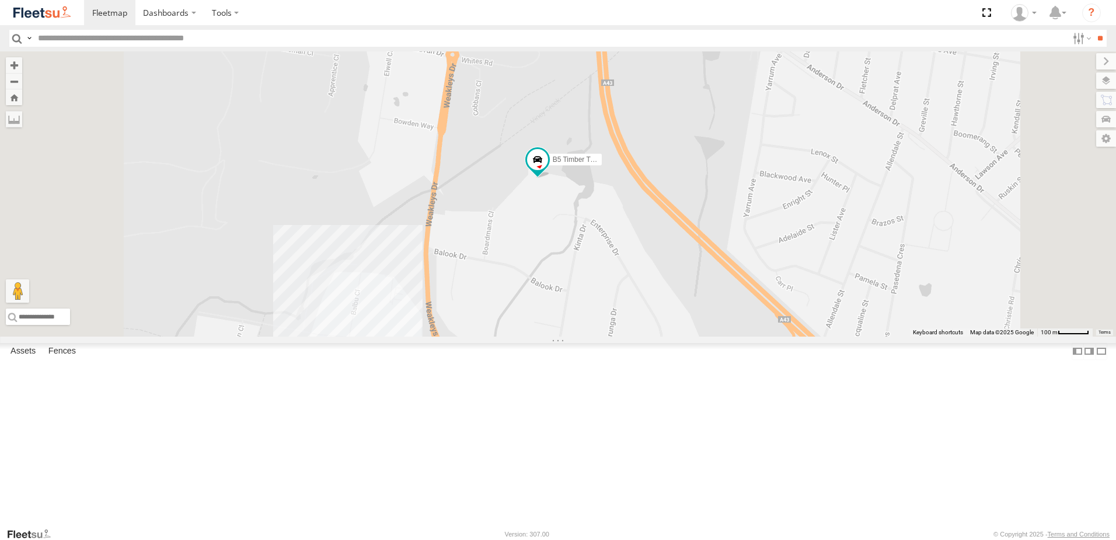
select select "**********"
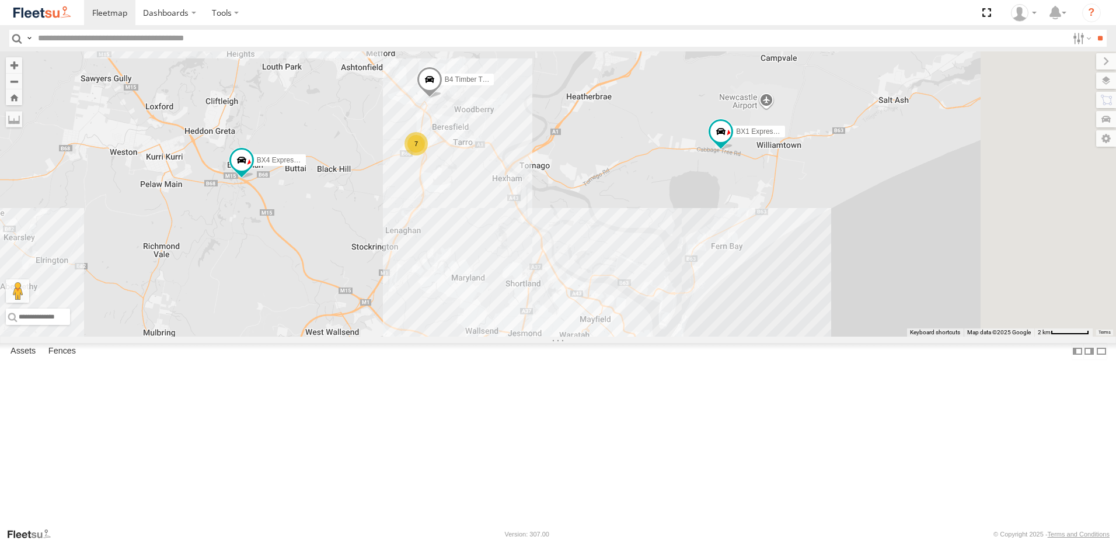
drag, startPoint x: 695, startPoint y: 203, endPoint x: 612, endPoint y: 262, distance: 101.8
click at [614, 260] on div "B4 Timber Truck BX1 Express Ute 8 9 7 C3 Timber Truck BX4 Express Ute" at bounding box center [558, 193] width 1116 height 285
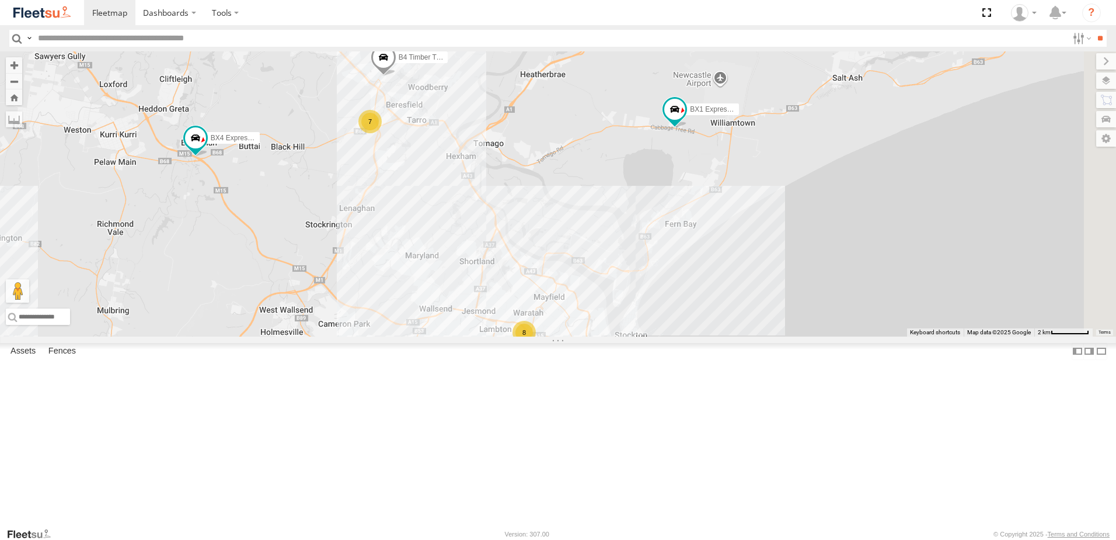
drag, startPoint x: 615, startPoint y: 287, endPoint x: 549, endPoint y: 169, distance: 135.4
click at [556, 181] on div "B4 Timber Truck BX1 Express Ute 8 9 7 C3 Timber Truck BX4 Express Ute" at bounding box center [558, 193] width 1116 height 285
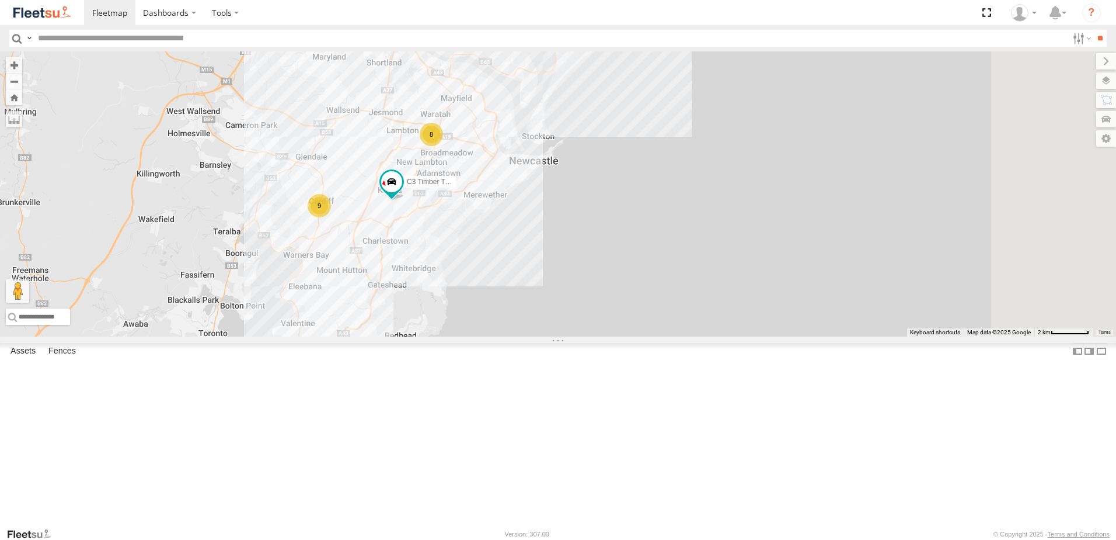
drag, startPoint x: 527, startPoint y: 375, endPoint x: 577, endPoint y: 357, distance: 52.8
click at [576, 336] on div "B4 Timber Truck BX1 Express Ute 8 9 7 C3 Timber Truck BX4 Express Ute" at bounding box center [558, 193] width 1116 height 285
